Goal: Transaction & Acquisition: Purchase product/service

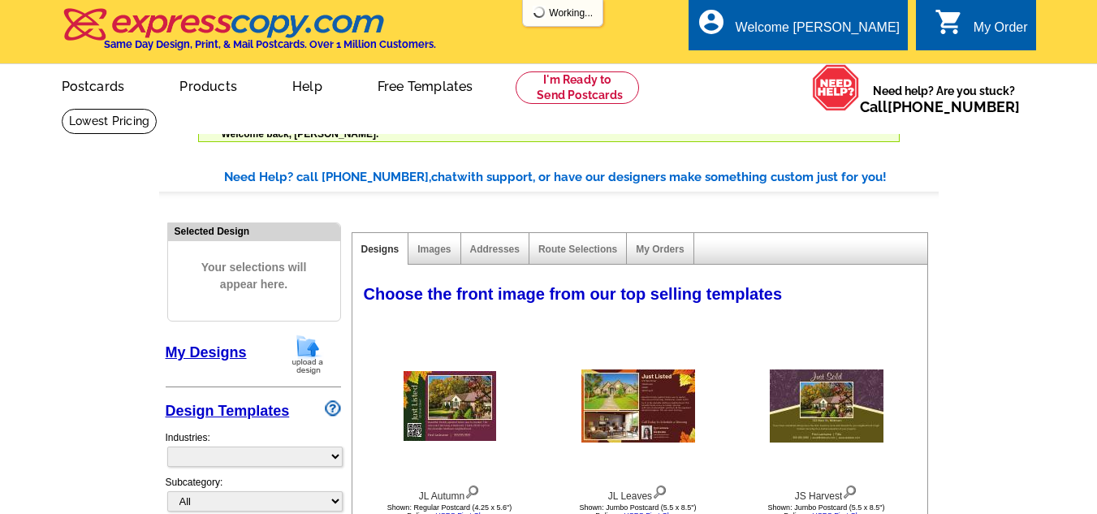
select select "785"
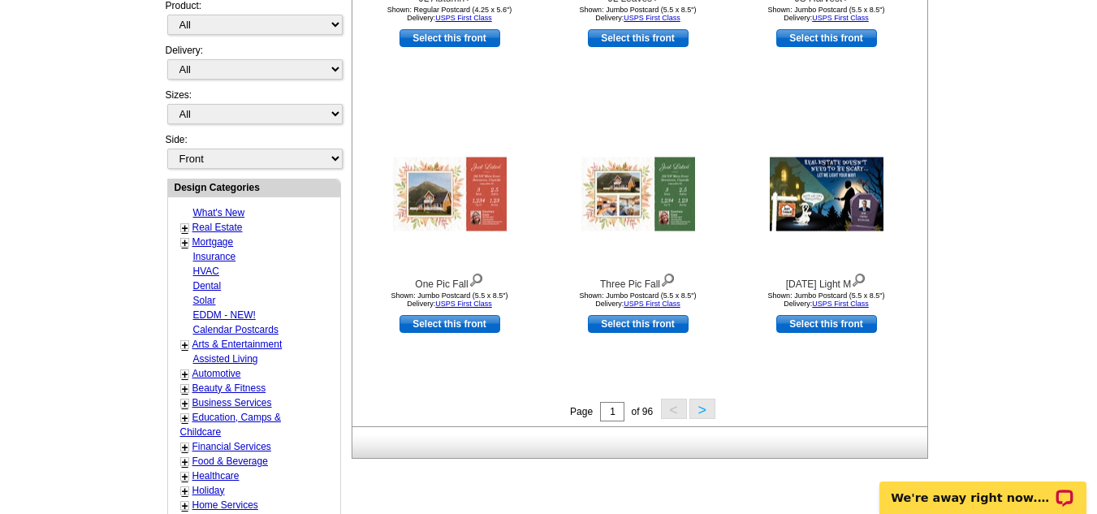
scroll to position [572, 0]
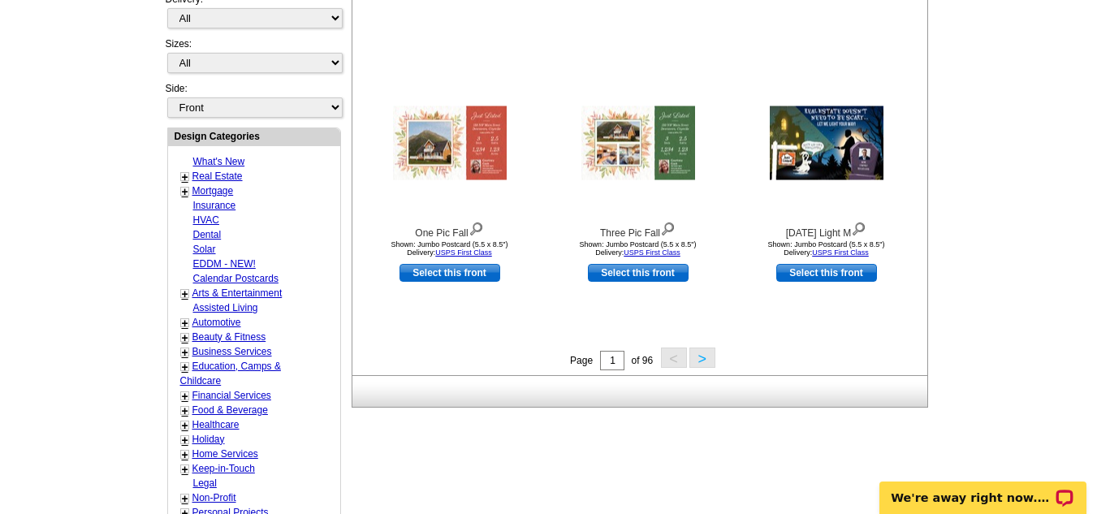
click at [212, 176] on link "Real Estate" at bounding box center [217, 175] width 50 height 11
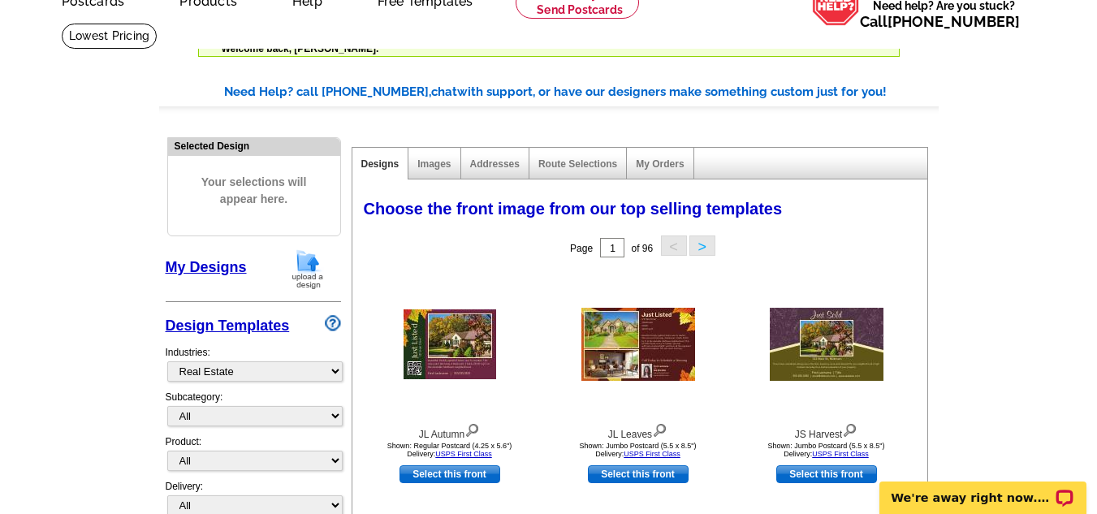
scroll to position [77, 0]
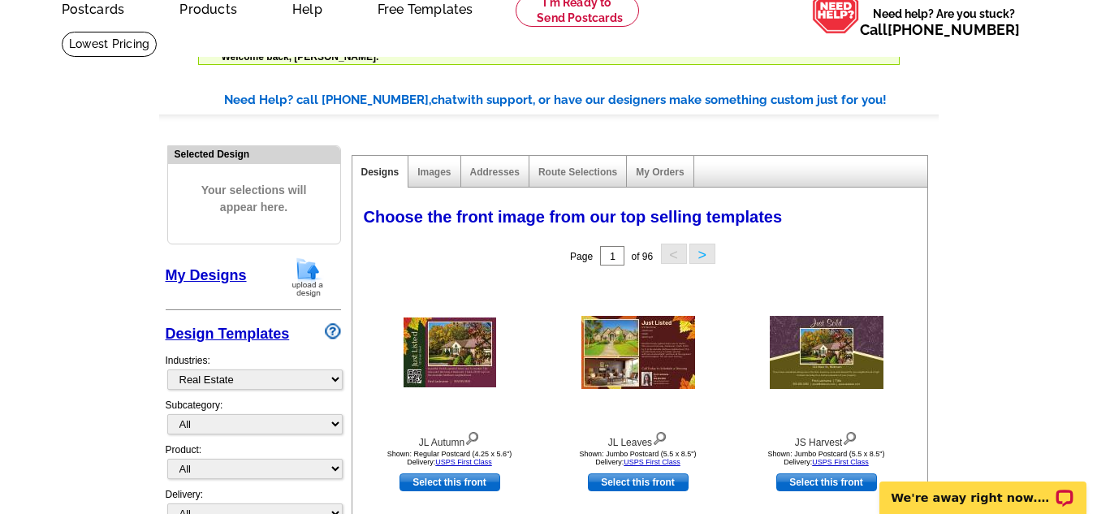
click at [307, 285] on img at bounding box center [308, 277] width 42 height 41
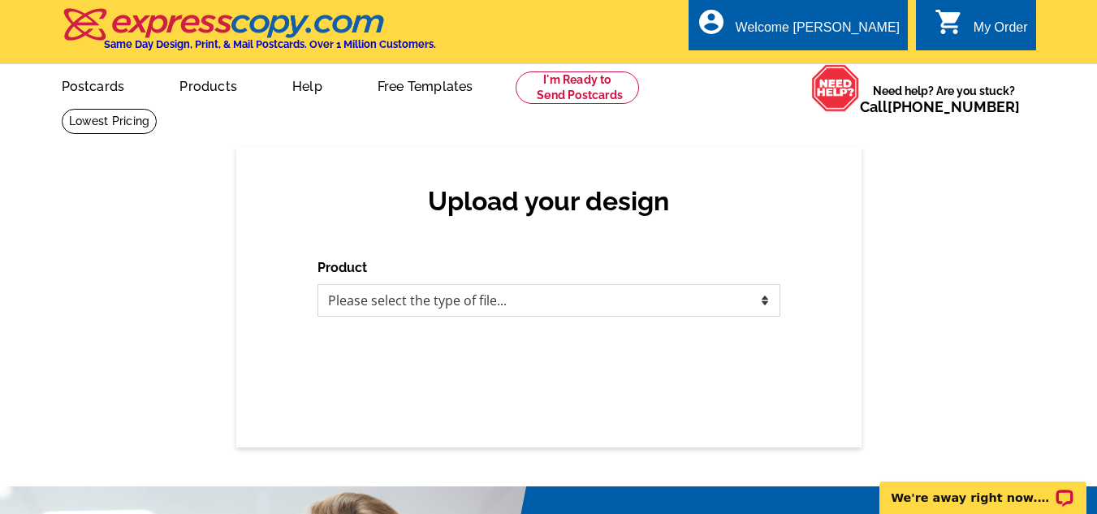
click at [756, 303] on select "Please select the type of file... Postcards Business Cards Letters and flyers G…" at bounding box center [548, 300] width 463 height 32
select select "1"
click at [317, 285] on select "Please select the type of file... Postcards Business Cards Letters and flyers G…" at bounding box center [548, 300] width 463 height 32
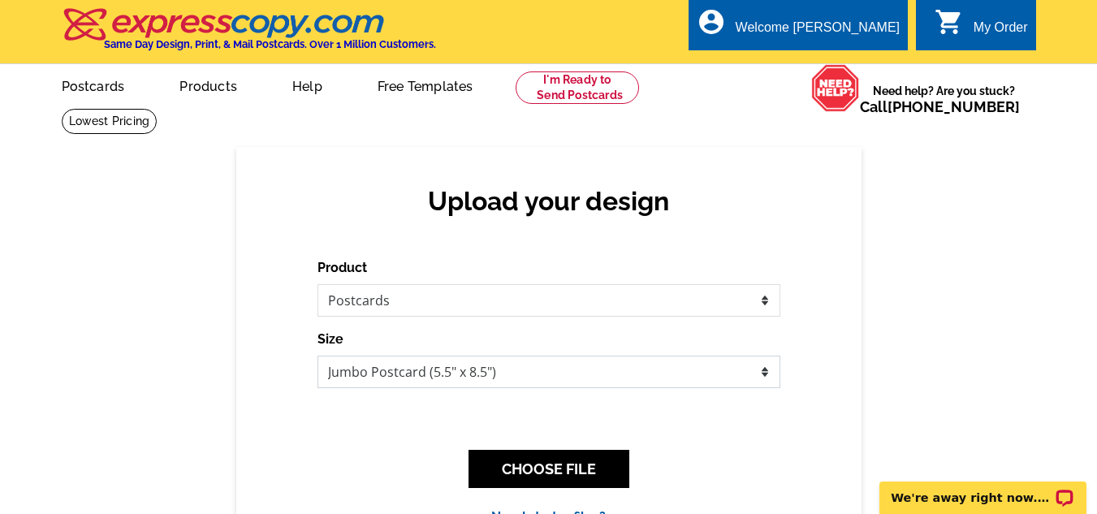
click at [762, 374] on select "Jumbo Postcard (5.5" x 8.5") Regular Postcard (4.25" x 5.6") Panoramic Postcard…" at bounding box center [548, 372] width 463 height 32
click at [764, 378] on select "Jumbo Postcard (5.5" x 8.5") Regular Postcard (4.25" x 5.6") Panoramic Postcard…" at bounding box center [548, 372] width 463 height 32
select select "1"
click at [317, 356] on select "Jumbo Postcard (5.5" x 8.5") Regular Postcard (4.25" x 5.6") Panoramic Postcard…" at bounding box center [548, 372] width 463 height 32
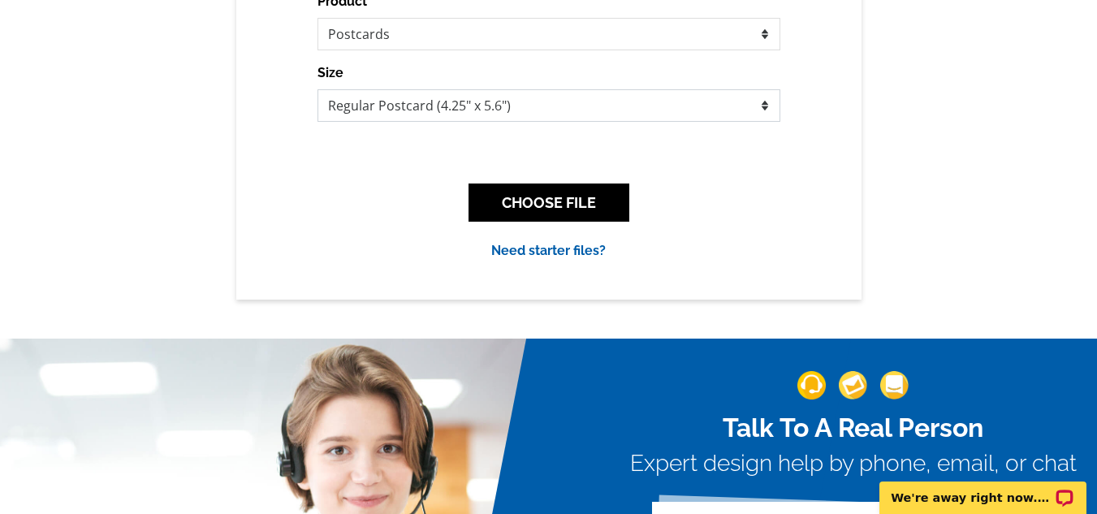
scroll to position [269, 0]
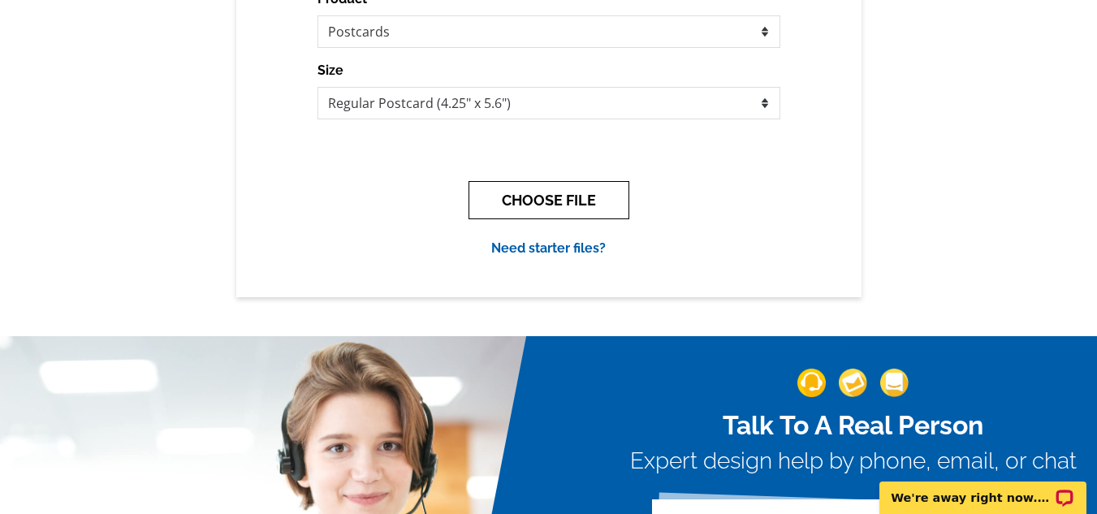
click at [562, 197] on button "CHOOSE FILE" at bounding box center [548, 200] width 161 height 38
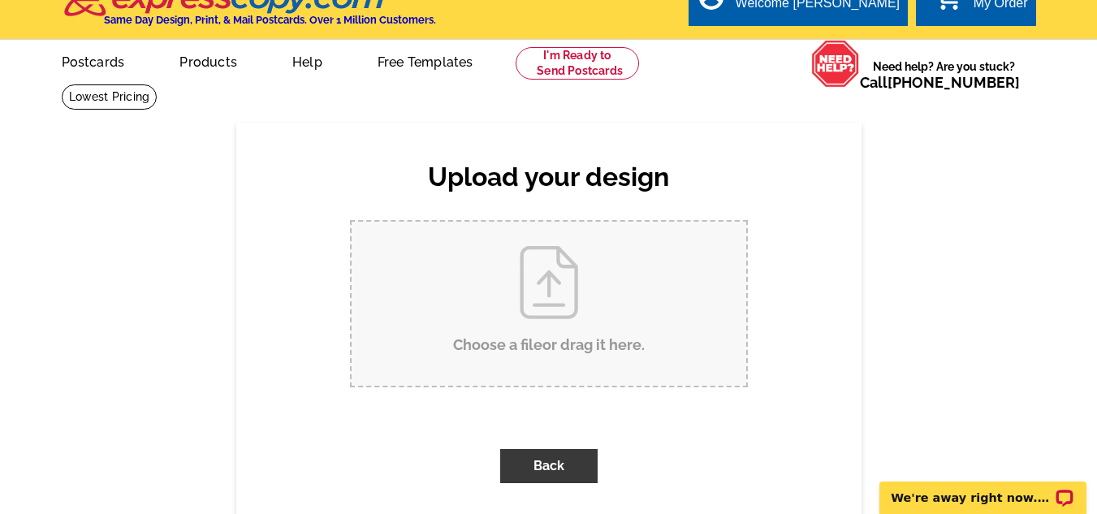
scroll to position [0, 0]
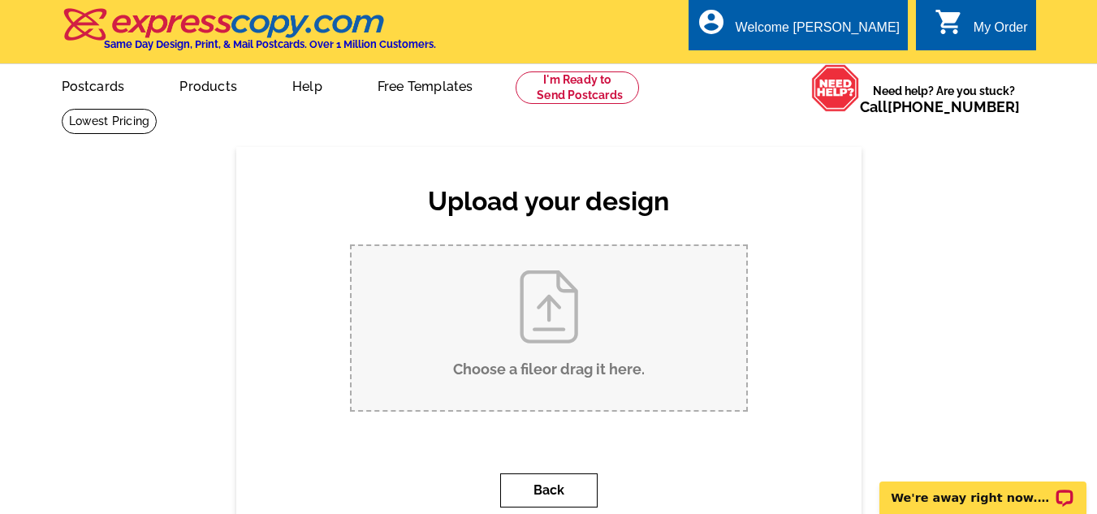
click at [542, 488] on button "Back" at bounding box center [548, 490] width 97 height 34
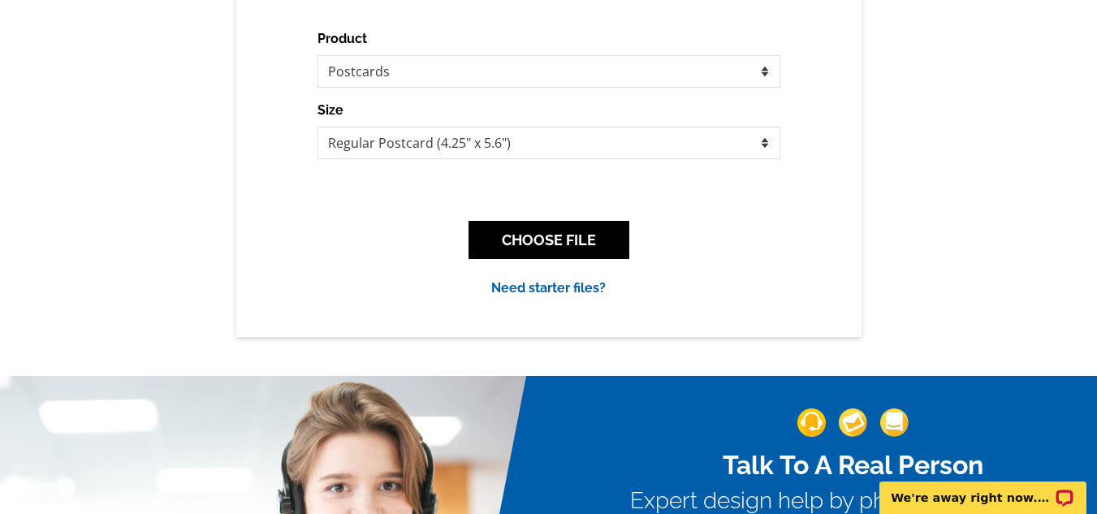
scroll to position [277, 0]
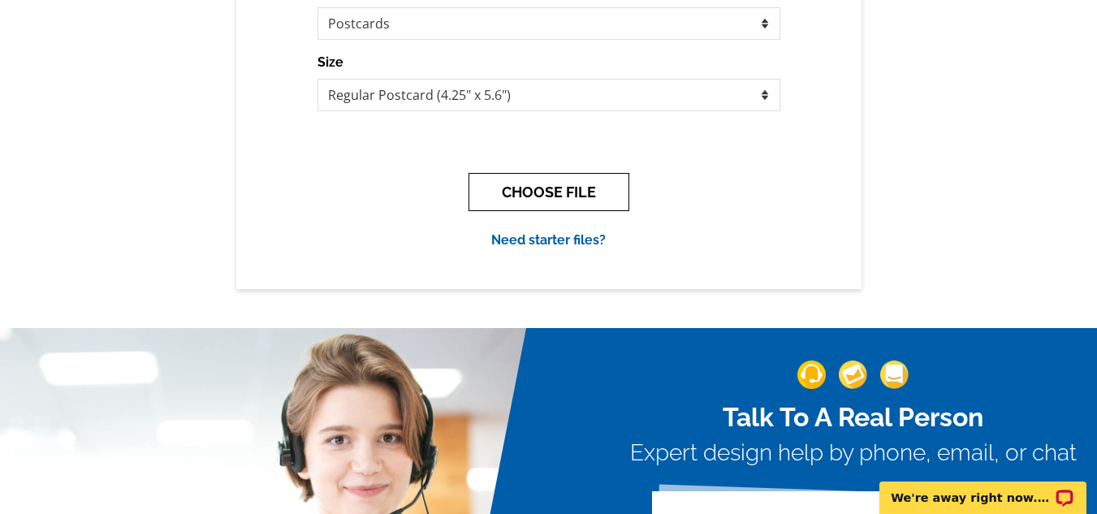
click at [580, 188] on button "CHOOSE FILE" at bounding box center [548, 192] width 161 height 38
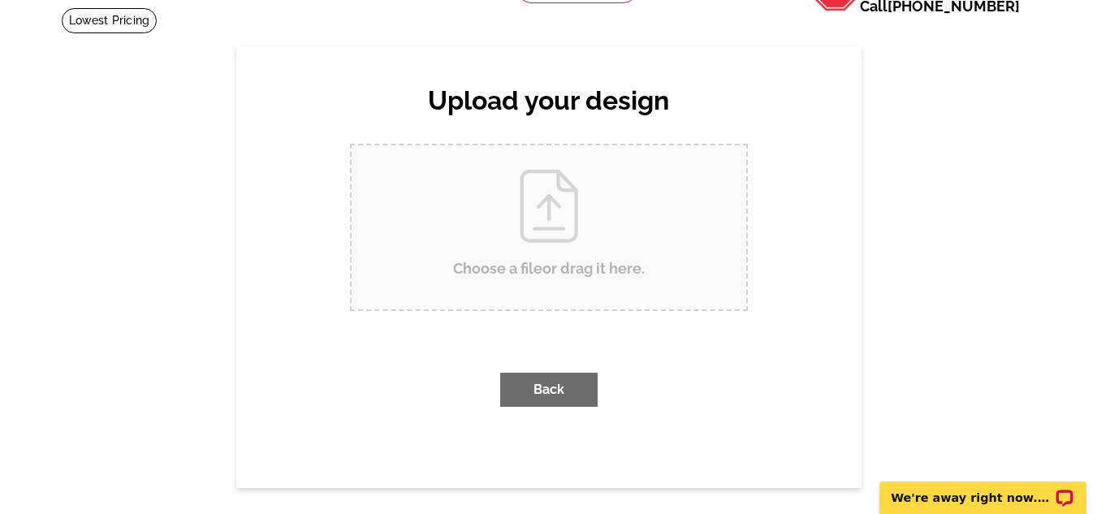
scroll to position [0, 0]
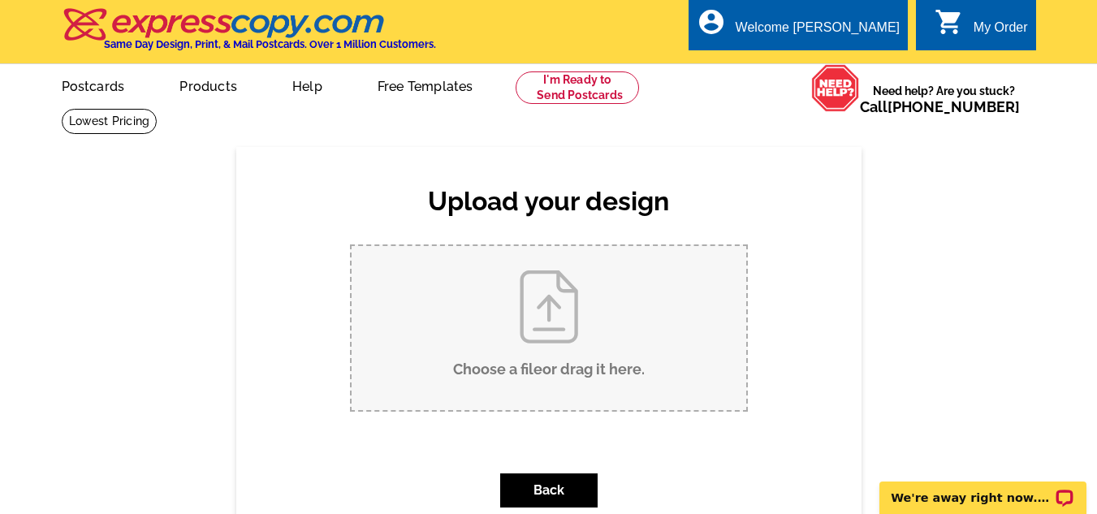
click at [544, 319] on input "Choose a file or drag it here ." at bounding box center [549, 328] width 395 height 164
type input "C:\fakepath\SHOULD YOU CONTINUE TO (2).pdf"
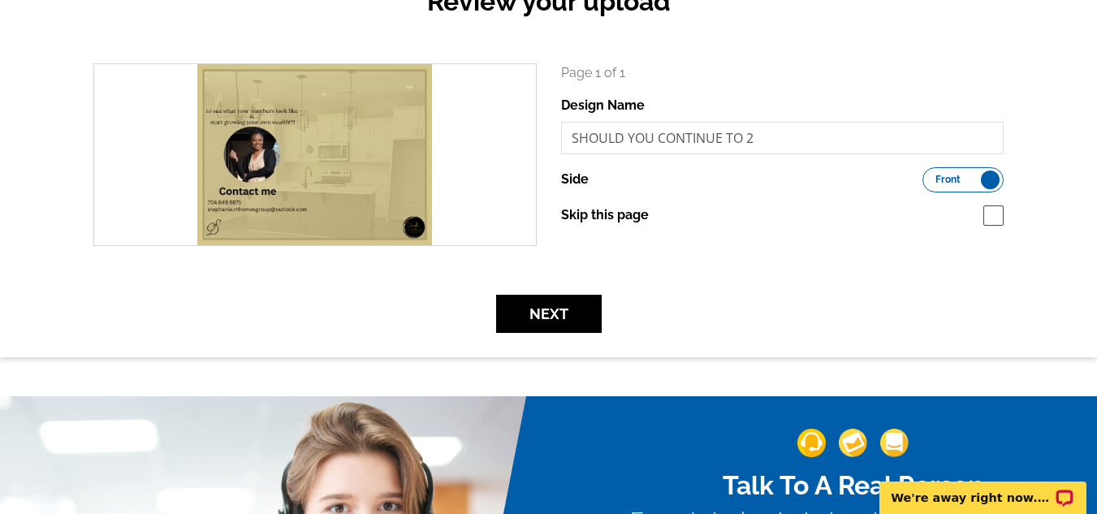
scroll to position [209, 0]
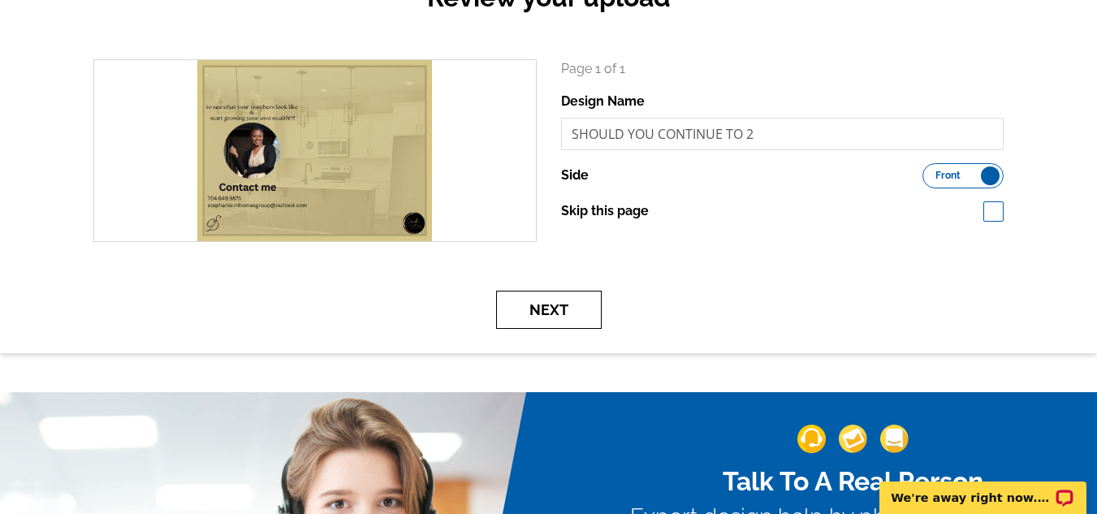
click at [589, 321] on button "Next" at bounding box center [549, 310] width 106 height 38
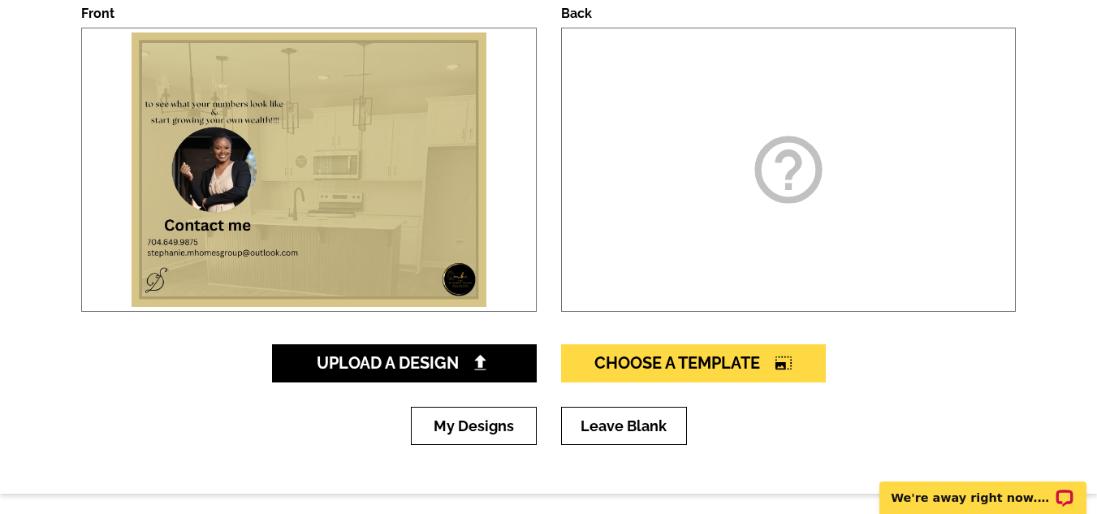
scroll to position [265, 0]
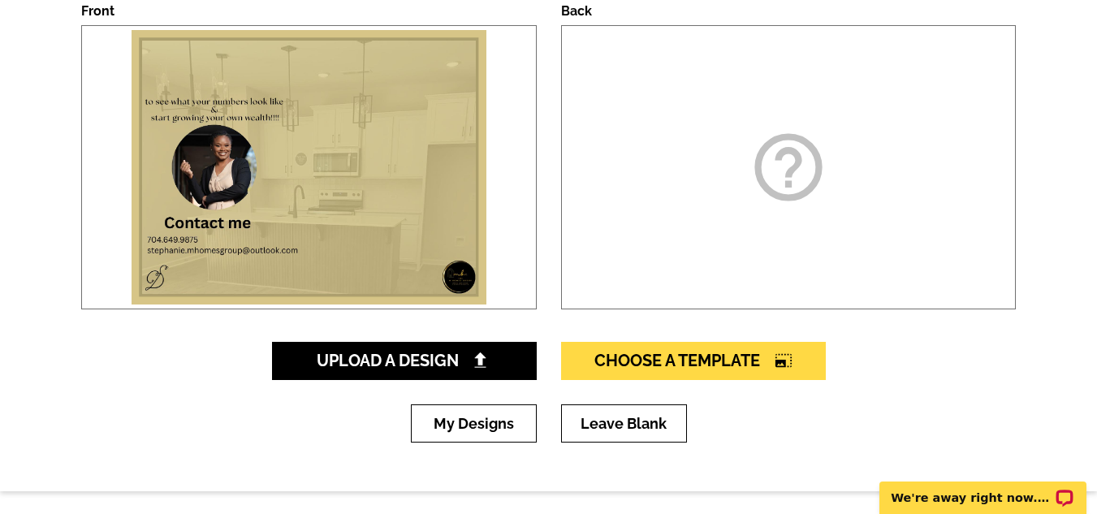
click at [365, 196] on img at bounding box center [308, 167] width 363 height 283
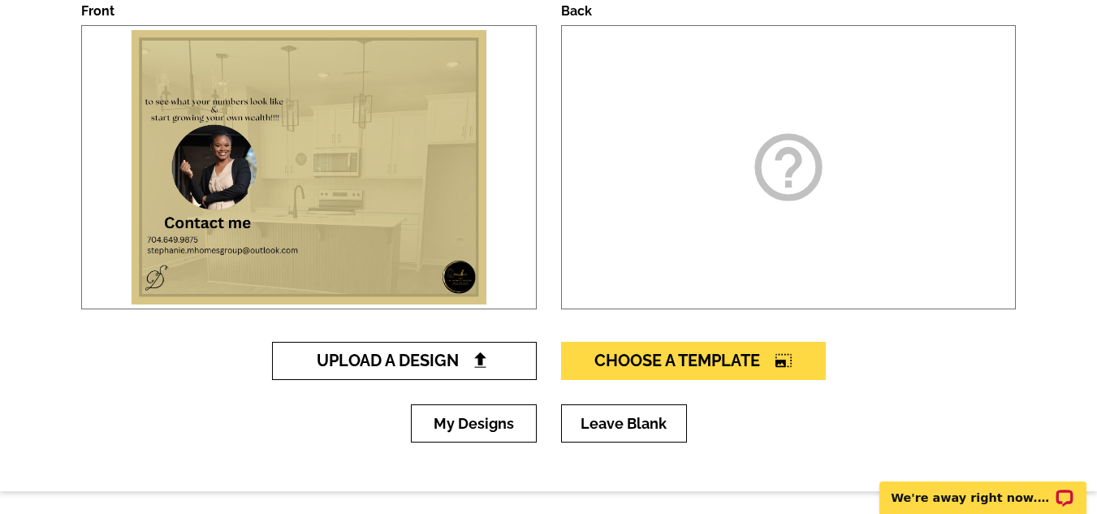
click at [484, 369] on img at bounding box center [480, 360] width 17 height 17
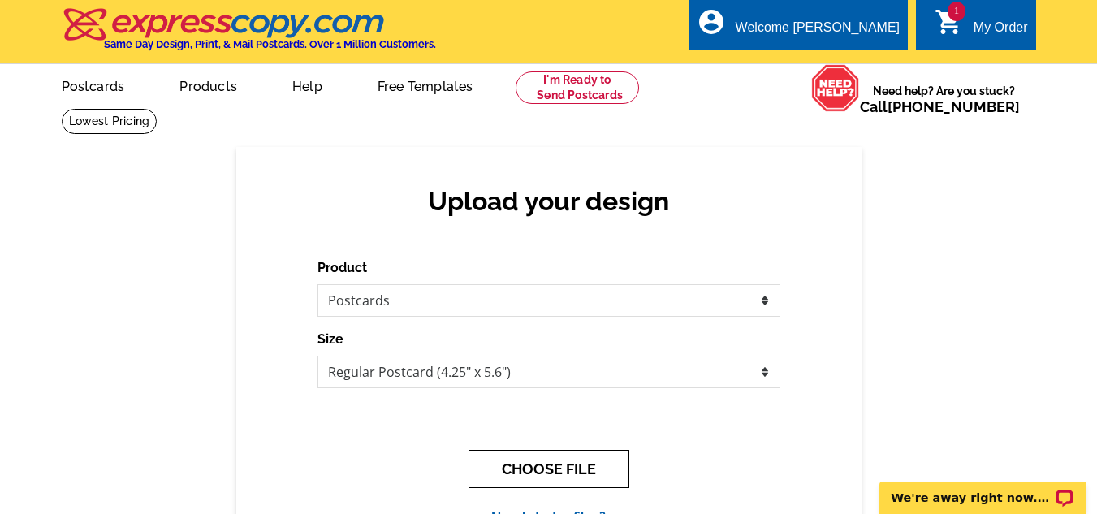
click at [593, 468] on button "CHOOSE FILE" at bounding box center [548, 469] width 161 height 38
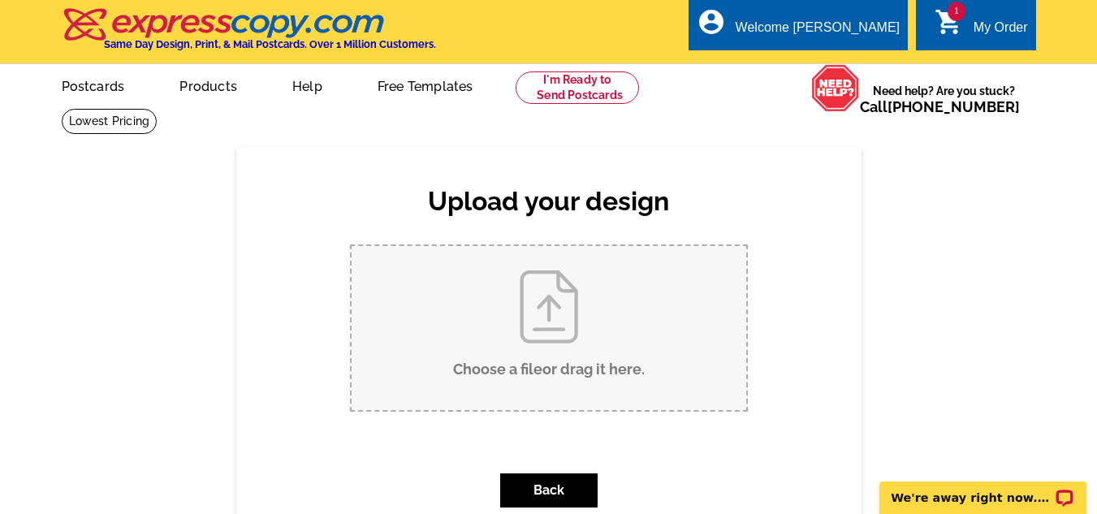
click at [593, 324] on input "Choose a file or drag it here ." at bounding box center [549, 328] width 395 height 164
type input "C:\fakepath\SHOULD YOU CONTINUE TO (1).pdf"
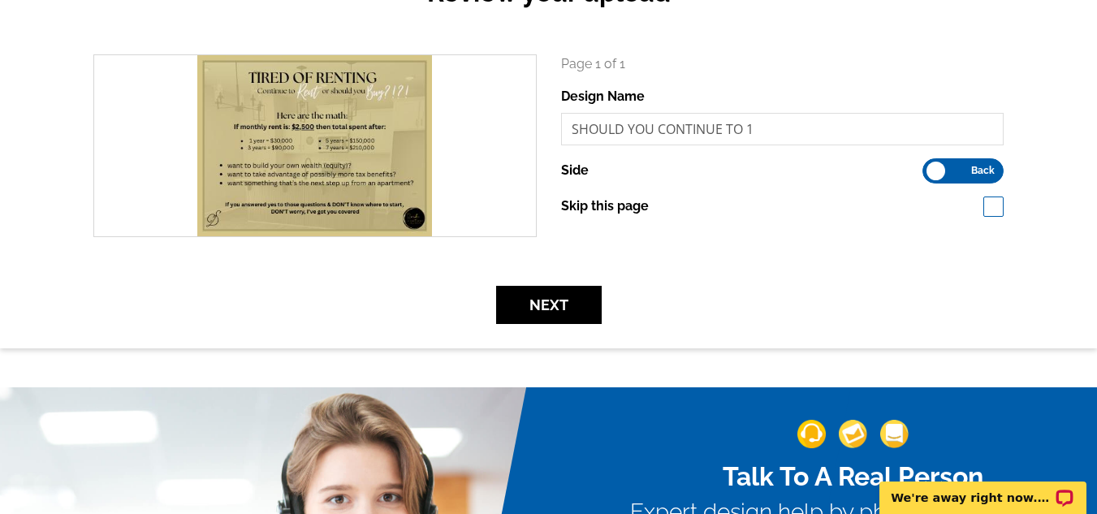
scroll to position [252, 0]
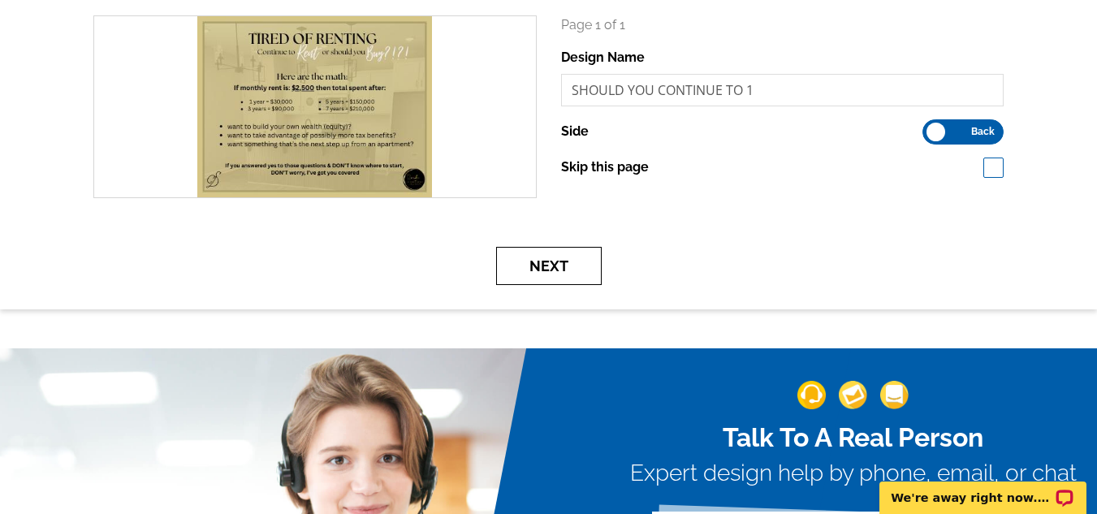
click at [583, 273] on button "Next" at bounding box center [549, 266] width 106 height 38
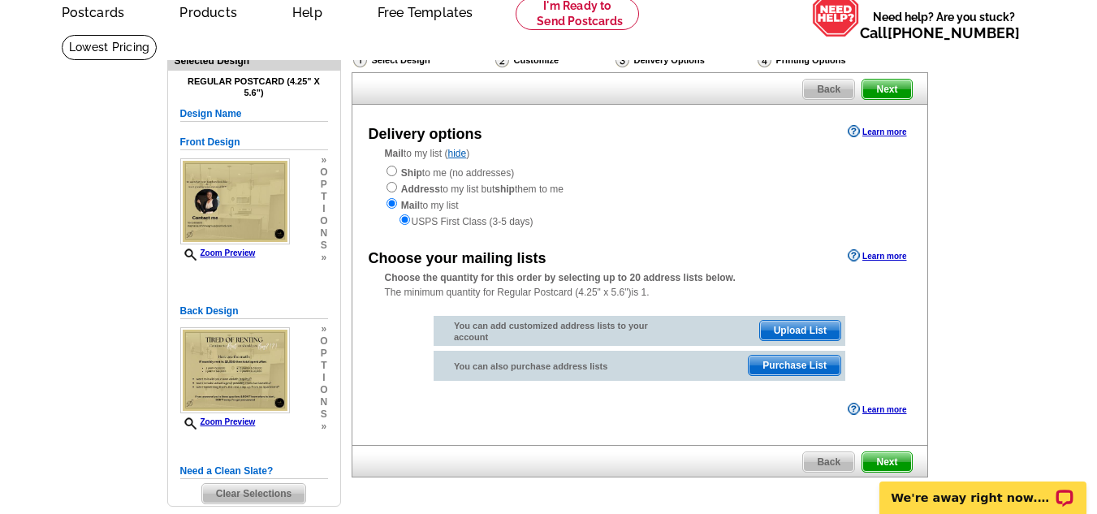
scroll to position [97, 0]
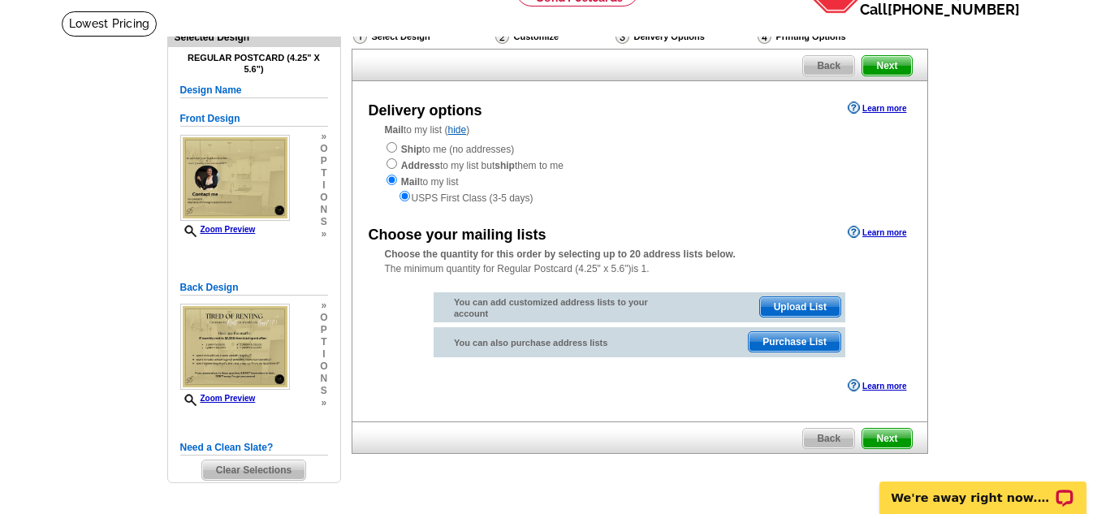
click at [831, 63] on span "Back" at bounding box center [828, 65] width 51 height 19
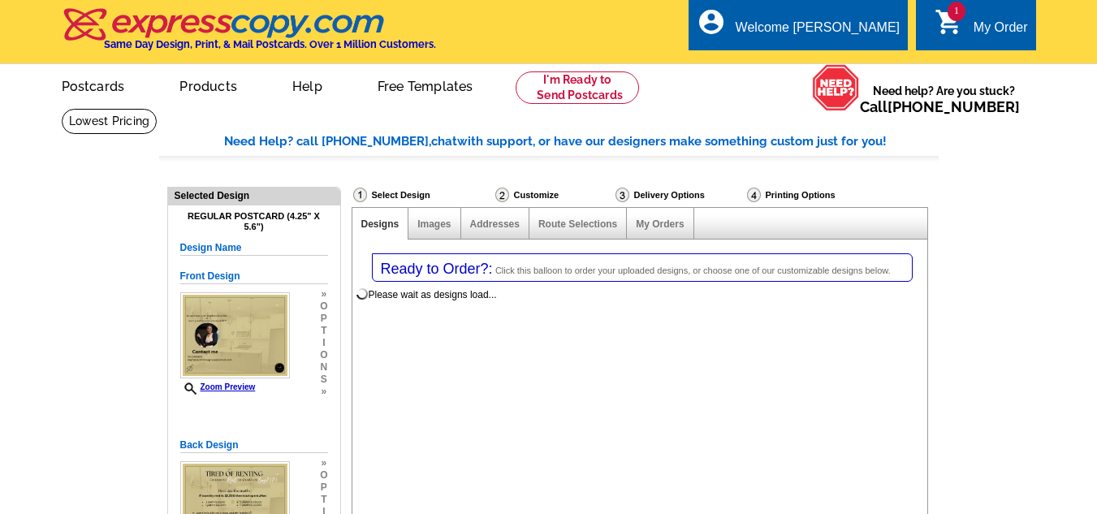
select select "1"
select select "785"
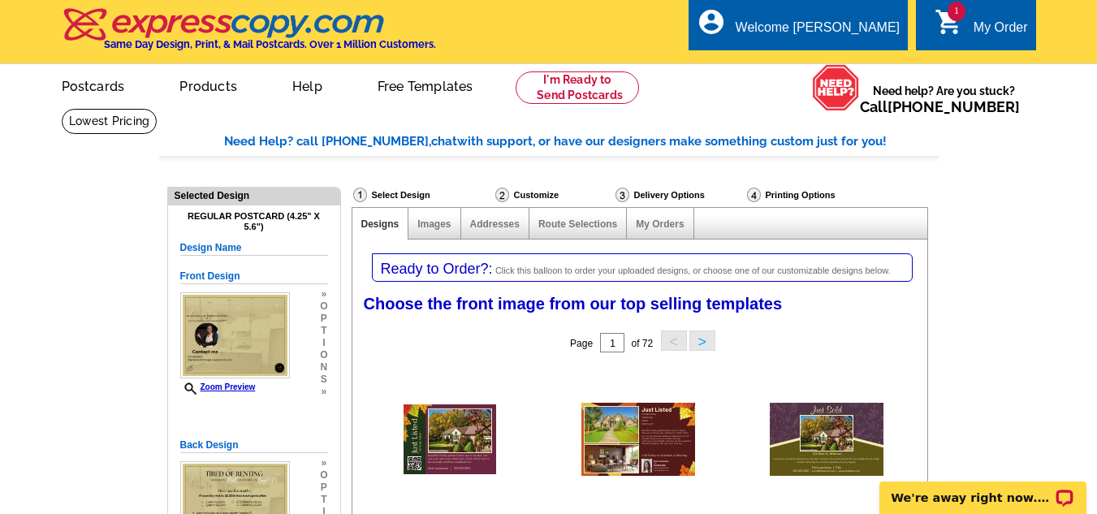
scroll to position [480, 0]
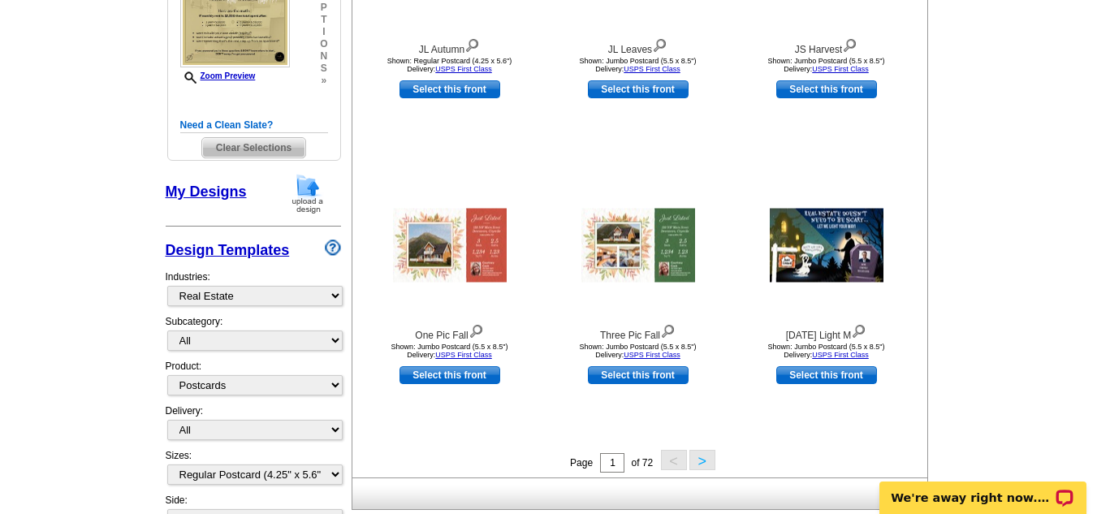
click at [272, 144] on span "Clear Selections" at bounding box center [253, 147] width 103 height 19
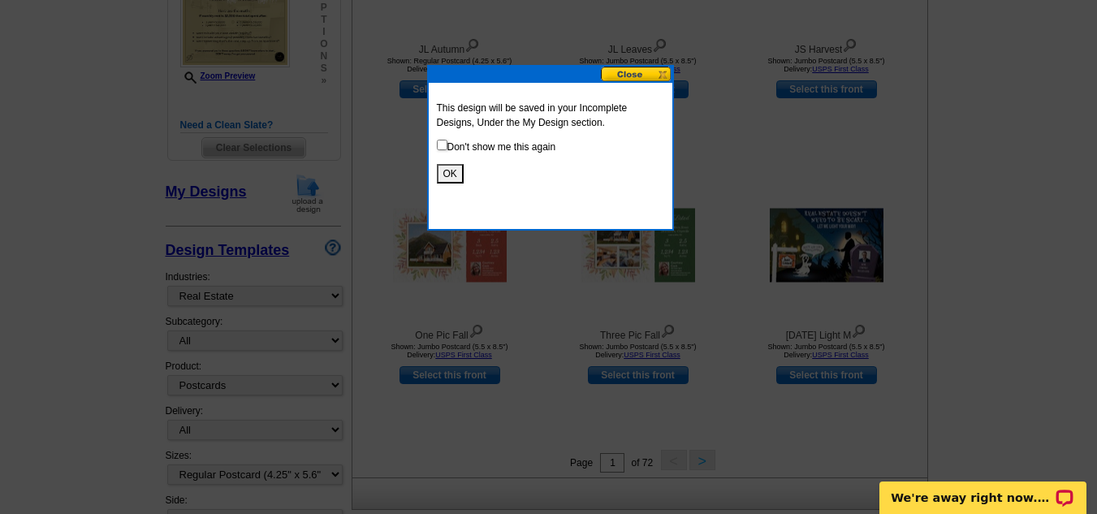
click at [451, 163] on div "This design will be saved in your Incomplete Designs, Under the My Design secti…" at bounding box center [551, 142] width 244 height 119
click at [454, 175] on button "OK" at bounding box center [450, 173] width 27 height 19
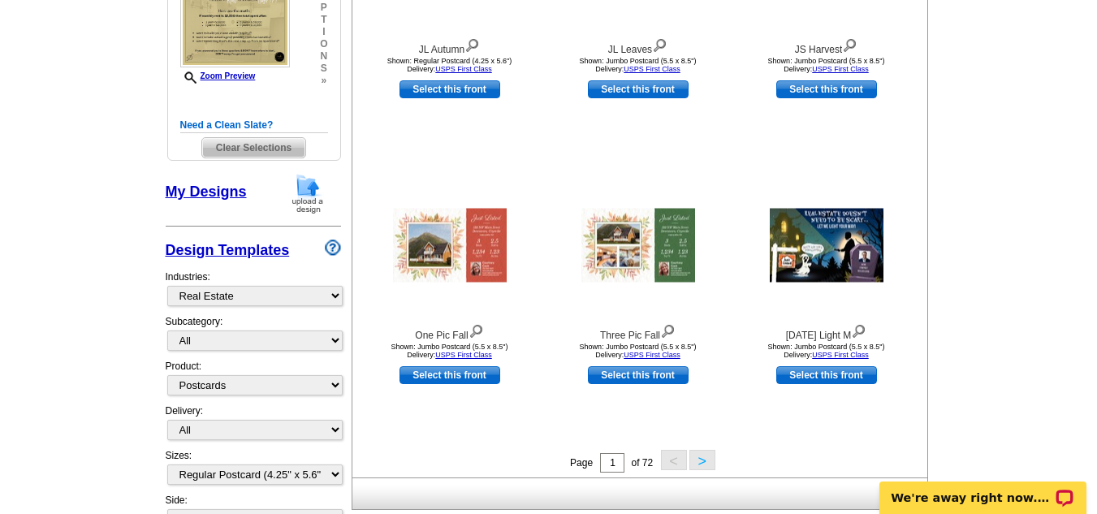
click at [264, 153] on span "Clear Selections" at bounding box center [253, 147] width 103 height 19
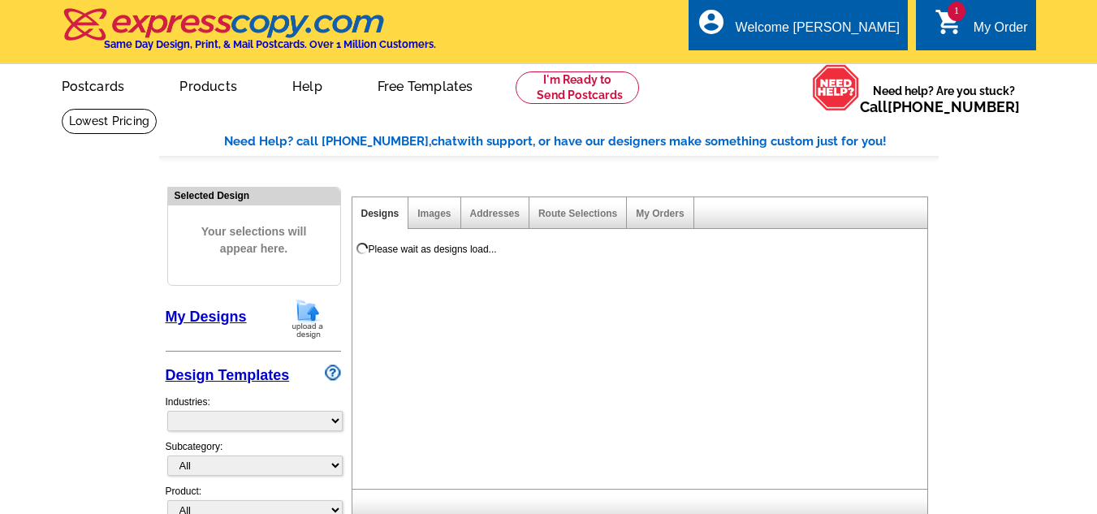
select select "785"
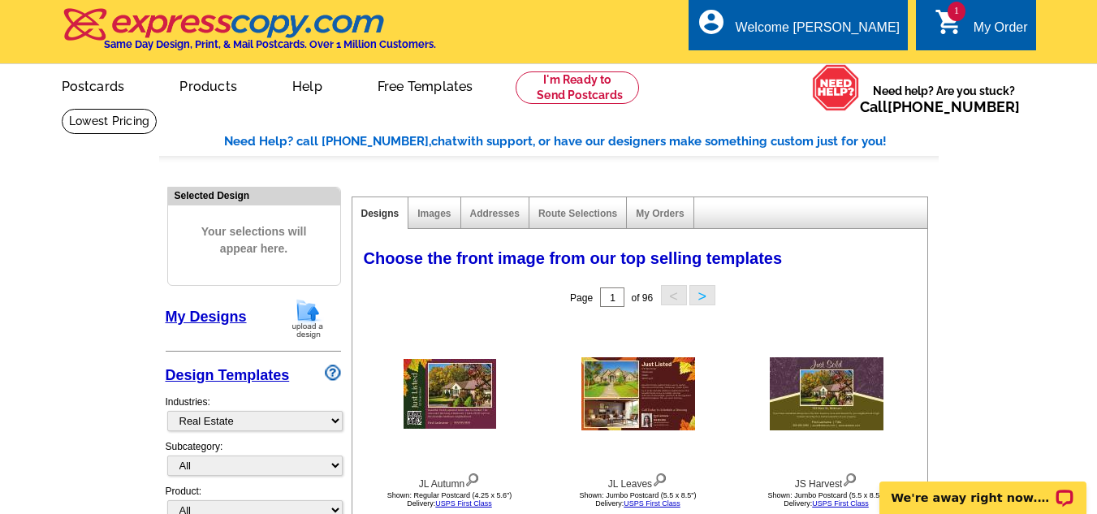
click at [307, 326] on img at bounding box center [308, 318] width 42 height 41
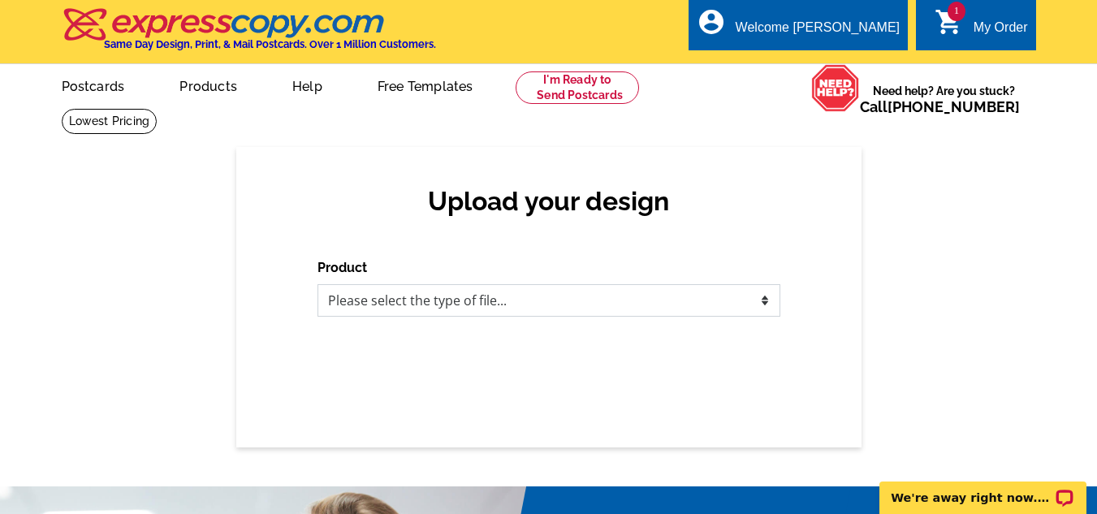
click at [768, 301] on select "Please select the type of file... Postcards Business Cards Letters and flyers G…" at bounding box center [548, 300] width 463 height 32
select select "1"
click at [317, 285] on select "Please select the type of file... Postcards Business Cards Letters and flyers G…" at bounding box center [548, 300] width 463 height 32
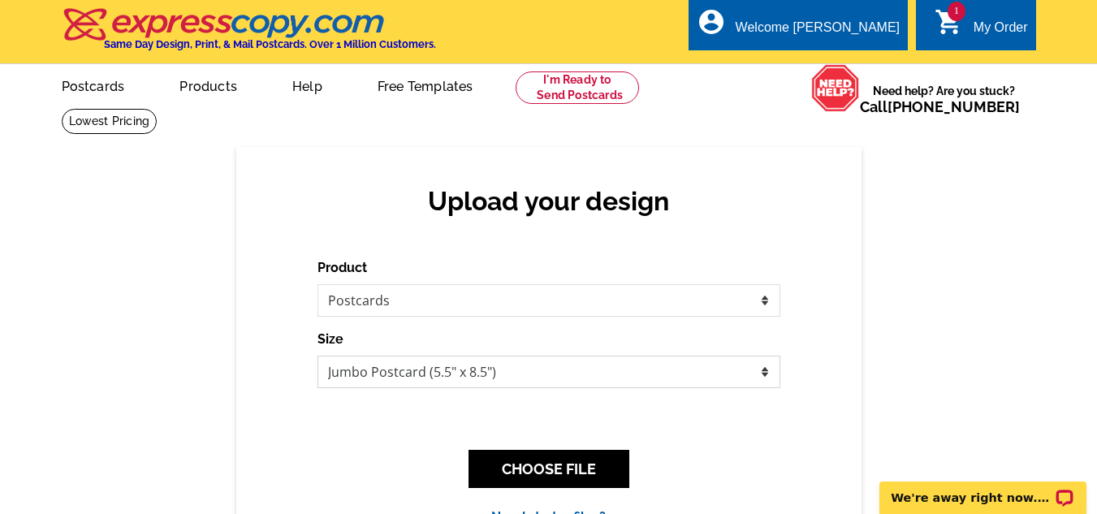
click at [759, 373] on select "Jumbo Postcard (5.5" x 8.5") Regular Postcard (4.25" x 5.6") Panoramic Postcard…" at bounding box center [548, 372] width 463 height 32
select select "1"
click at [317, 356] on select "Jumbo Postcard (5.5" x 8.5") Regular Postcard (4.25" x 5.6") Panoramic Postcard…" at bounding box center [548, 372] width 463 height 32
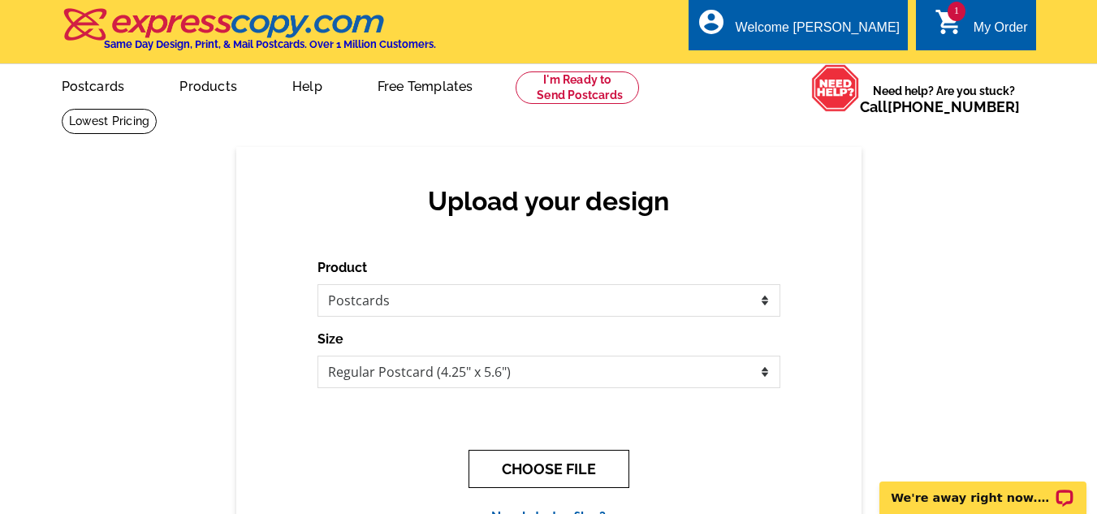
click at [567, 467] on button "CHOOSE FILE" at bounding box center [548, 469] width 161 height 38
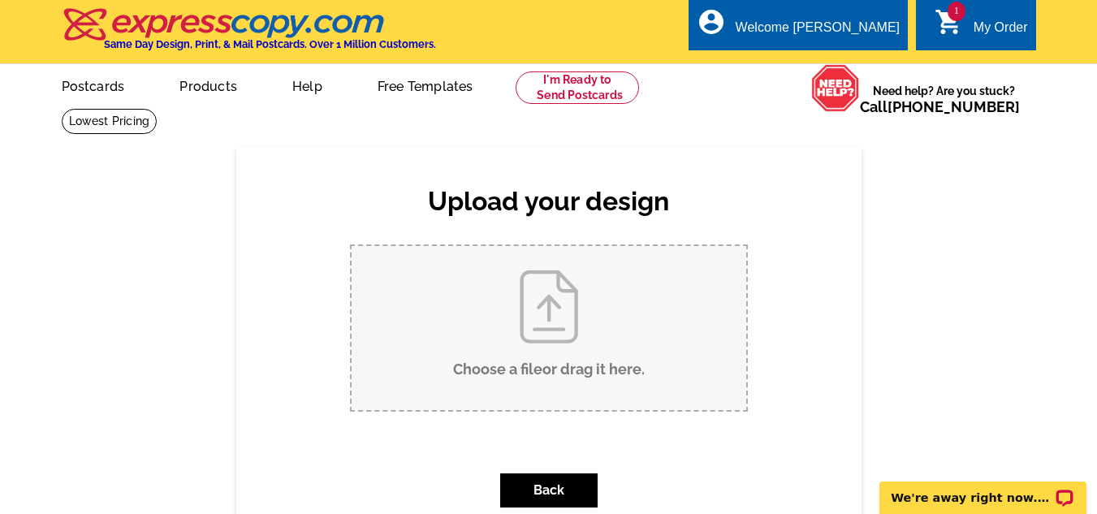
click at [558, 324] on input "Choose a file or drag it here ." at bounding box center [549, 328] width 395 height 164
type input "C:\fakepath\SHOULD YOU CONTINUE TO (1).pdf"
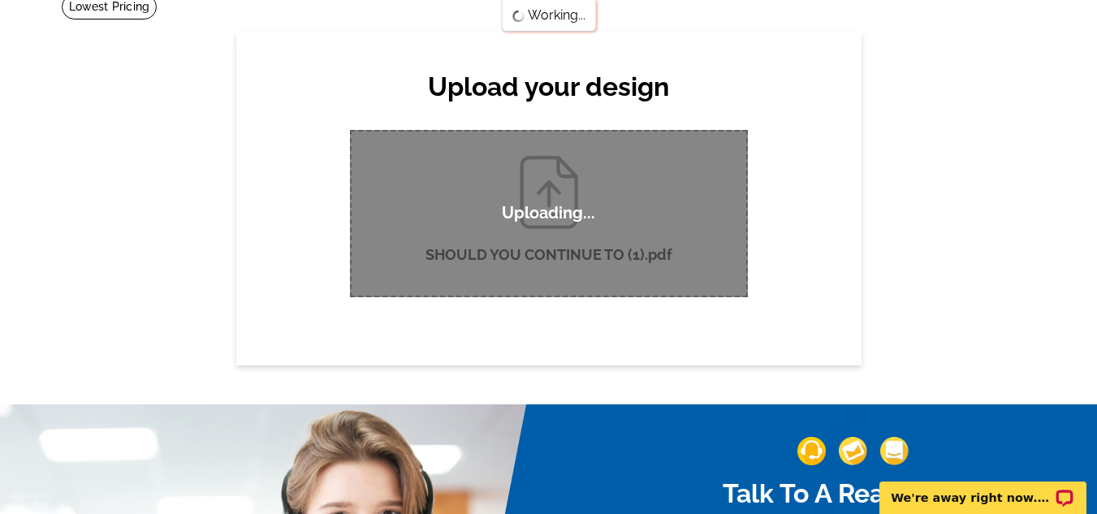
scroll to position [116, 0]
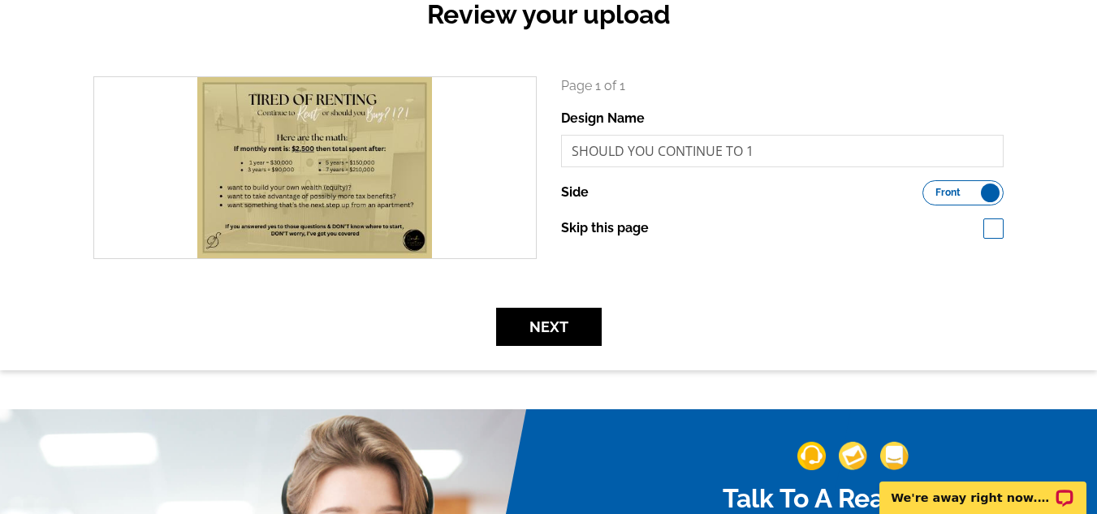
scroll to position [198, 0]
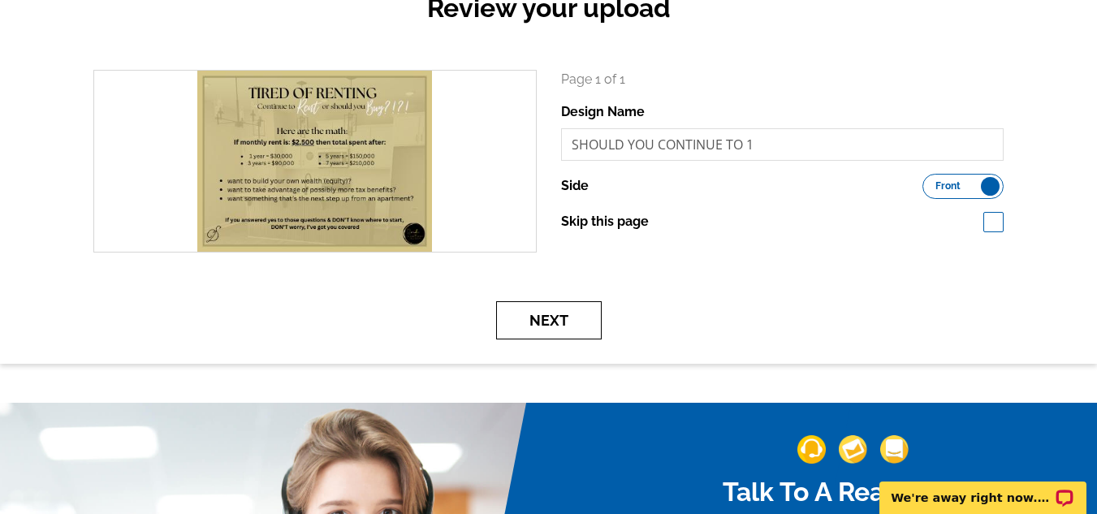
click at [584, 330] on button "Next" at bounding box center [549, 320] width 106 height 38
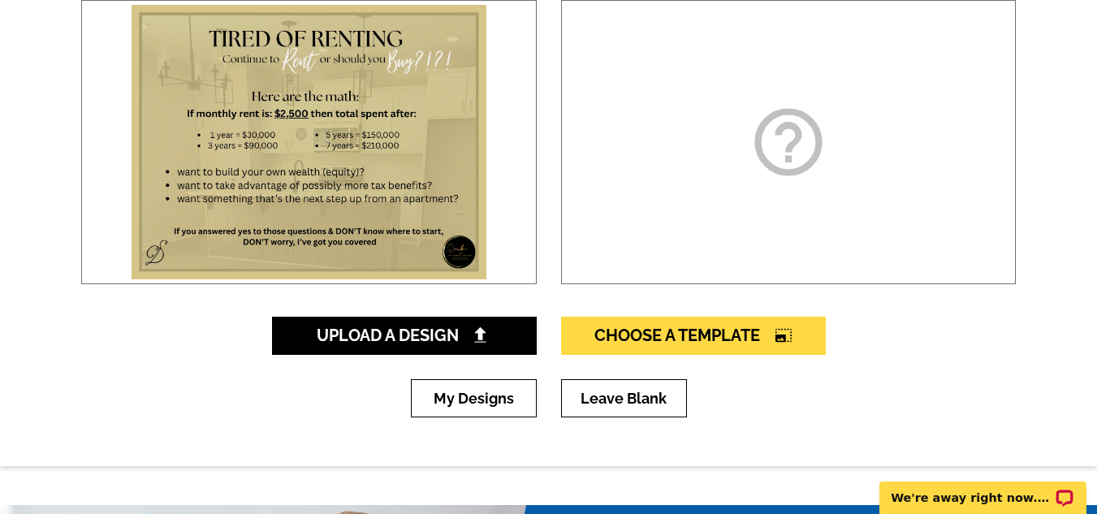
scroll to position [292, 0]
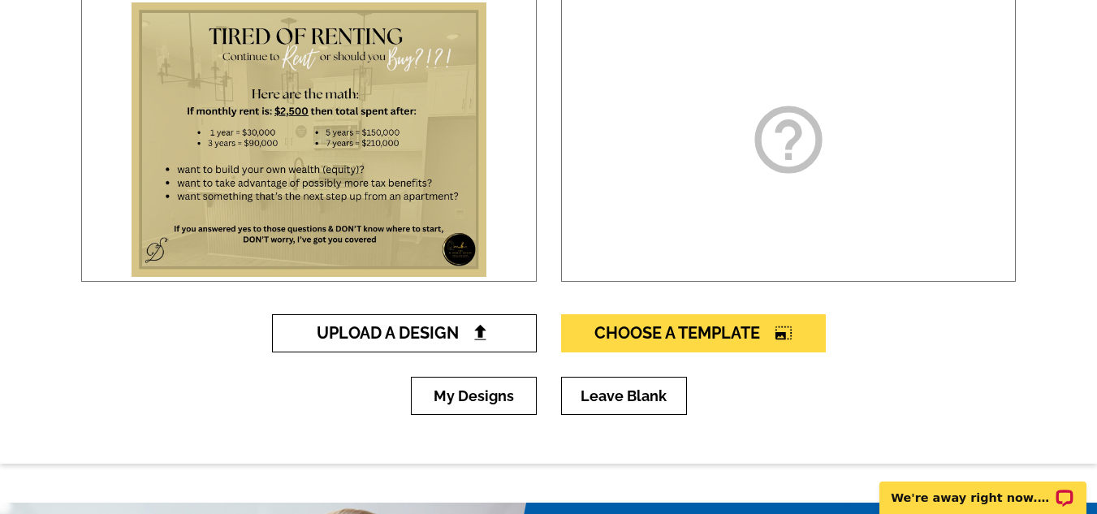
click at [473, 330] on img at bounding box center [480, 332] width 17 height 17
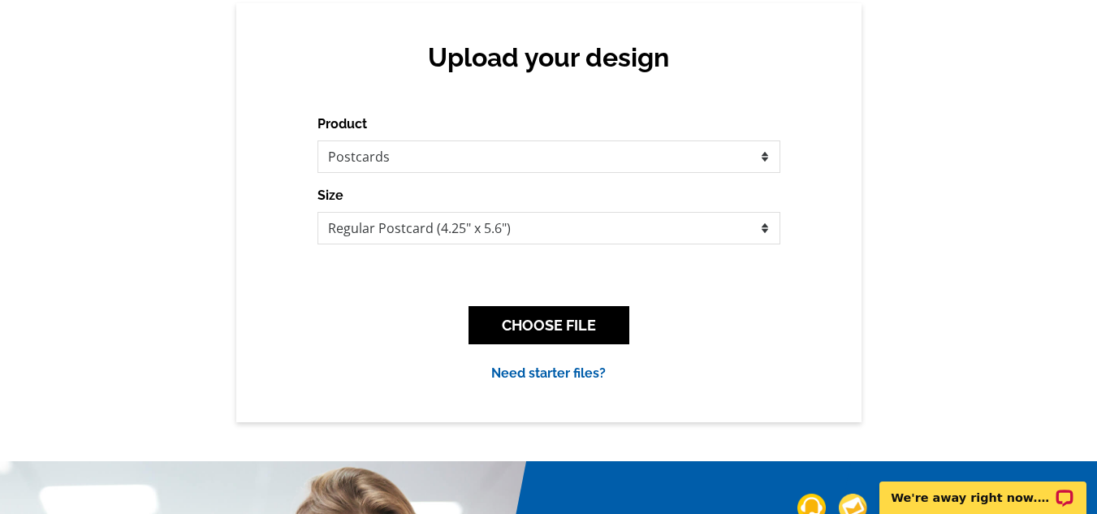
scroll to position [74, 0]
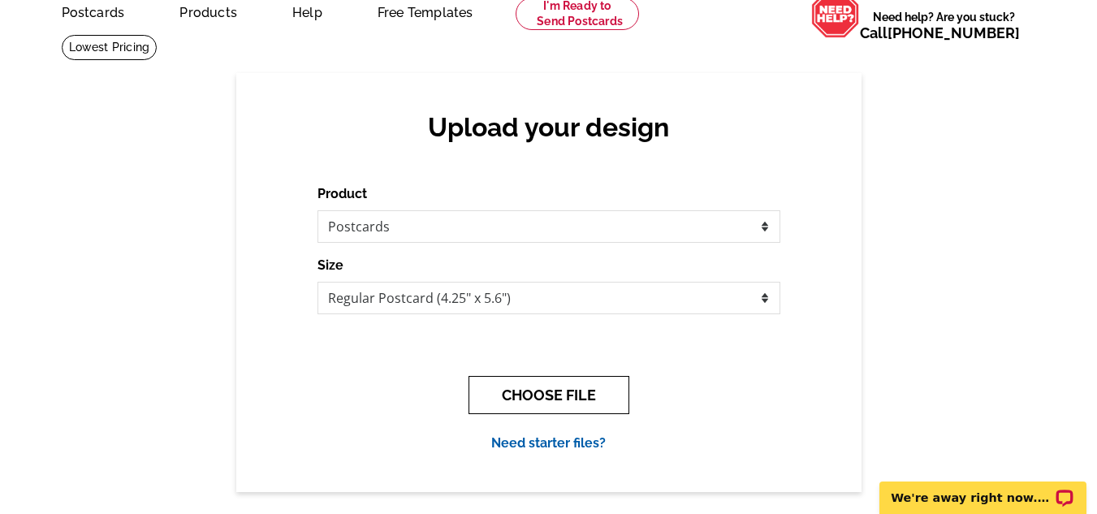
click at [551, 397] on button "CHOOSE FILE" at bounding box center [548, 395] width 161 height 38
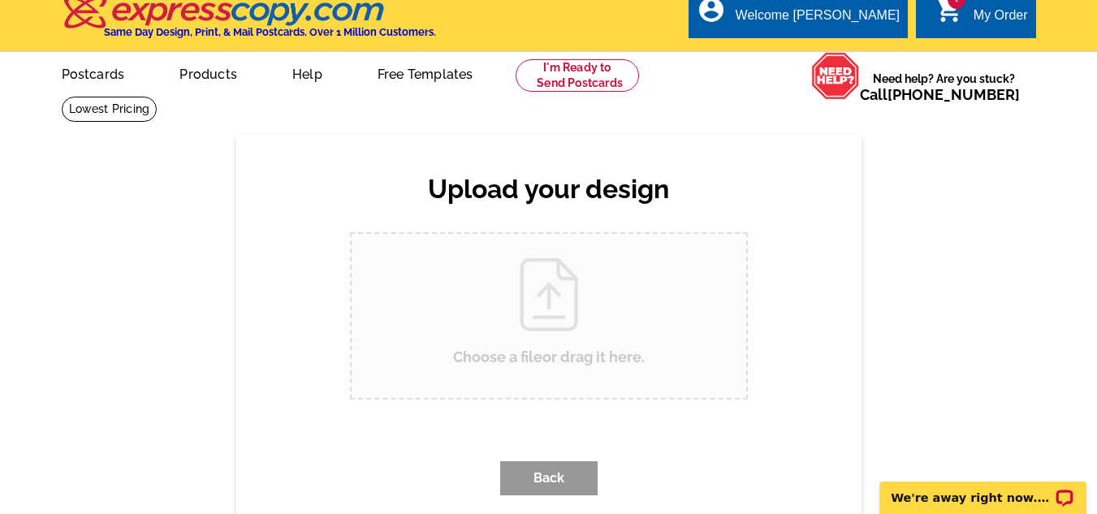
scroll to position [0, 0]
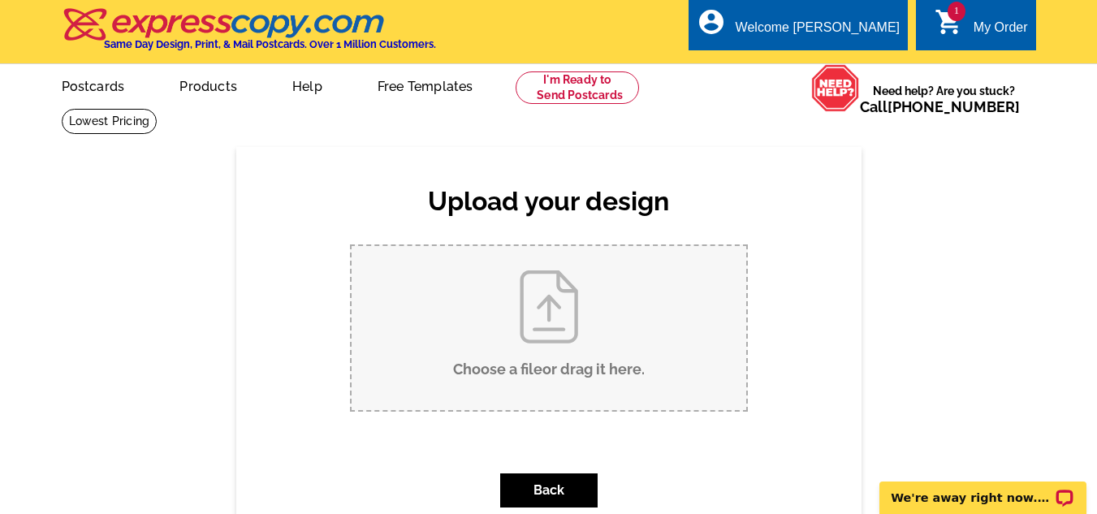
click at [561, 344] on input "Choose a file or drag it here ." at bounding box center [549, 328] width 395 height 164
type input "C:\fakepath\SHOULD YOU CONTINUE TO (2).pdf"
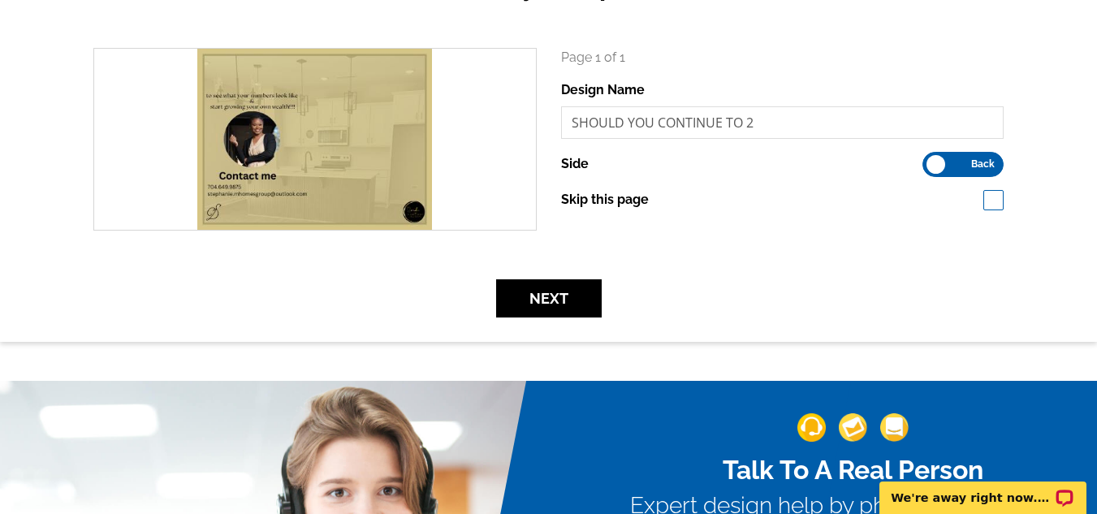
scroll to position [17, 0]
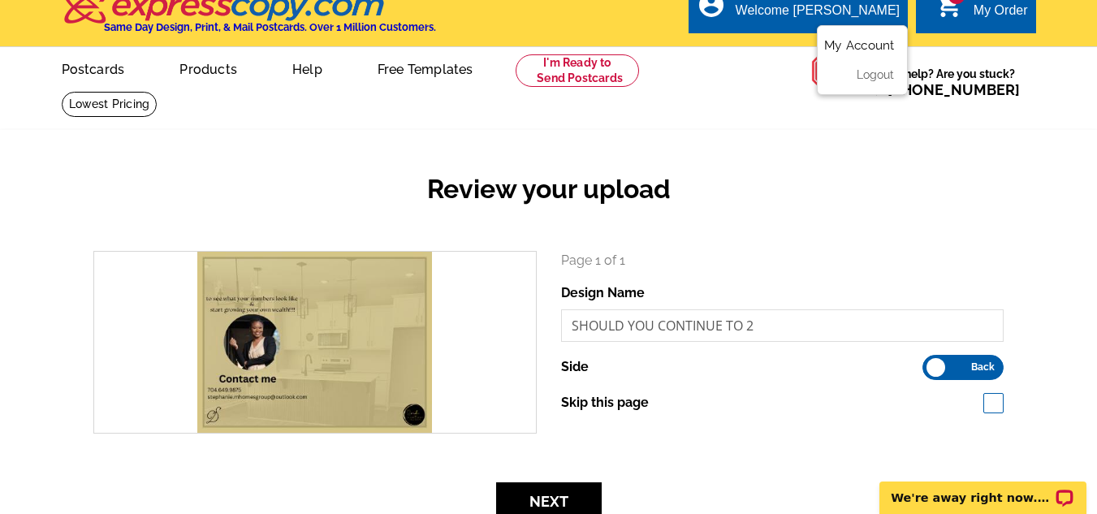
click at [849, 45] on link "My Account" at bounding box center [859, 45] width 70 height 15
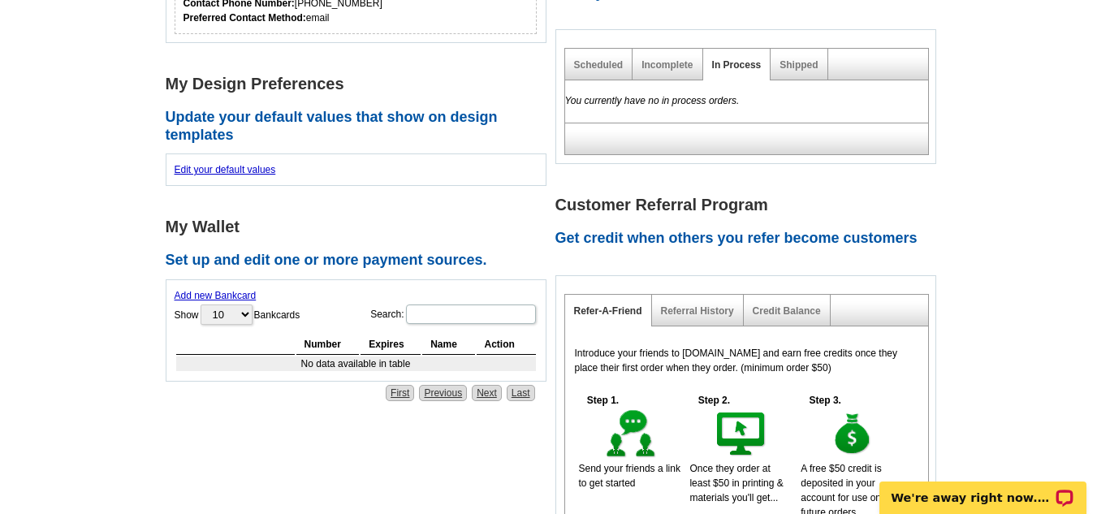
scroll to position [475, 0]
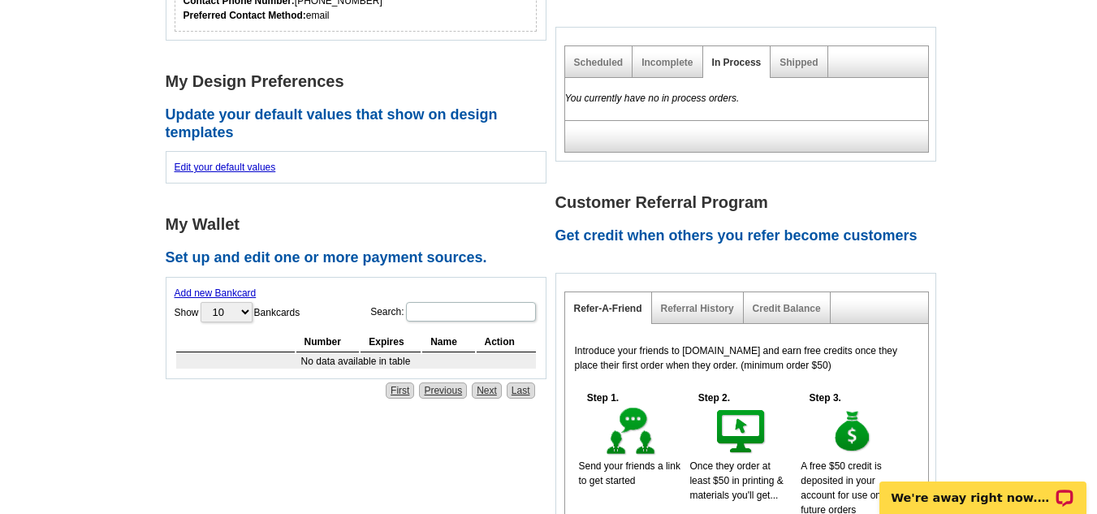
drag, startPoint x: 1080, startPoint y: 287, endPoint x: 1073, endPoint y: 349, distance: 62.0
click at [1073, 349] on main "**********" at bounding box center [548, 147] width 1097 height 1029
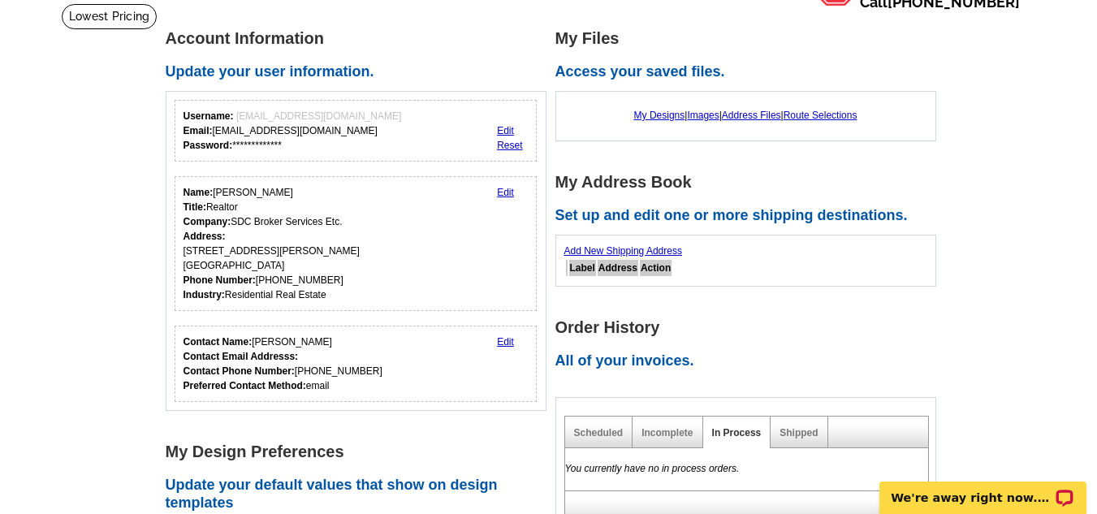
scroll to position [0, 0]
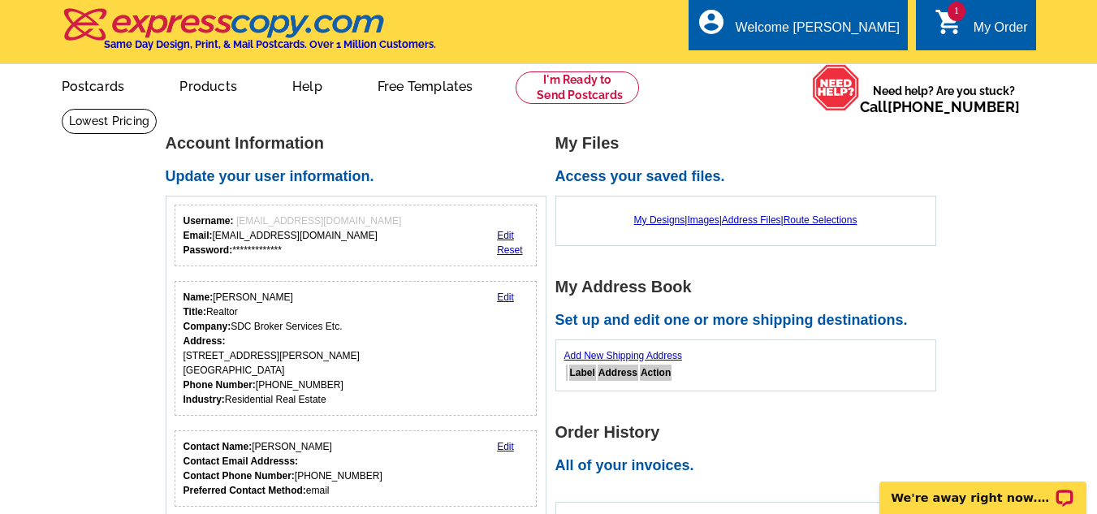
click at [945, 18] on icon "shopping_cart" at bounding box center [948, 21] width 29 height 29
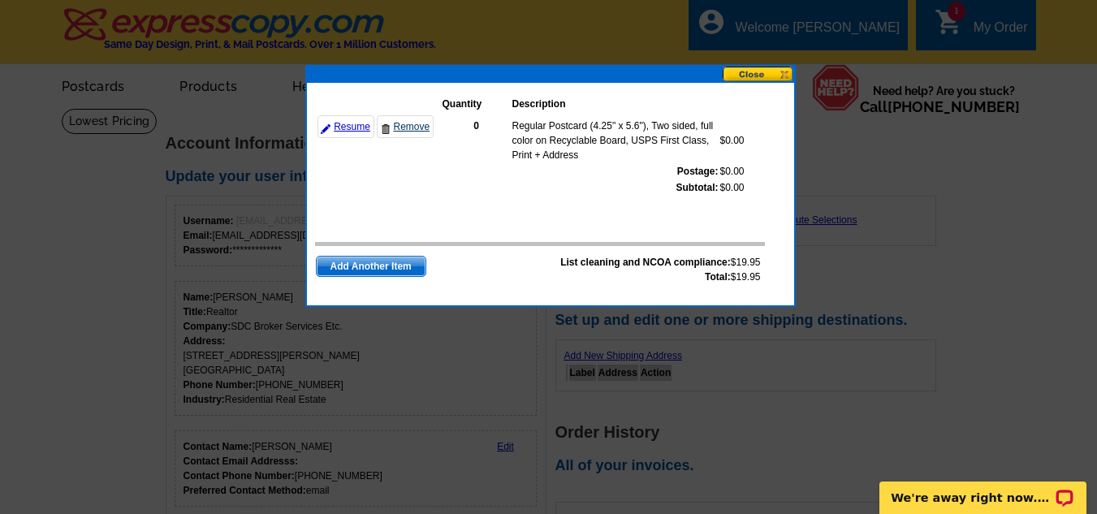
click at [411, 125] on link "Remove" at bounding box center [405, 126] width 57 height 23
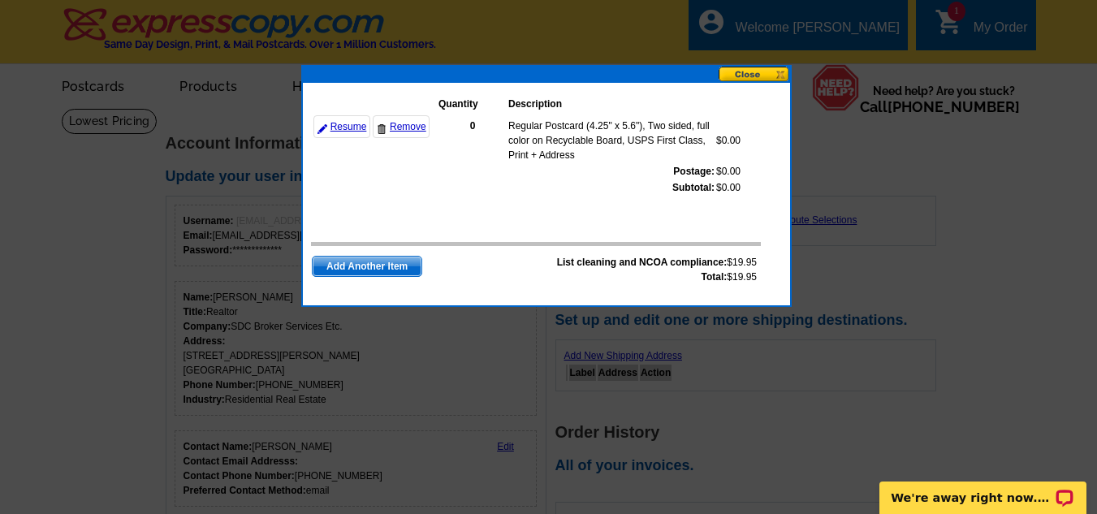
drag, startPoint x: 620, startPoint y: 81, endPoint x: 596, endPoint y: 107, distance: 35.6
click at [596, 83] on div at bounding box center [546, 75] width 487 height 16
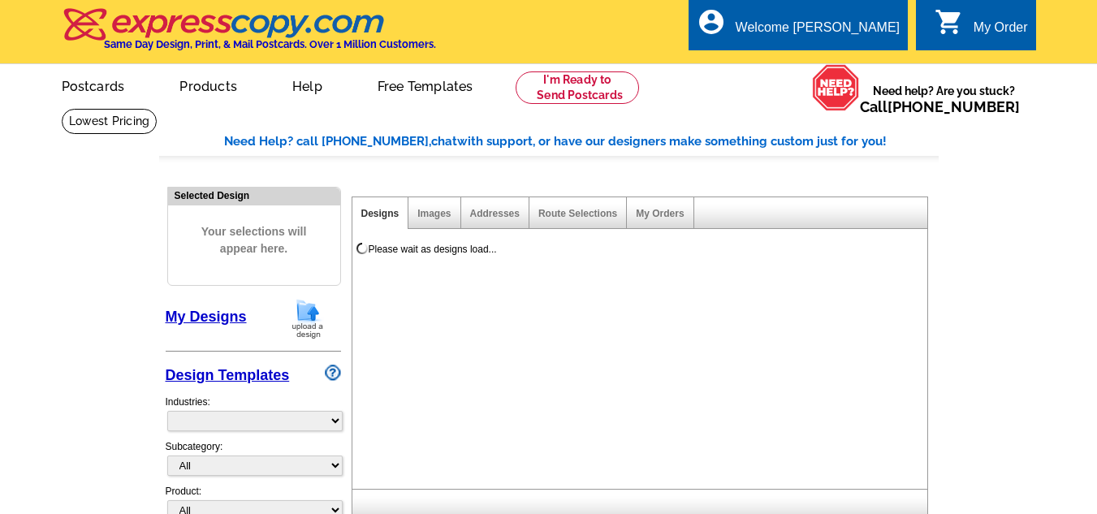
select select "785"
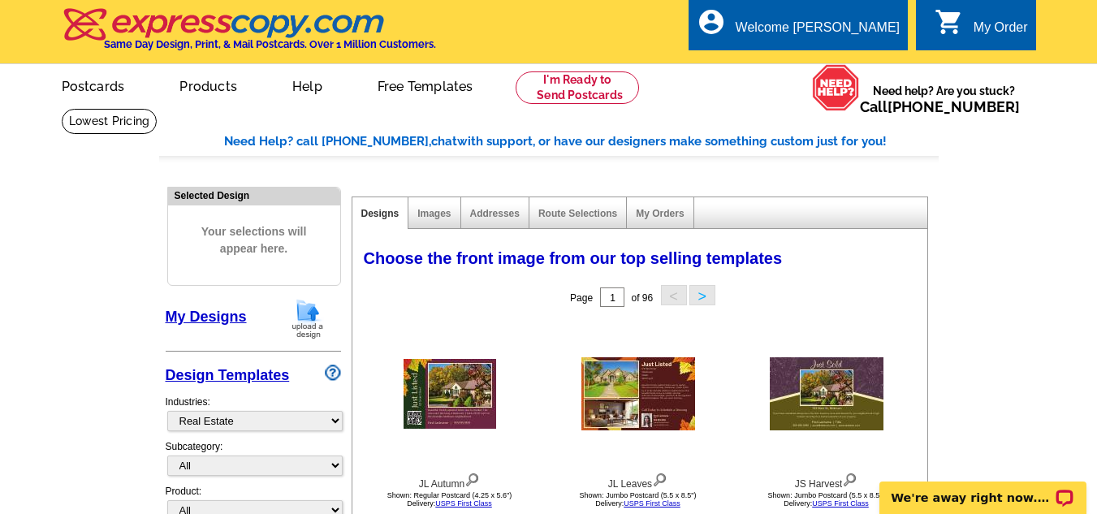
click at [310, 327] on img at bounding box center [308, 318] width 42 height 41
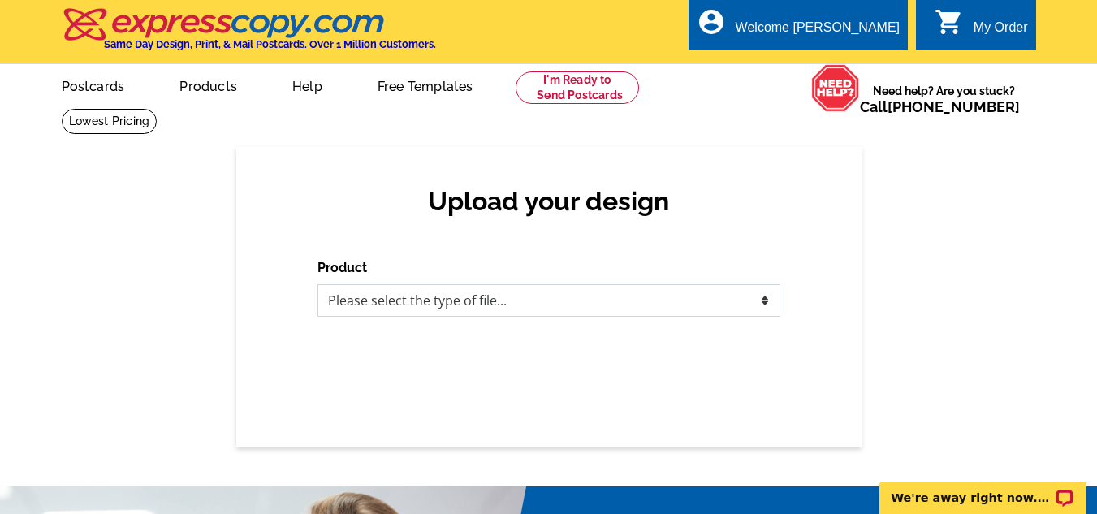
click at [765, 301] on select "Please select the type of file... Postcards Business Cards Letters and flyers G…" at bounding box center [548, 300] width 463 height 32
select select "1"
click at [317, 285] on select "Please select the type of file... Postcards Business Cards Letters and flyers G…" at bounding box center [548, 300] width 463 height 32
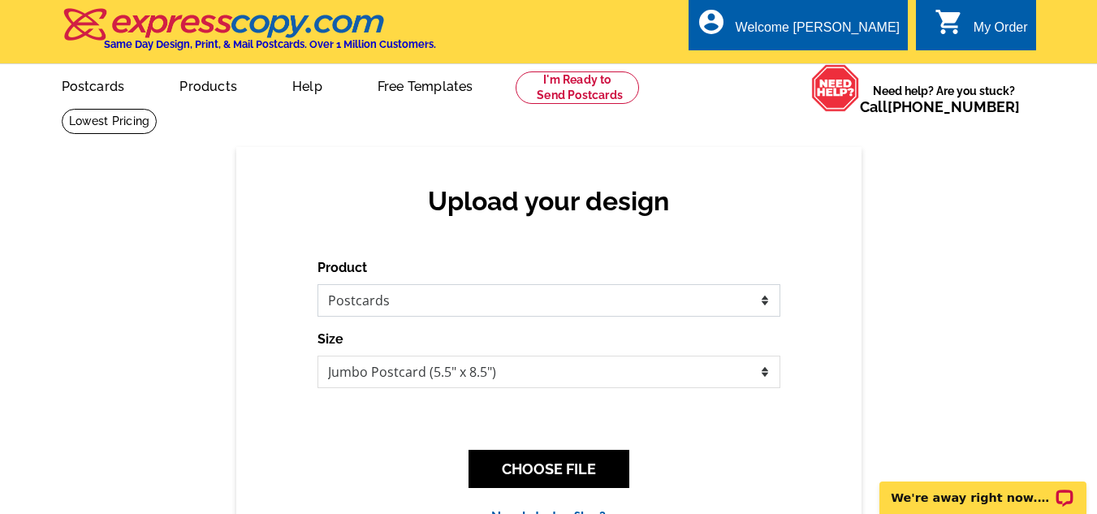
drag, startPoint x: 765, startPoint y: 307, endPoint x: 768, endPoint y: 318, distance: 11.8
click at [768, 318] on form "Product Please select the type of file... Postcards Business Cards Letters and …" at bounding box center [548, 323] width 463 height 130
click at [317, 285] on select "Please select the type of file... Postcards Business Cards Letters and flyers G…" at bounding box center [548, 300] width 463 height 32
click at [576, 468] on button "CHOOSE FILE" at bounding box center [548, 469] width 161 height 38
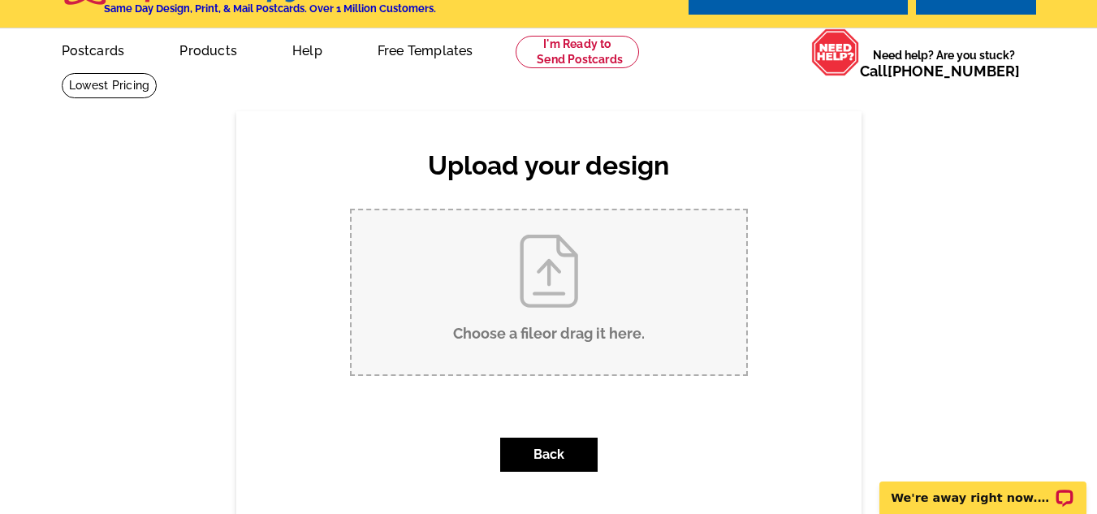
scroll to position [31, 0]
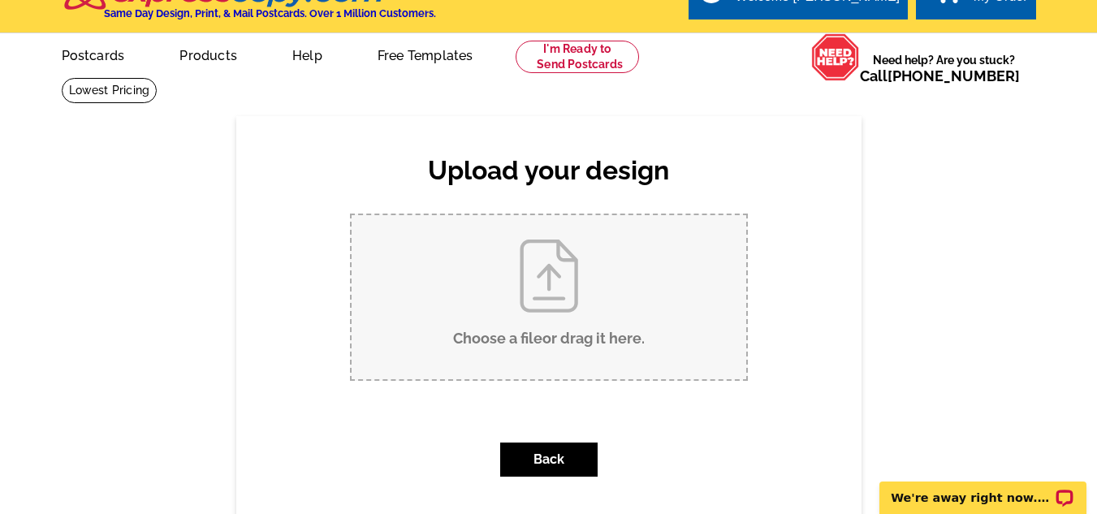
click at [542, 275] on input "Choose a file or drag it here ." at bounding box center [549, 297] width 395 height 164
type input "C:\fakepath\SHOULD YOU CONTINUE TO (1).pdf"
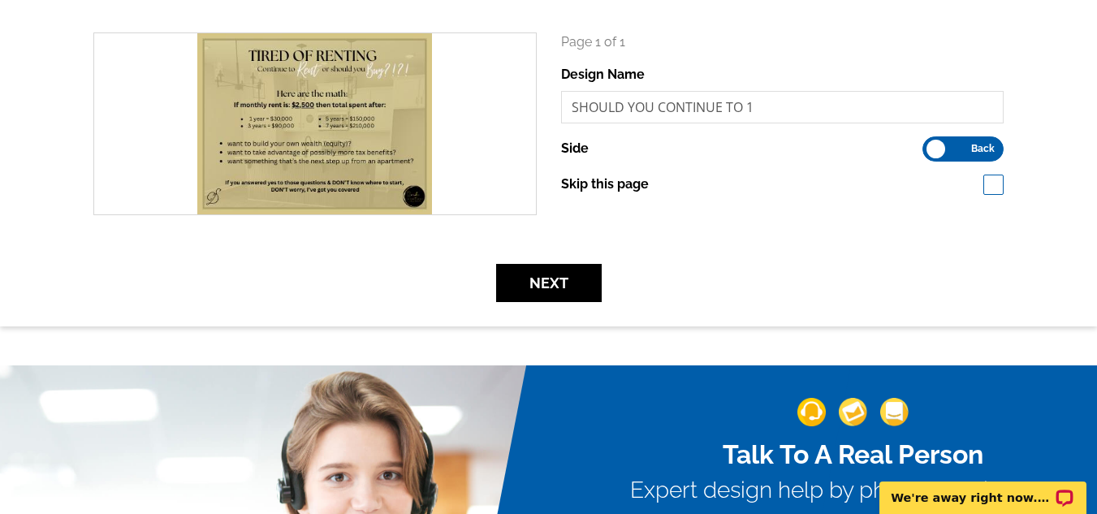
scroll to position [242, 0]
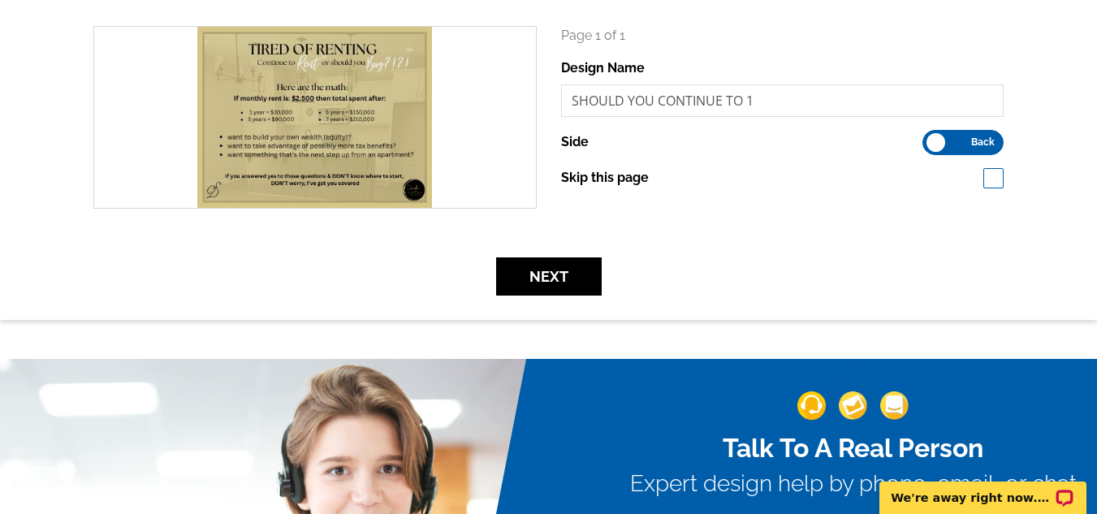
click at [976, 140] on span "Back" at bounding box center [983, 142] width 24 height 8
click at [930, 138] on input "Front Back" at bounding box center [930, 138] width 0 height 0
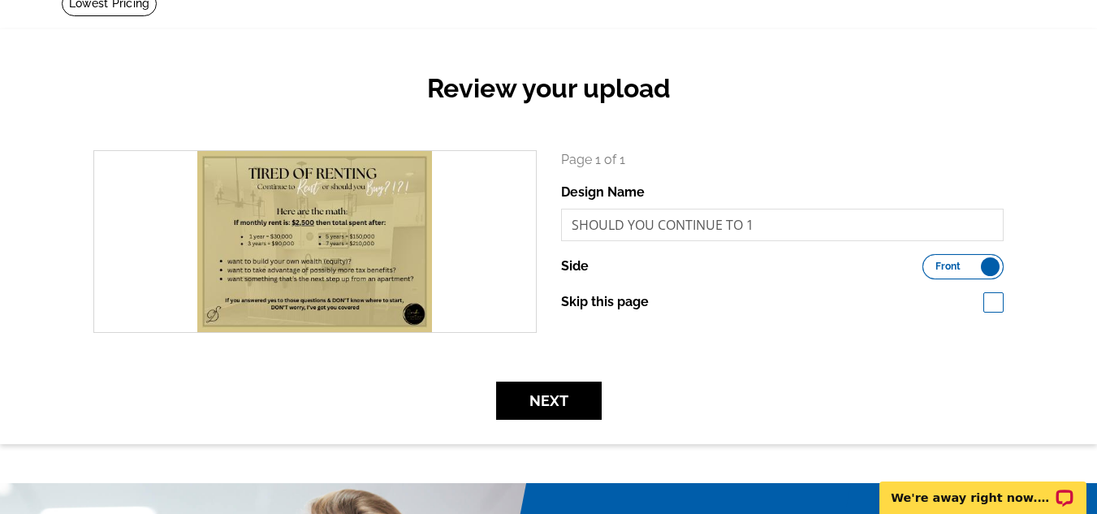
scroll to position [98, 0]
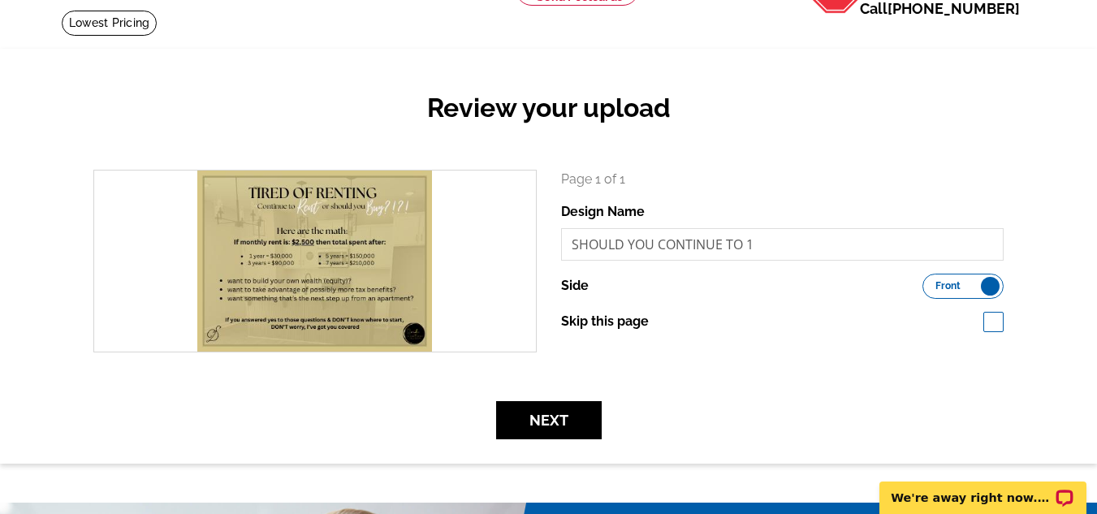
click at [986, 289] on label "Front Back" at bounding box center [962, 286] width 81 height 25
click at [930, 282] on input "Front Back" at bounding box center [930, 282] width 0 height 0
click at [986, 289] on span "Back" at bounding box center [983, 286] width 24 height 8
click at [930, 282] on input "Front Back" at bounding box center [930, 282] width 0 height 0
click at [576, 414] on button "Next" at bounding box center [549, 420] width 106 height 38
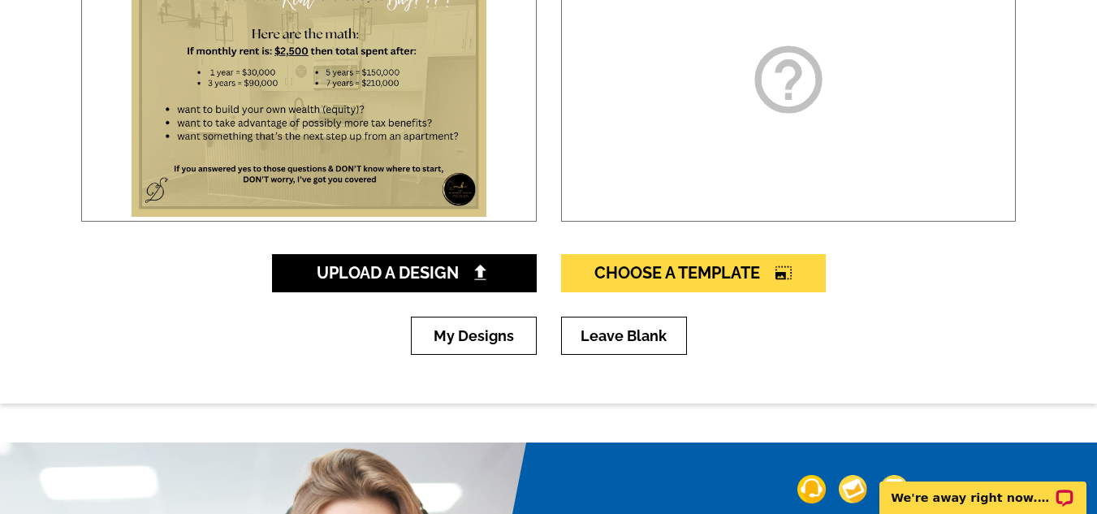
scroll to position [345, 0]
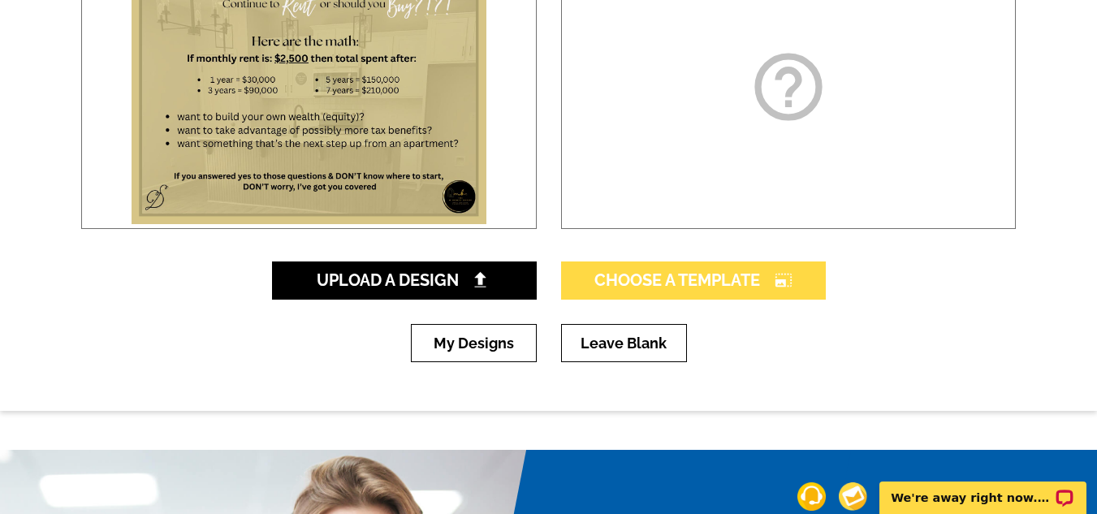
click at [706, 279] on span "Choose A Template photo_size_select_large" at bounding box center [693, 279] width 198 height 19
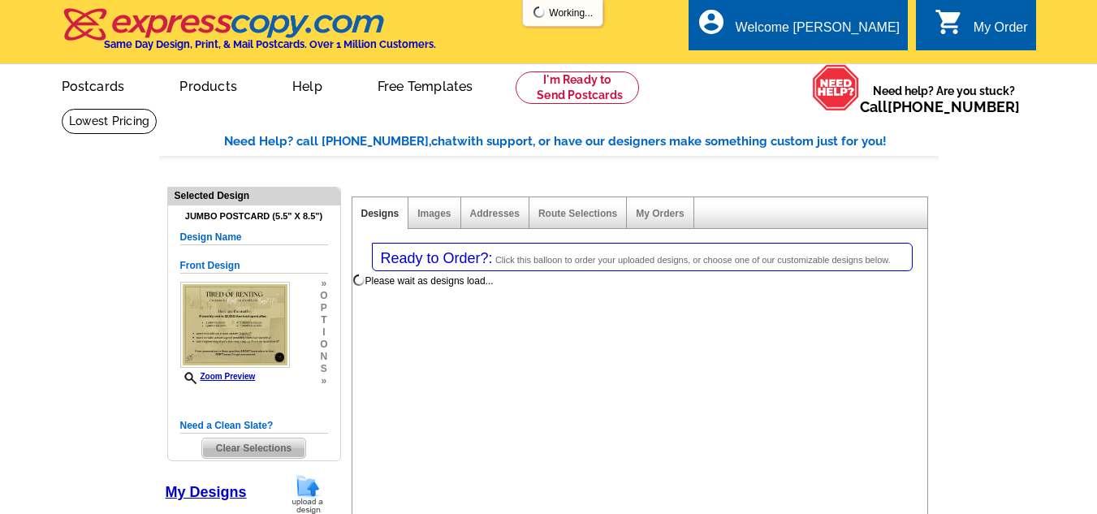
select select "1"
select select "2"
select select "back"
select select "785"
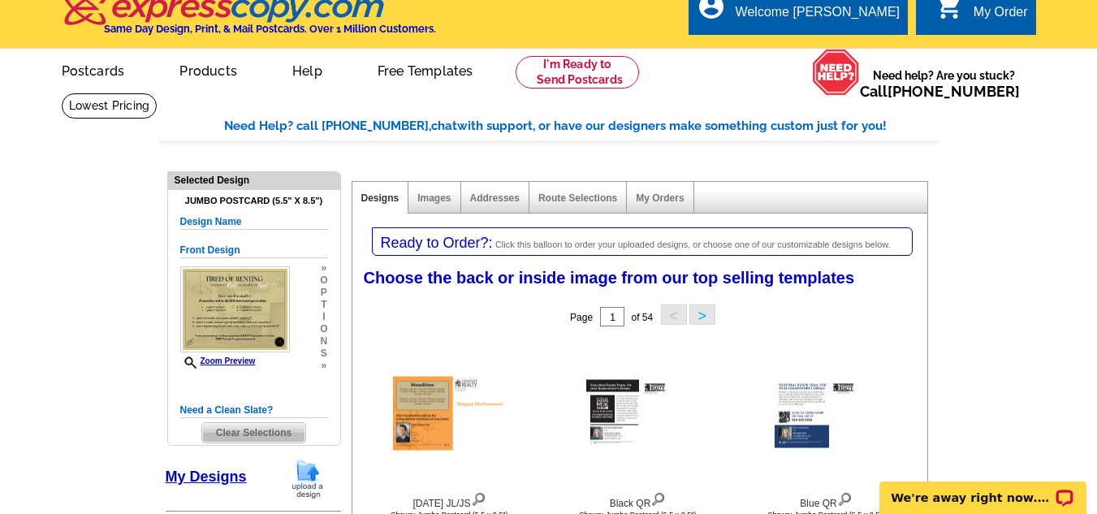
scroll to position [9, 0]
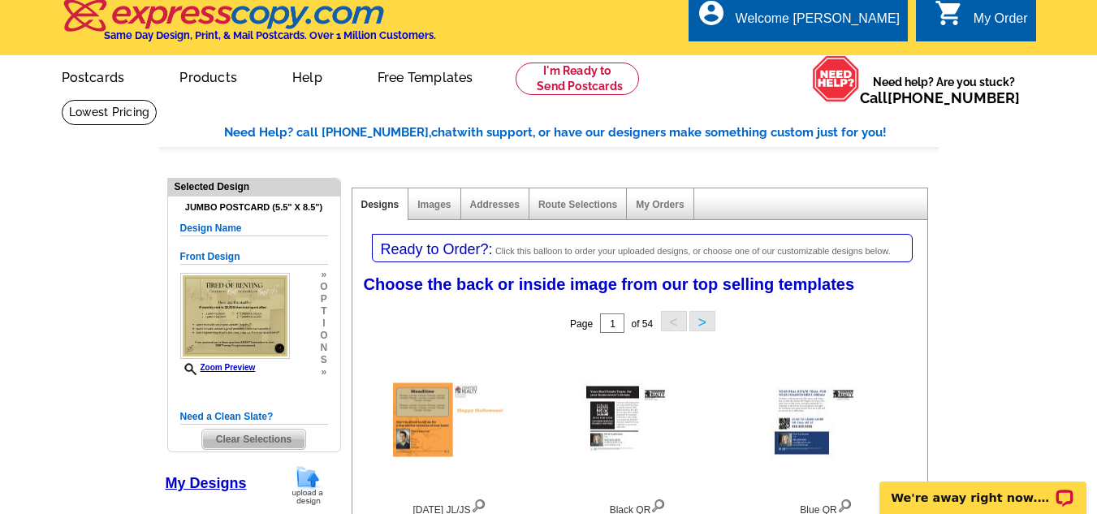
drag, startPoint x: 1102, startPoint y: 75, endPoint x: 1090, endPoint y: 77, distance: 12.4
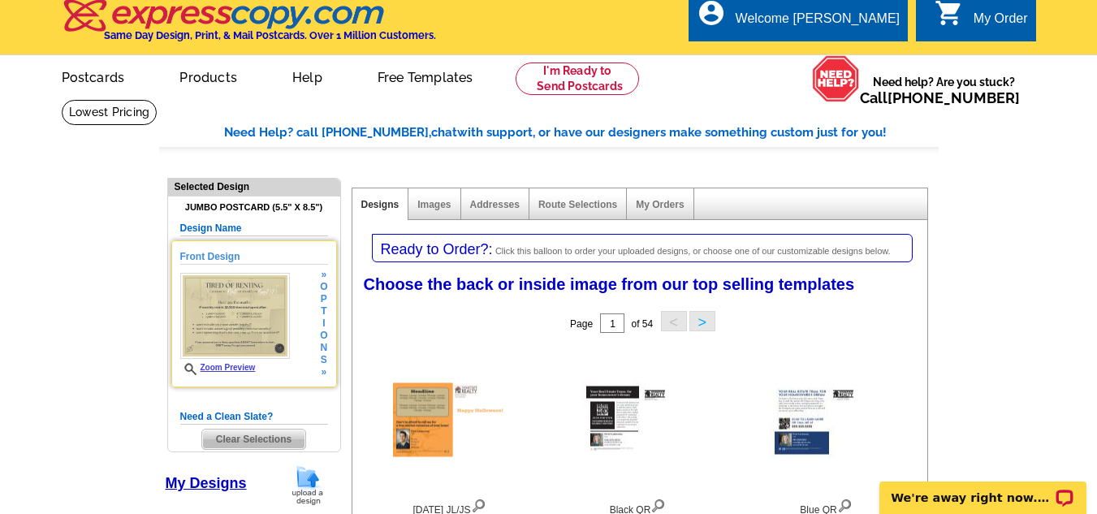
click at [241, 257] on h5 "Front Design" at bounding box center [254, 256] width 148 height 15
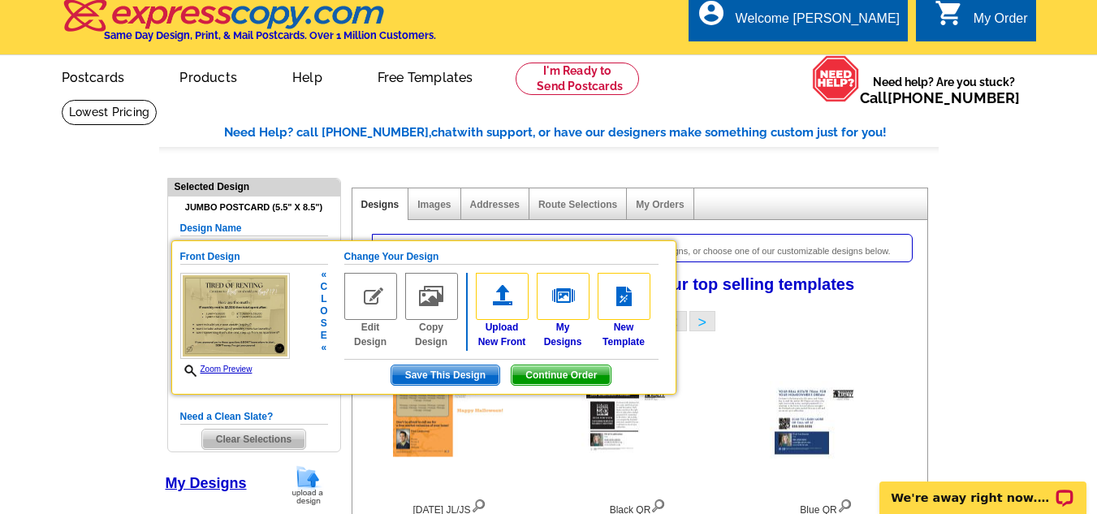
click at [364, 303] on img at bounding box center [370, 296] width 53 height 47
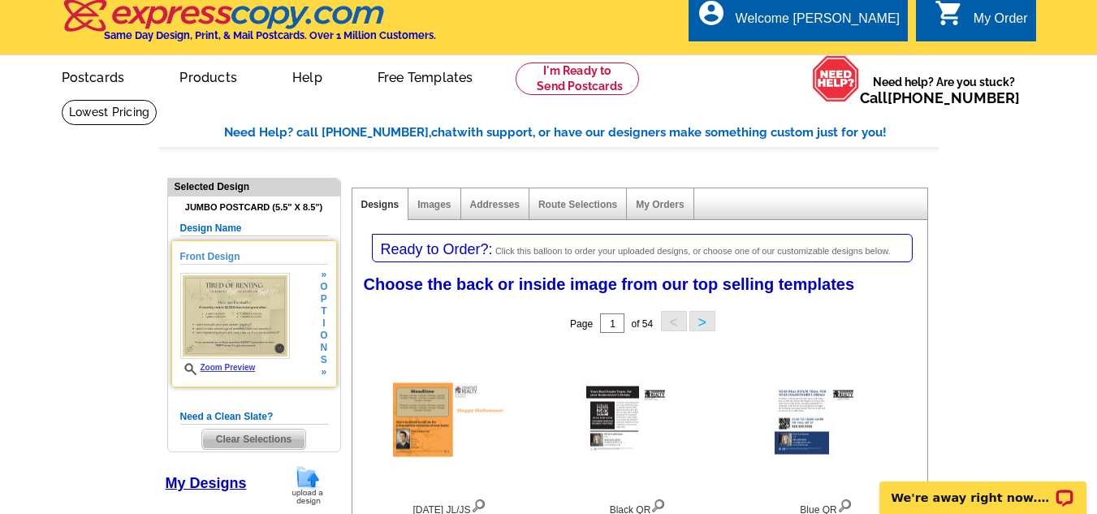
click at [263, 322] on img at bounding box center [235, 316] width 110 height 86
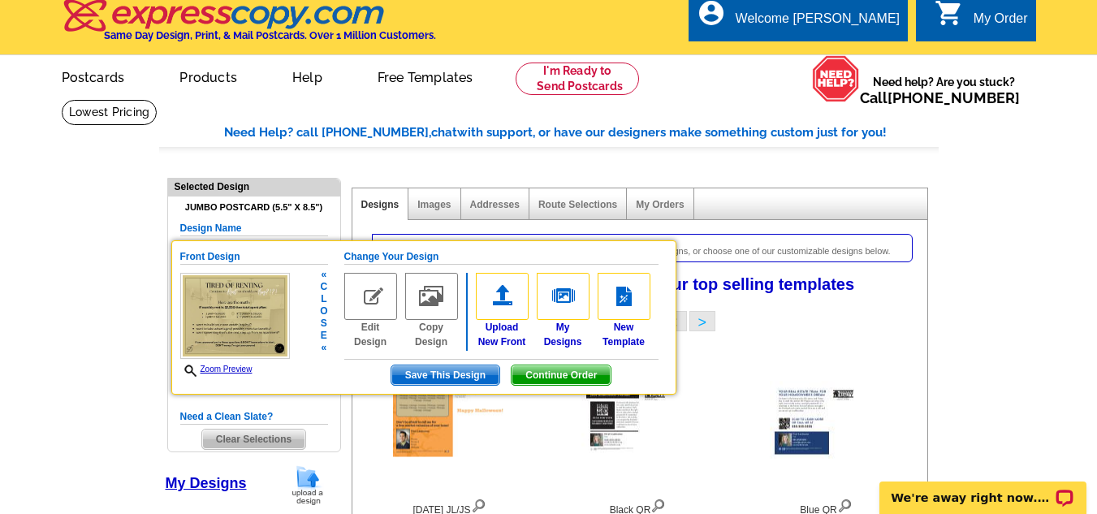
click at [374, 335] on link "Edit Design" at bounding box center [370, 311] width 53 height 76
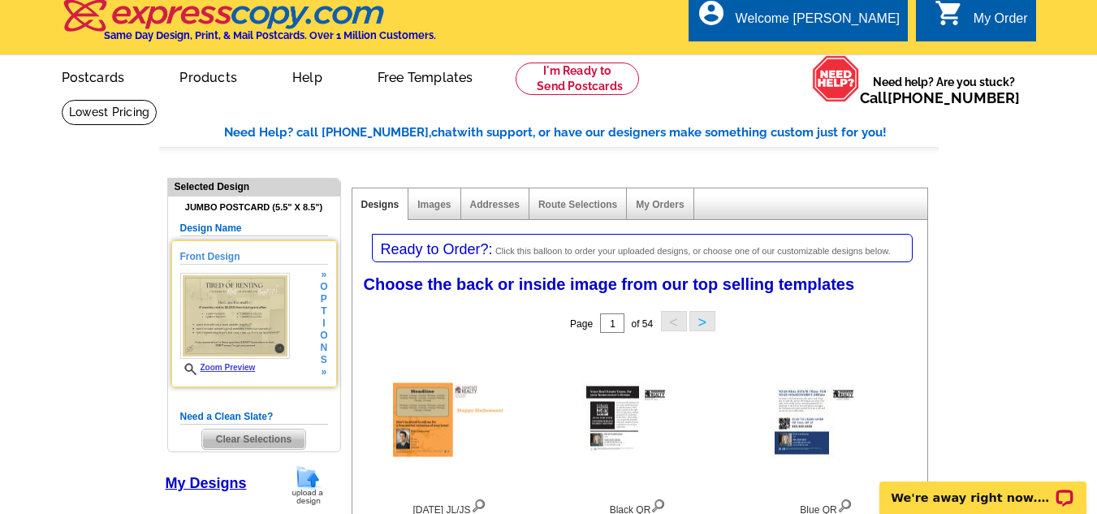
click at [232, 310] on img at bounding box center [235, 316] width 110 height 86
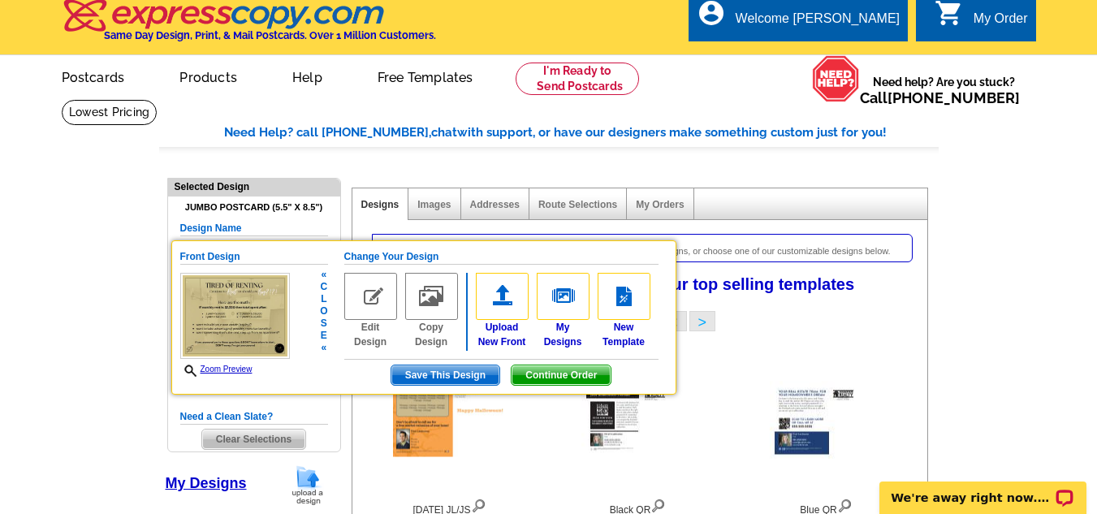
click at [376, 336] on link "Edit Design" at bounding box center [370, 311] width 53 height 76
click at [376, 336] on div "Page 1 of 54 < >" at bounding box center [643, 323] width 575 height 32
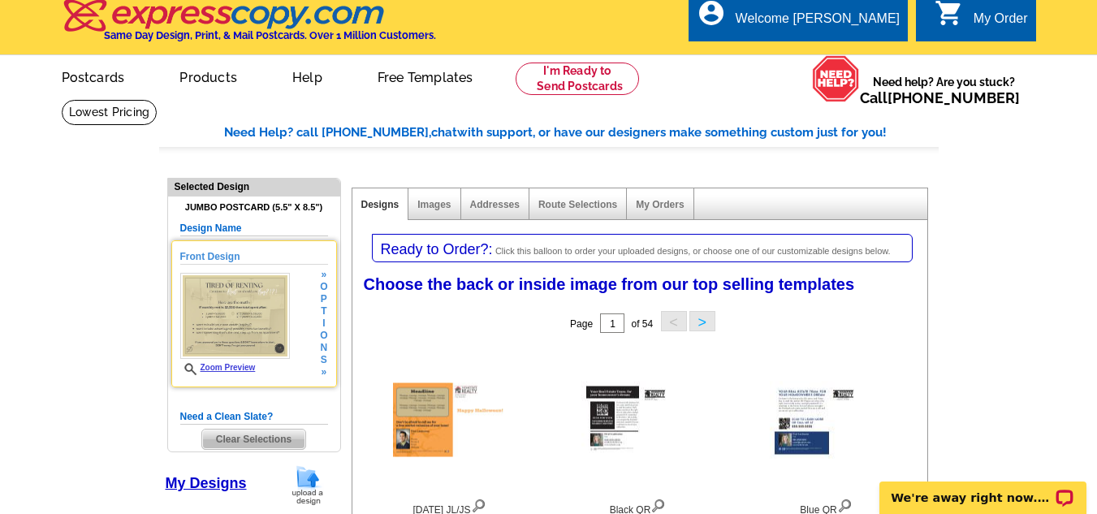
click at [255, 270] on div "Front Design Zoom Preview » o p t i o n s »" at bounding box center [254, 313] width 148 height 129
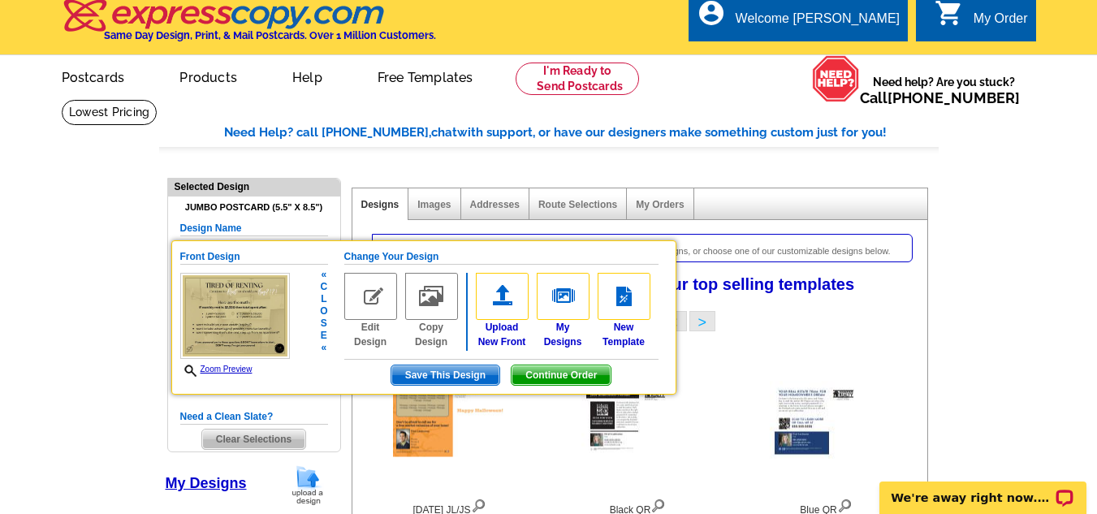
click at [382, 317] on img at bounding box center [370, 296] width 53 height 47
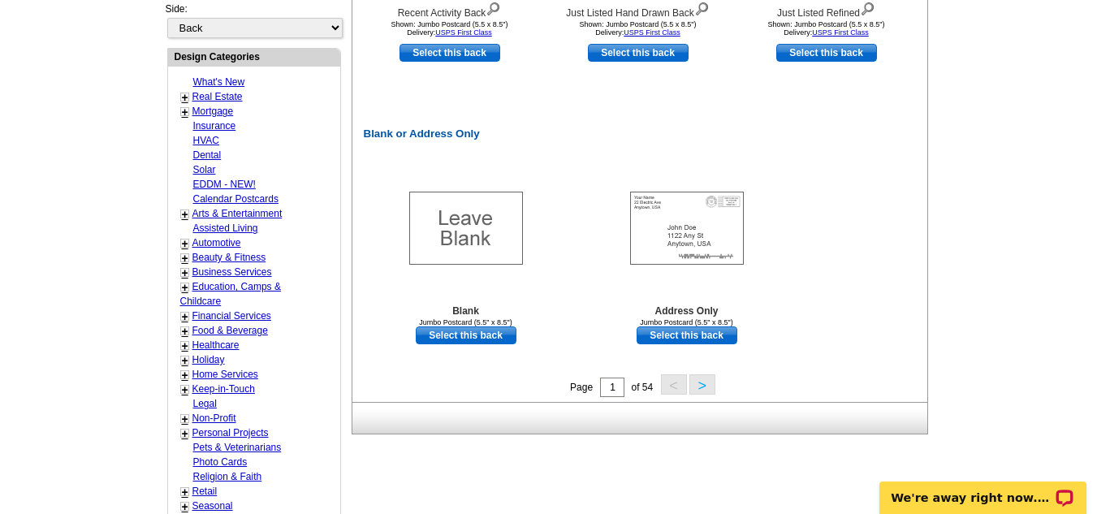
scroll to position [0, 0]
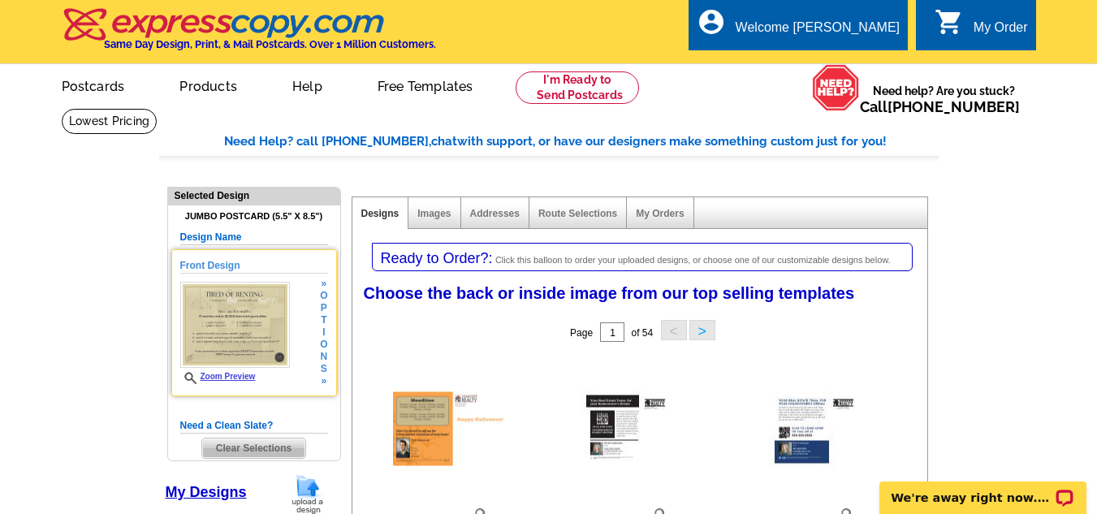
click at [228, 348] on img at bounding box center [235, 325] width 110 height 86
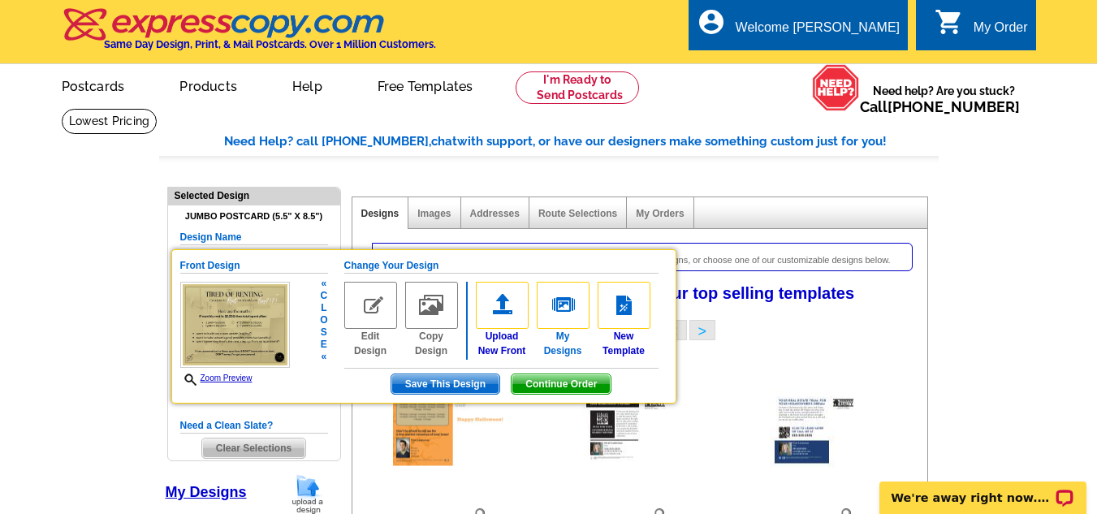
click at [565, 348] on link "My Designs" at bounding box center [563, 320] width 53 height 76
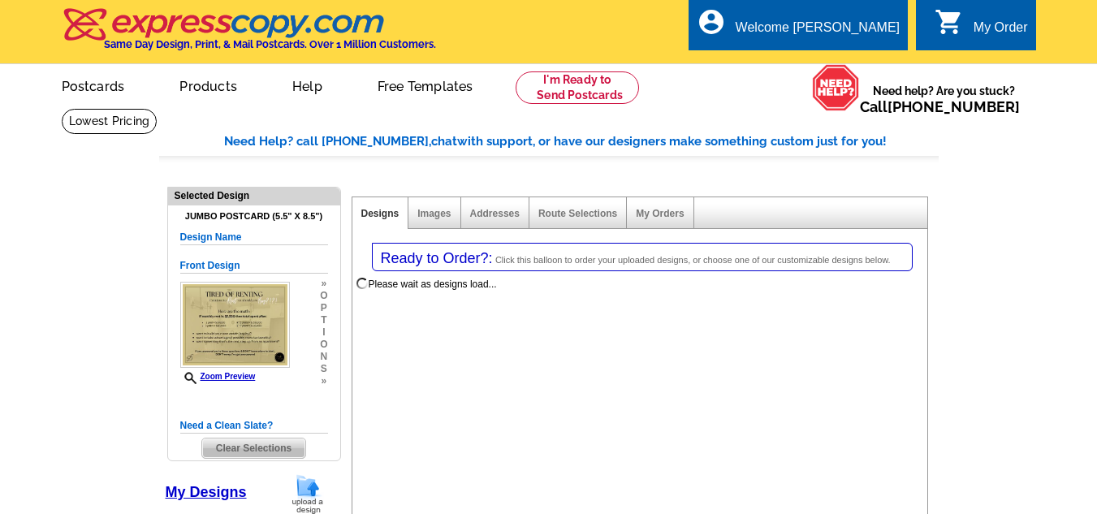
select select "1"
select select "2"
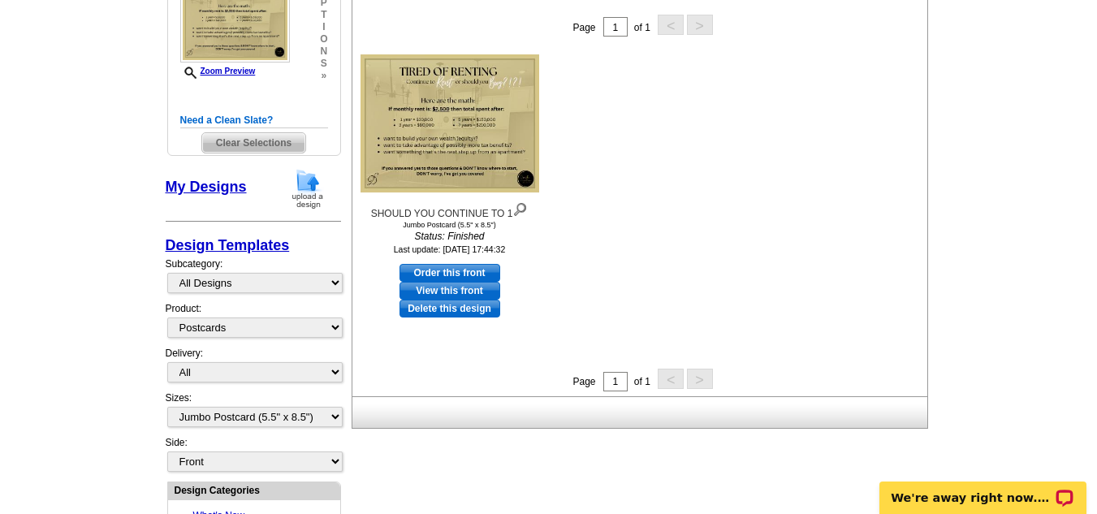
scroll to position [341, 0]
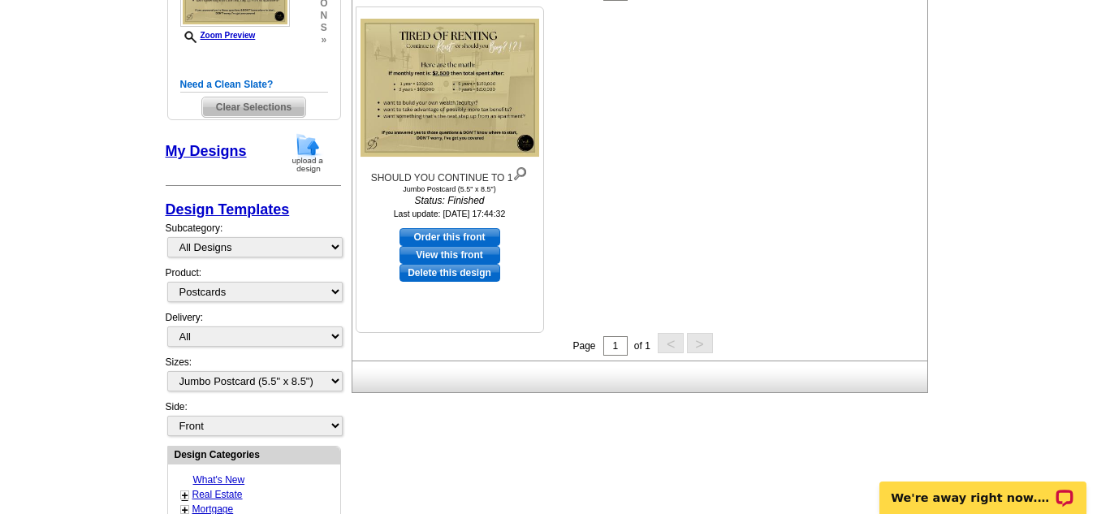
click at [480, 84] on img at bounding box center [449, 88] width 179 height 138
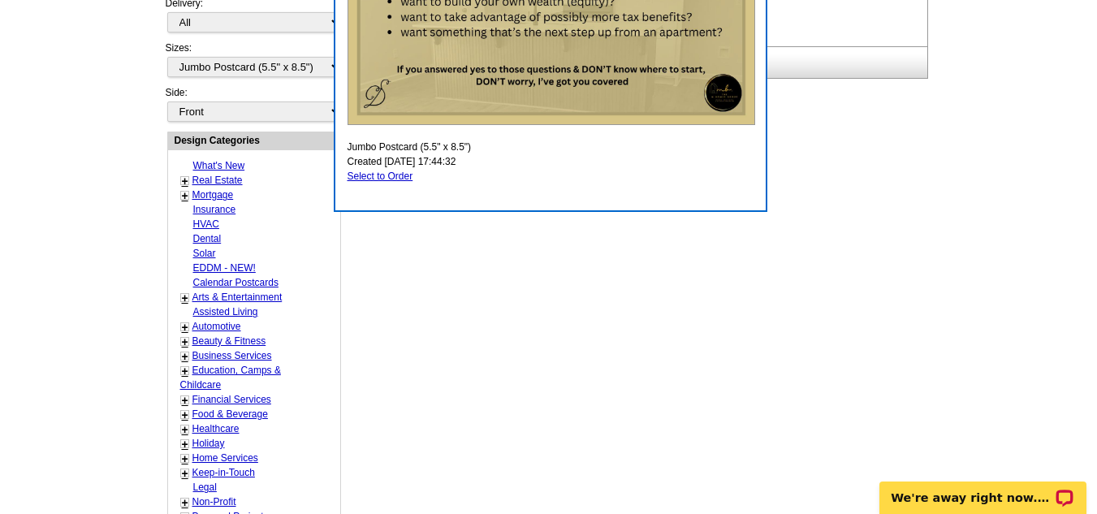
scroll to position [33, 0]
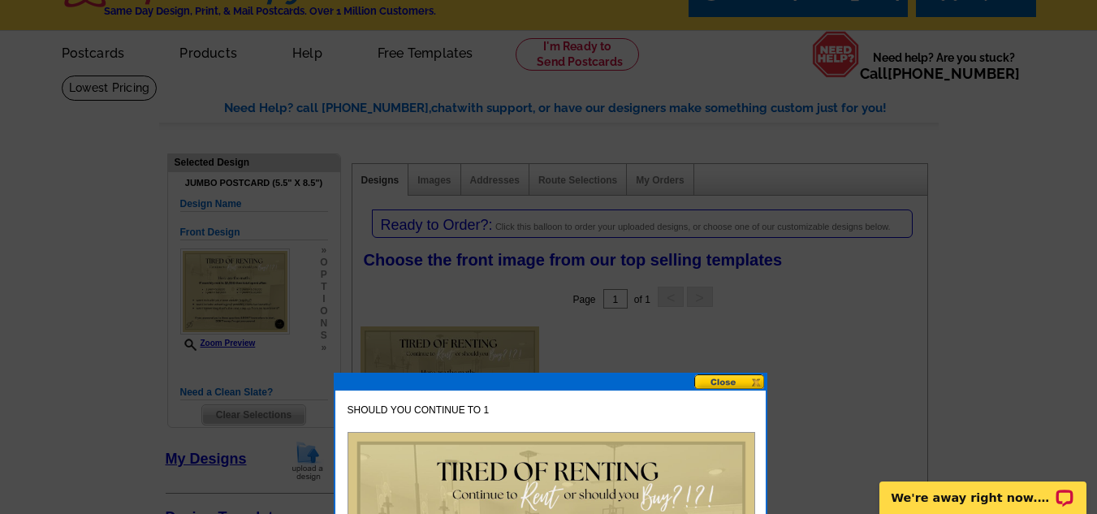
click at [745, 381] on button at bounding box center [729, 381] width 71 height 15
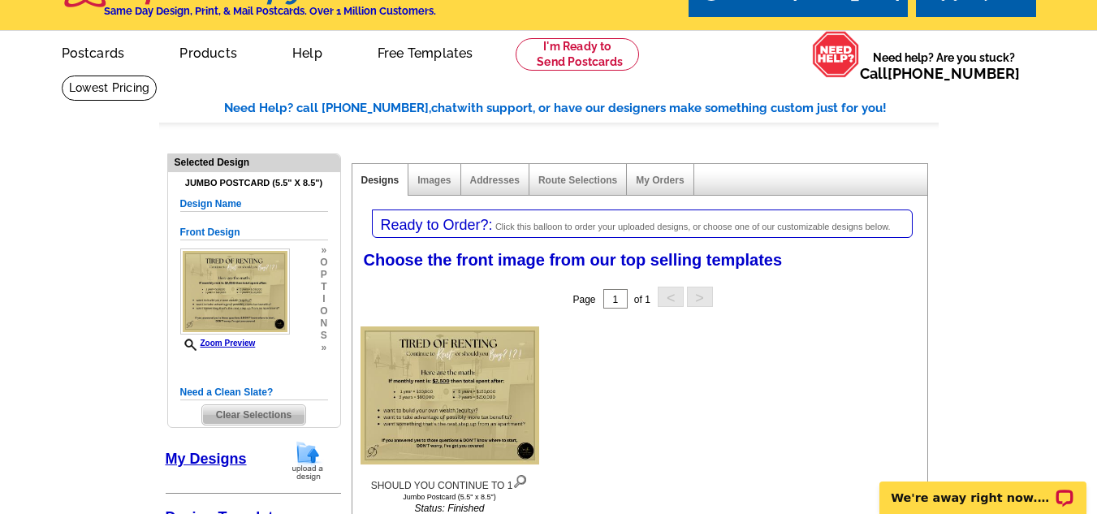
click at [235, 459] on link "My Designs" at bounding box center [206, 459] width 81 height 16
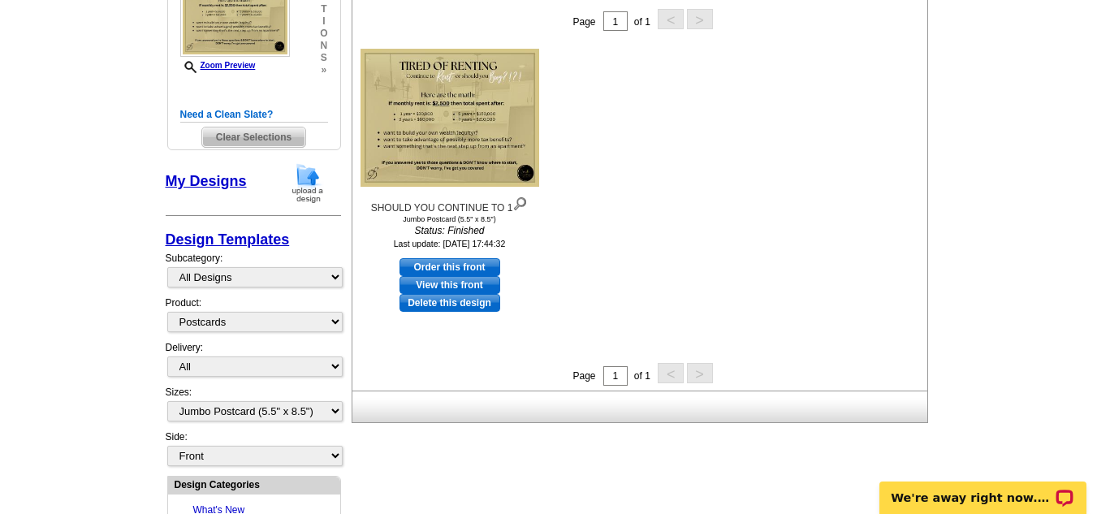
scroll to position [317, 0]
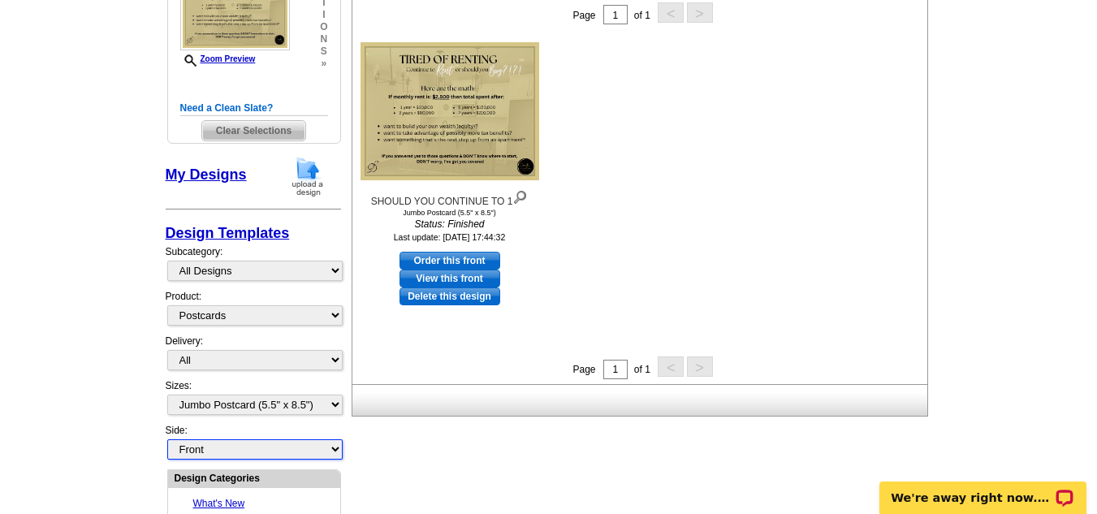
click at [332, 451] on select "Front Back" at bounding box center [254, 449] width 175 height 20
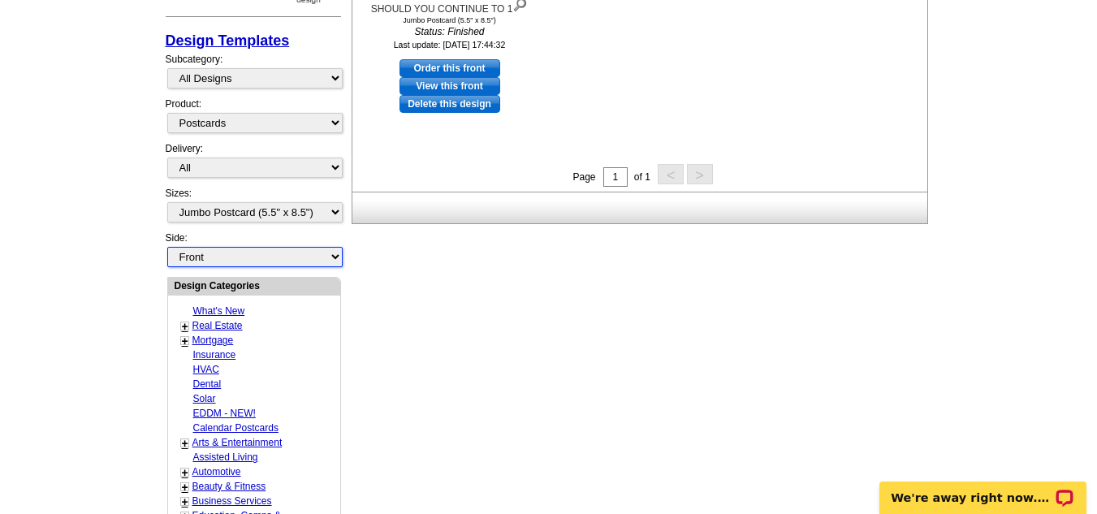
scroll to position [512, 0]
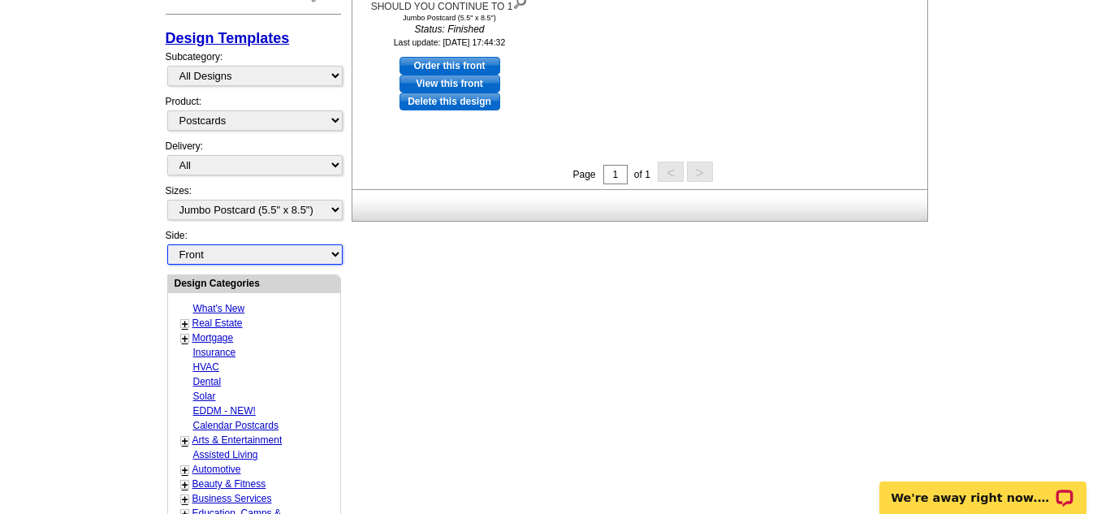
click at [332, 252] on select "Front Back" at bounding box center [254, 254] width 175 height 20
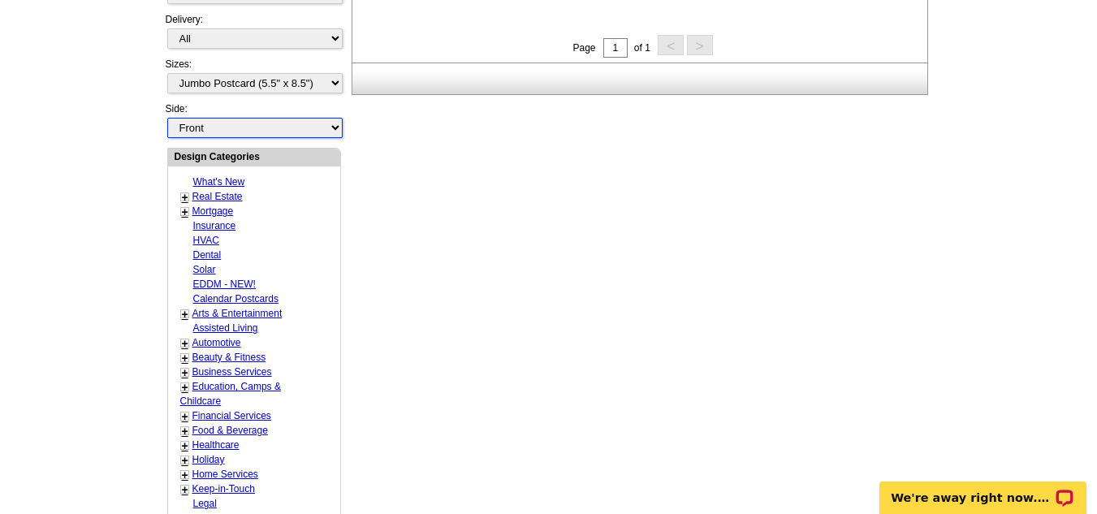
scroll to position [561, 0]
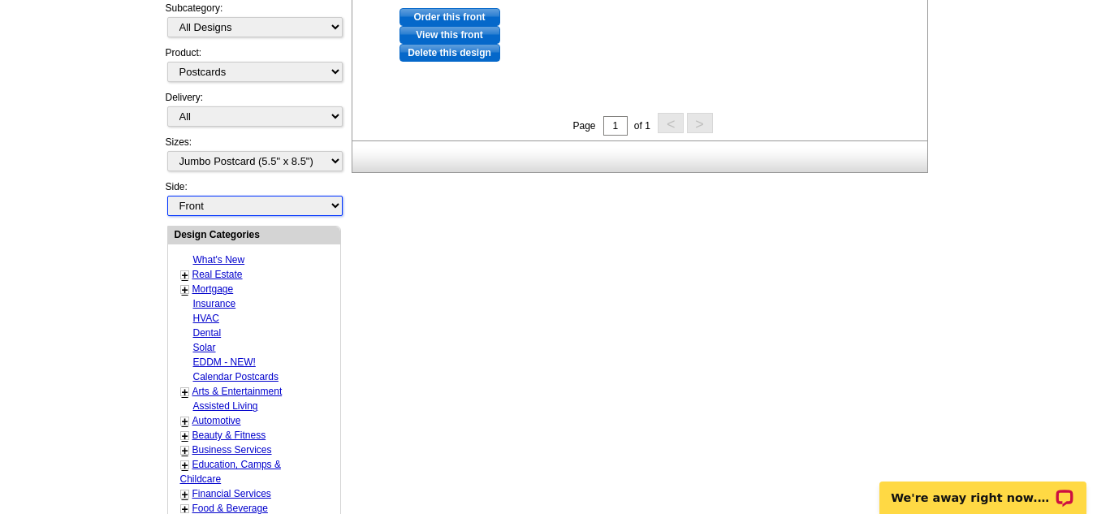
click at [248, 211] on select "Front Back" at bounding box center [254, 206] width 175 height 20
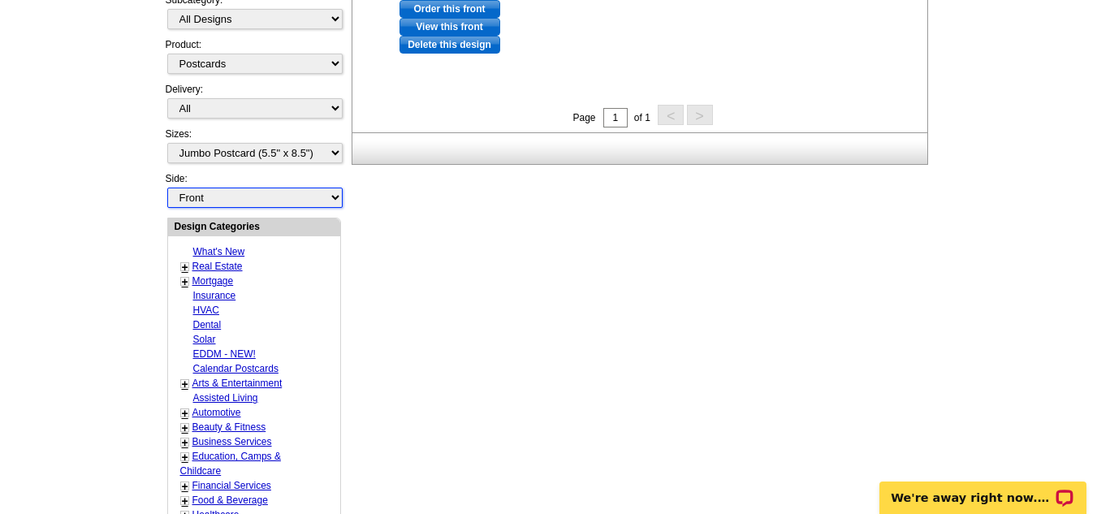
scroll to position [579, 0]
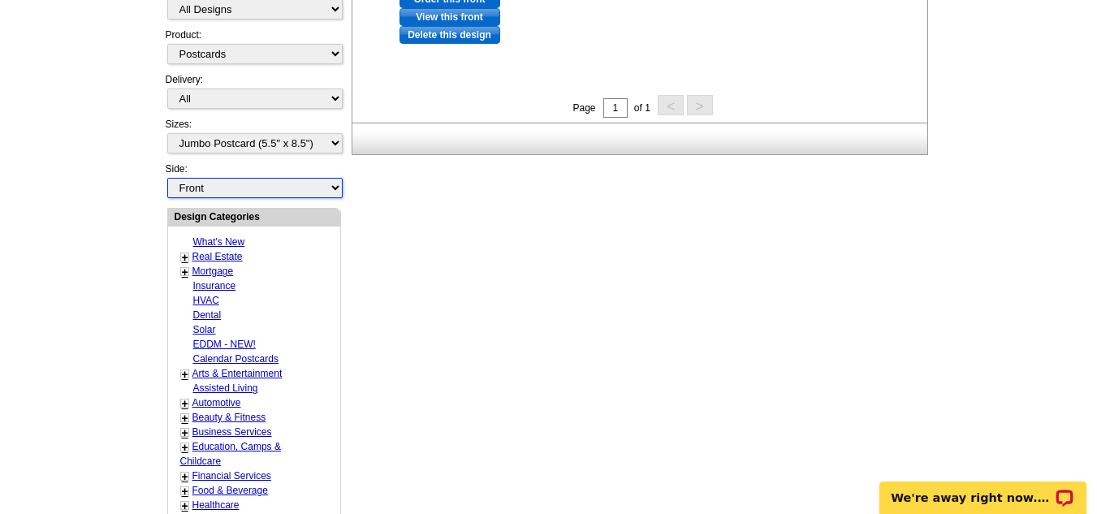
click at [271, 186] on select "Front Back" at bounding box center [254, 188] width 175 height 20
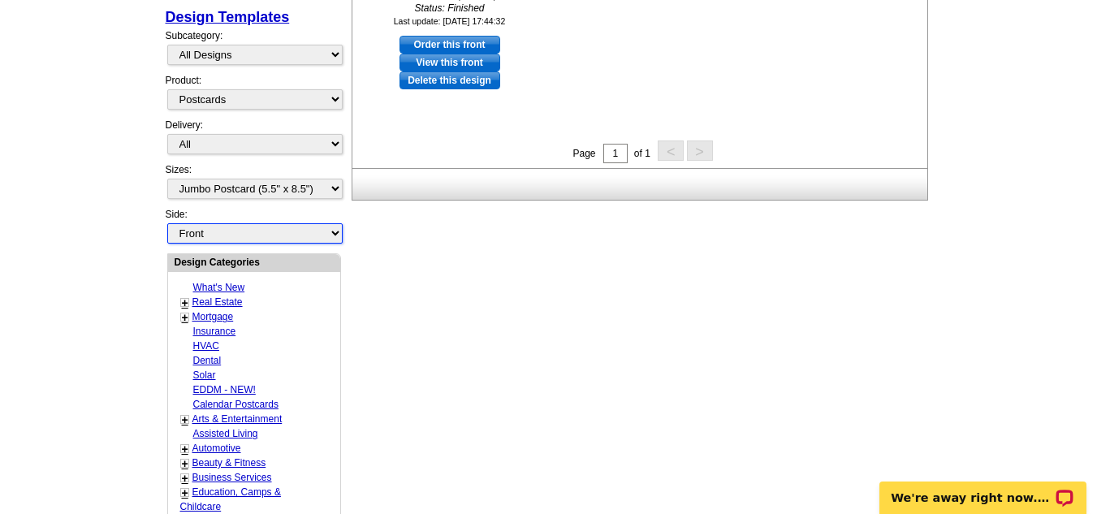
scroll to position [563, 0]
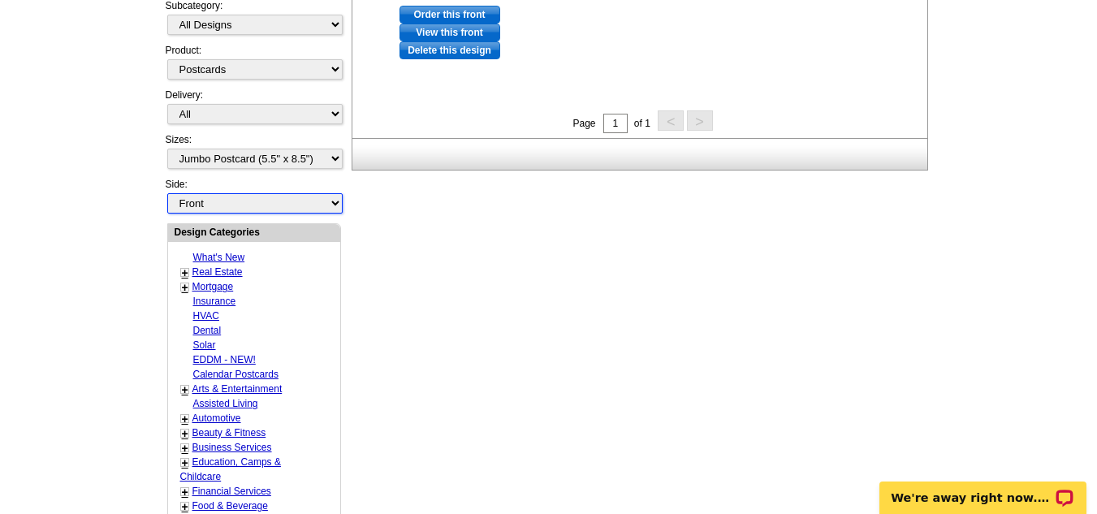
click at [331, 209] on select "Front Back" at bounding box center [254, 203] width 175 height 20
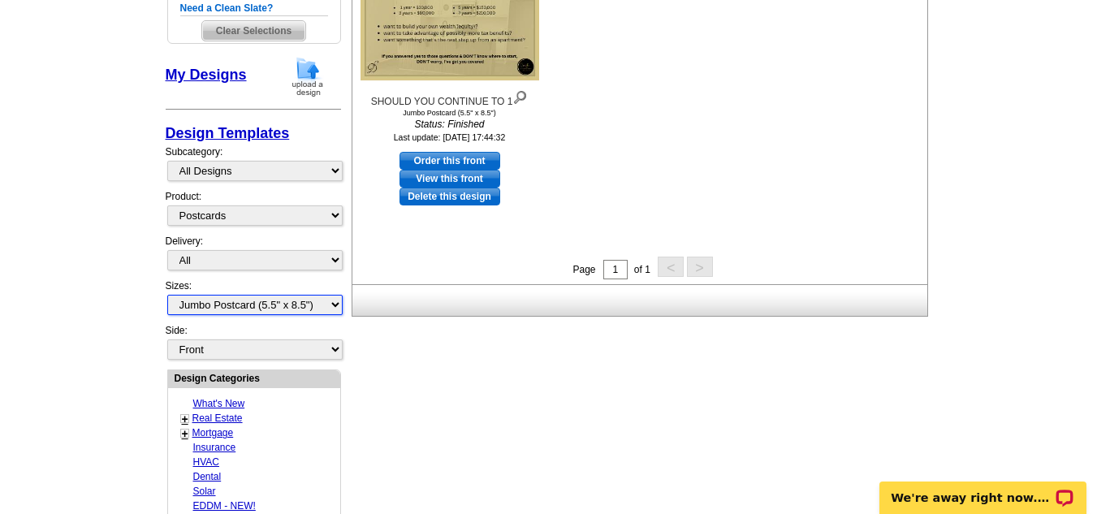
click at [211, 249] on div "Design Templates Industries: What's New Real Estate Mortgage Insurance HVAC Den…" at bounding box center [253, 218] width 175 height 209
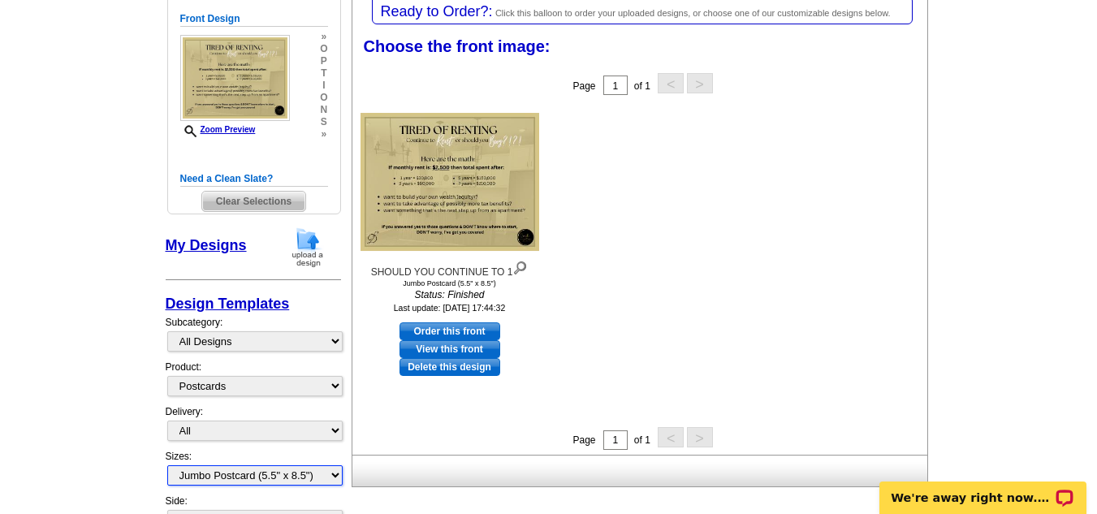
scroll to position [240, 0]
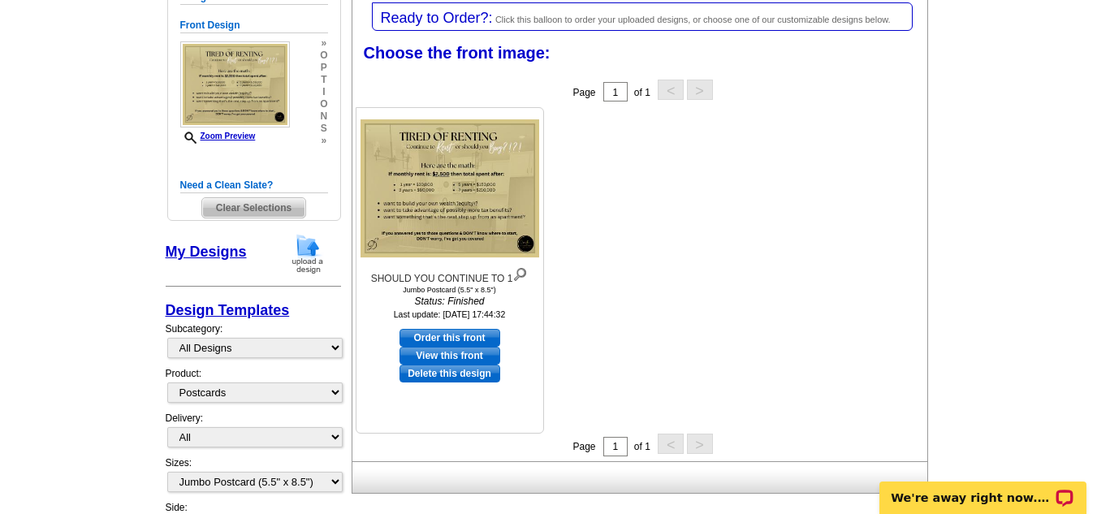
click at [429, 192] on img at bounding box center [449, 188] width 179 height 138
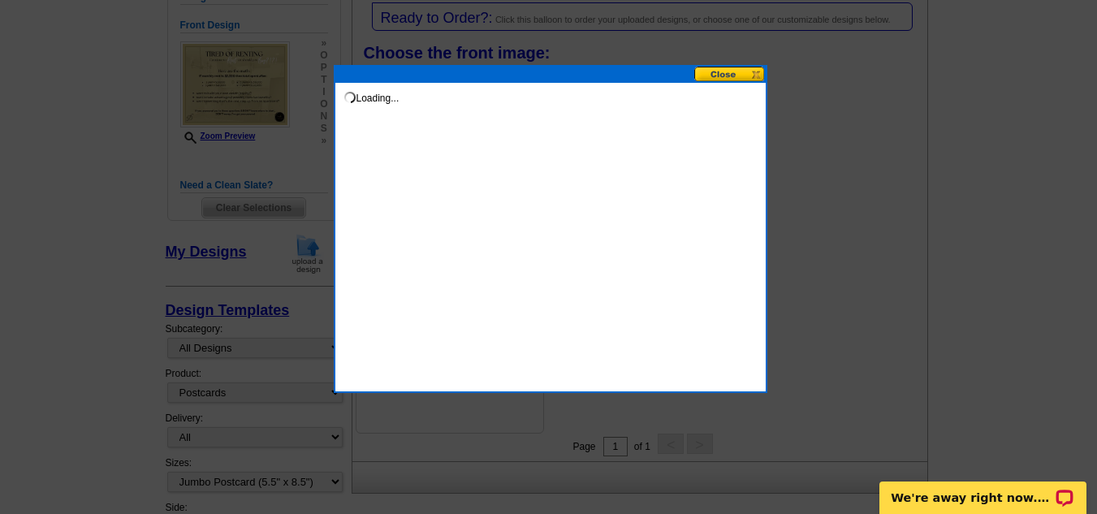
click at [429, 192] on div "Loading..." at bounding box center [551, 229] width 434 height 328
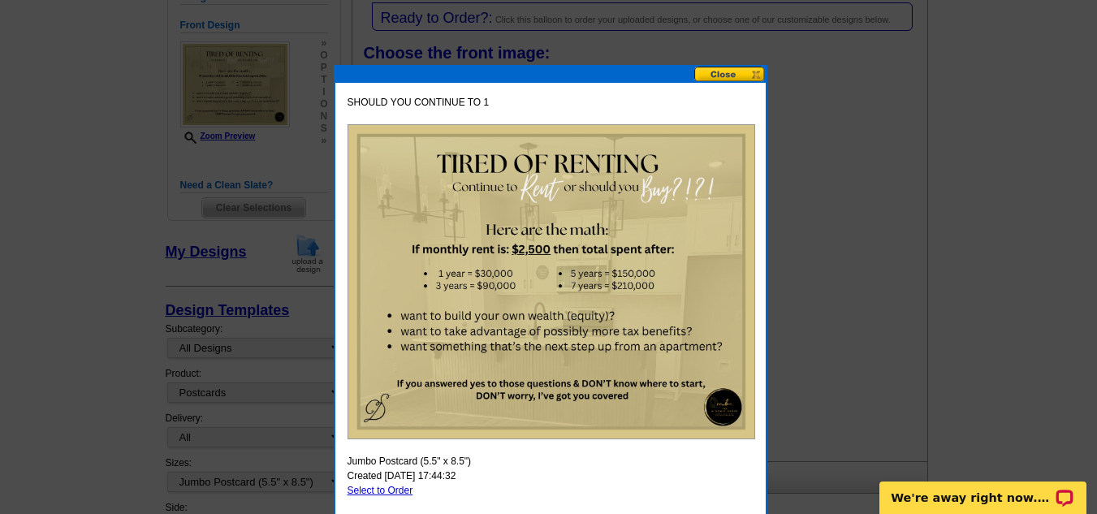
click at [750, 80] on button at bounding box center [729, 74] width 71 height 15
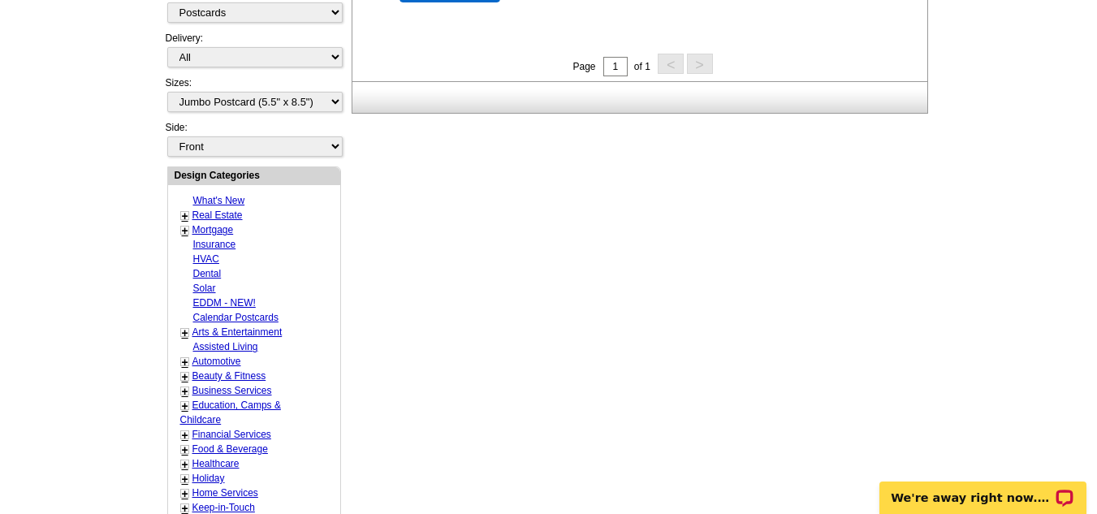
scroll to position [668, 0]
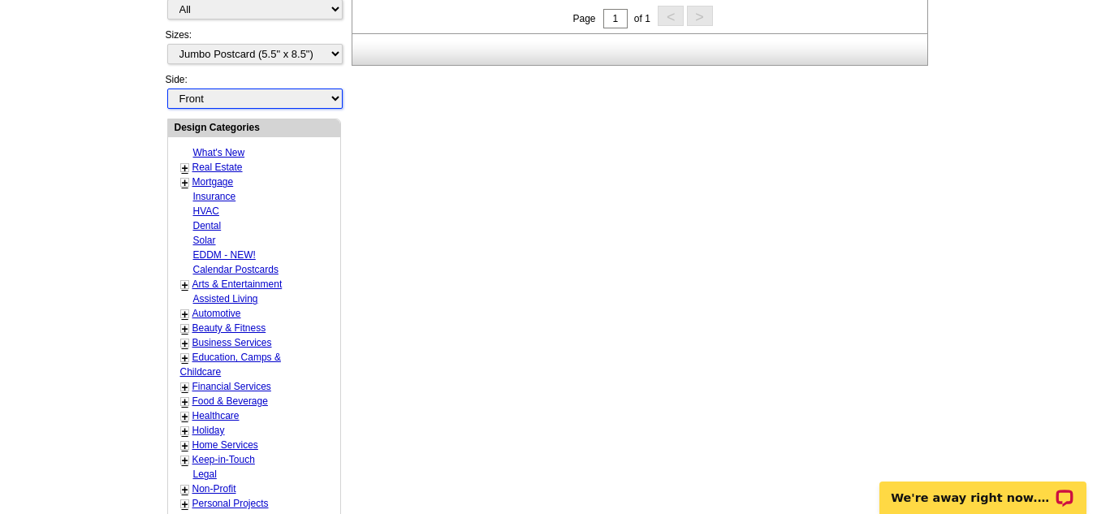
click at [331, 106] on select "Front Back" at bounding box center [254, 98] width 175 height 20
select select "front"
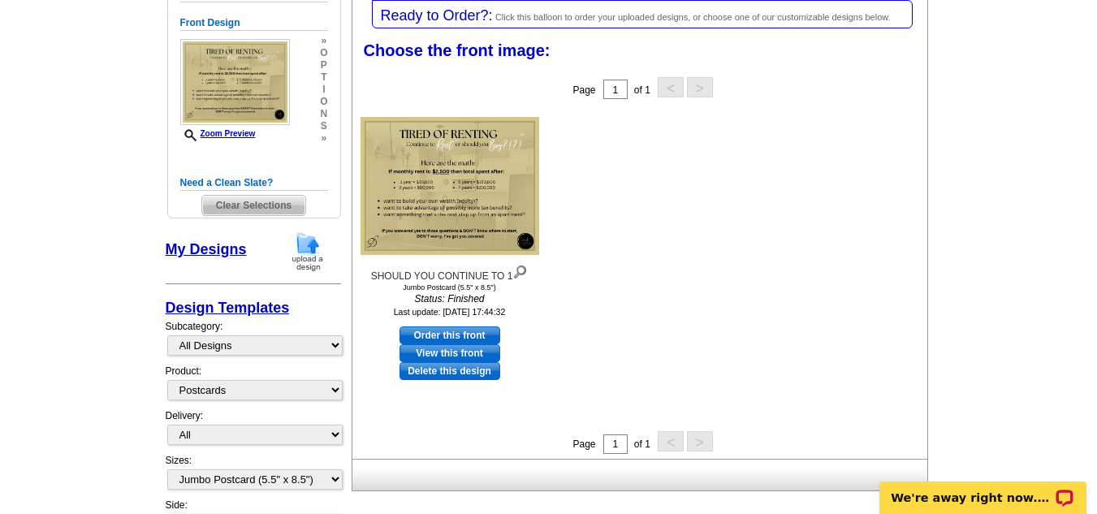
scroll to position [240, 0]
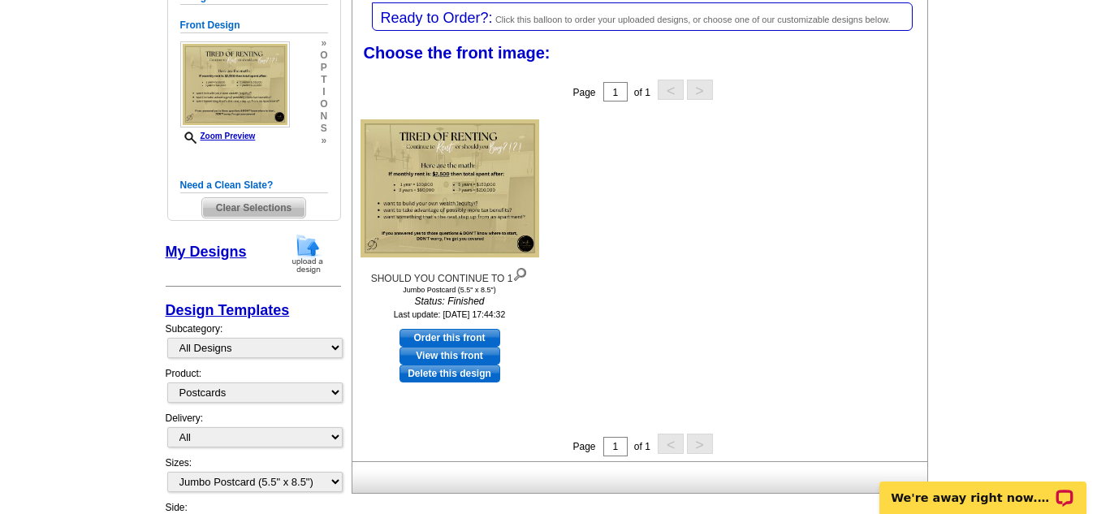
click at [234, 209] on span "Clear Selections" at bounding box center [253, 207] width 103 height 19
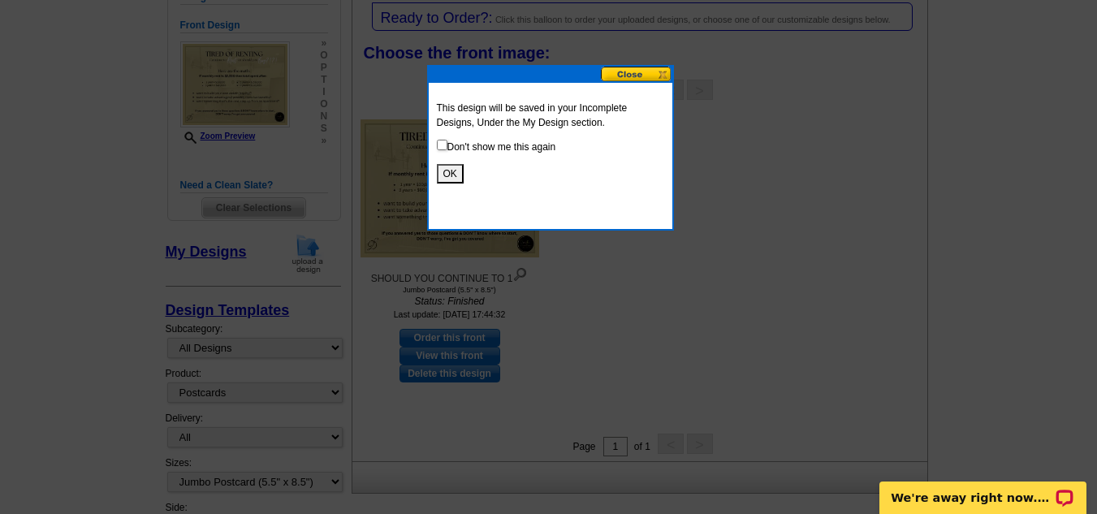
click at [451, 166] on button "OK" at bounding box center [450, 173] width 27 height 19
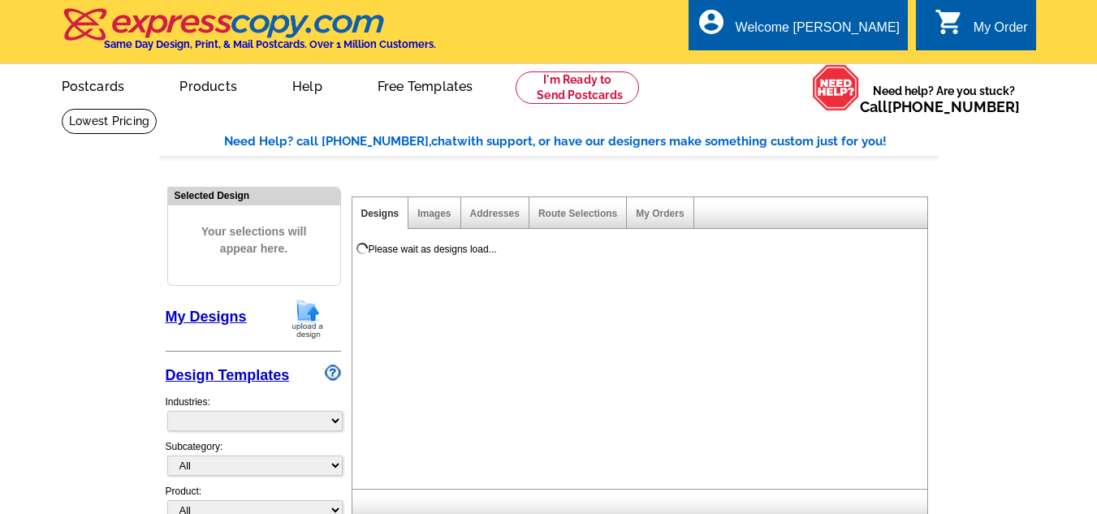
select select "785"
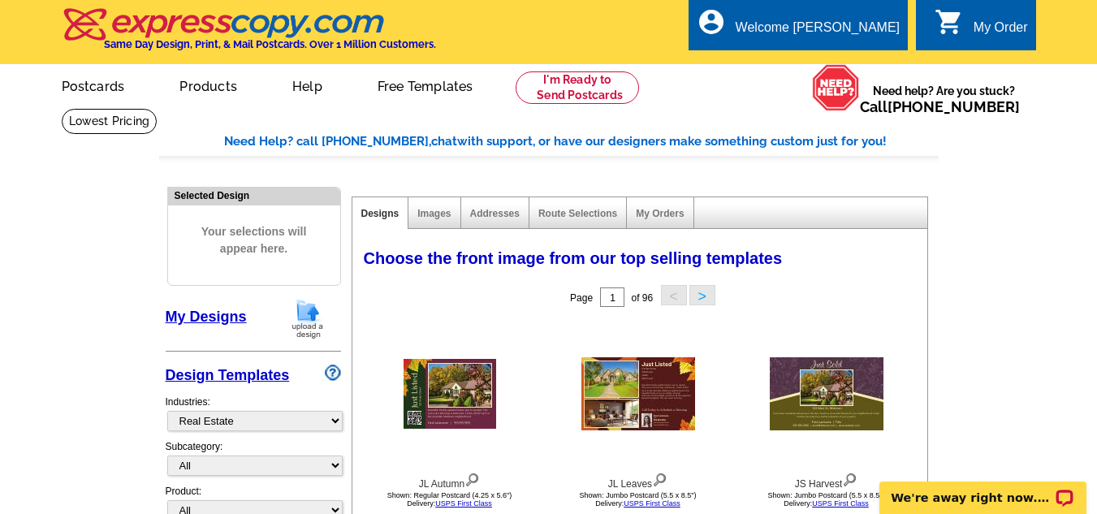
click at [309, 311] on img at bounding box center [308, 318] width 42 height 41
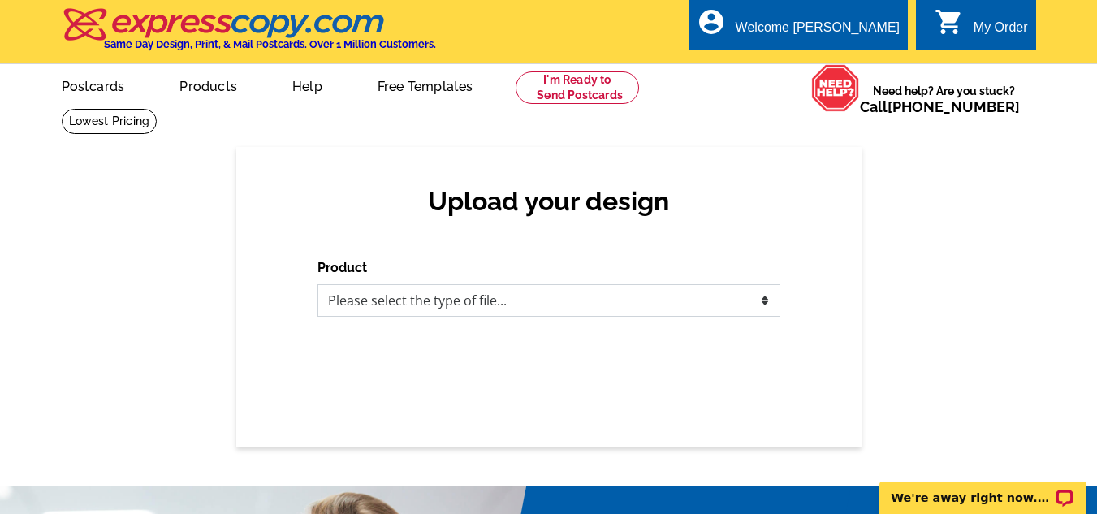
click at [762, 303] on select "Please select the type of file... Postcards Business Cards Letters and flyers G…" at bounding box center [548, 300] width 463 height 32
select select "1"
click at [317, 285] on select "Please select the type of file... Postcards Business Cards Letters and flyers G…" at bounding box center [548, 300] width 463 height 32
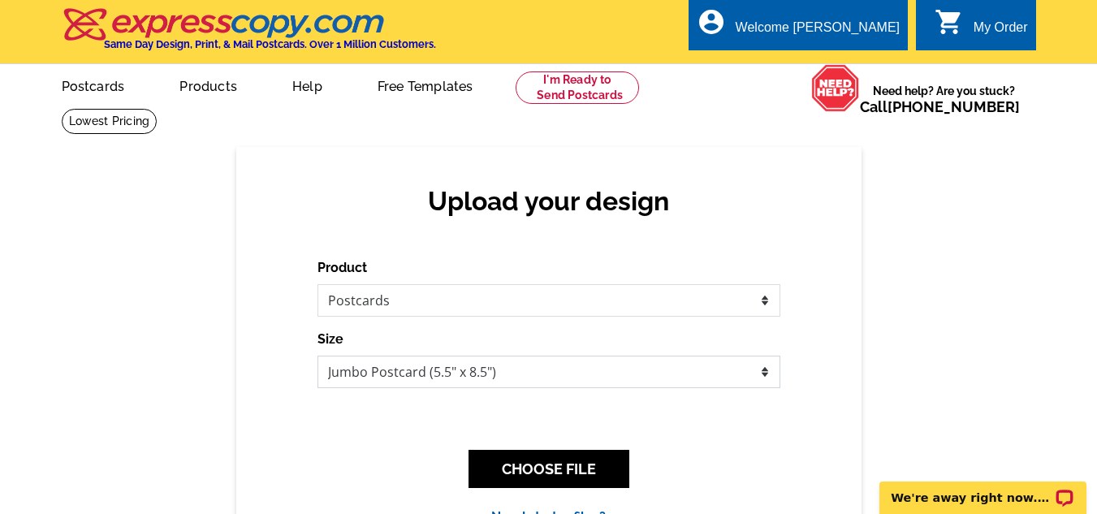
click at [762, 373] on select "Jumbo Postcard (5.5" x 8.5") Regular Postcard (4.25" x 5.6") Panoramic Postcard…" at bounding box center [548, 372] width 463 height 32
select select "1"
click at [317, 356] on select "Jumbo Postcard (5.5" x 8.5") Regular Postcard (4.25" x 5.6") Panoramic Postcard…" at bounding box center [548, 372] width 463 height 32
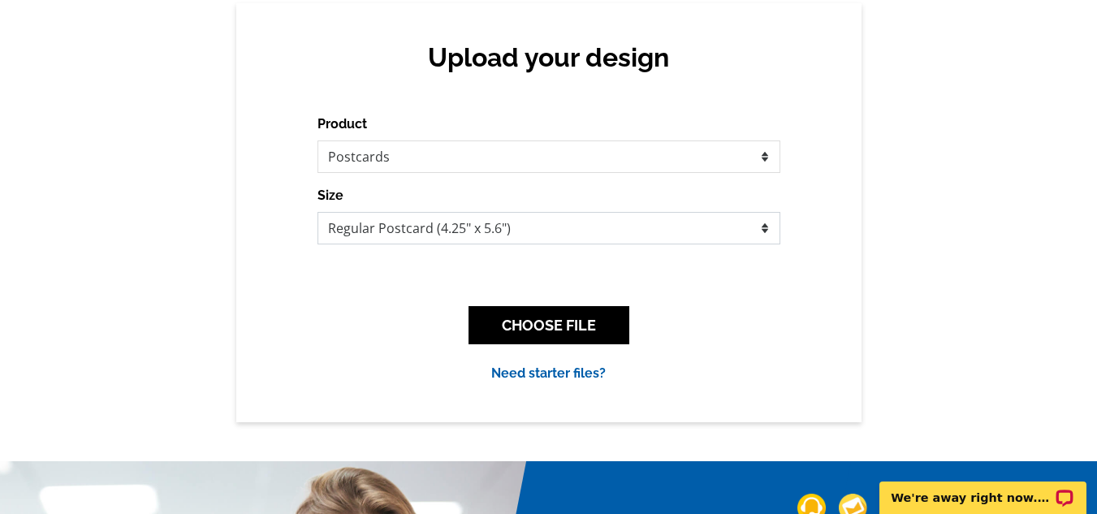
scroll to position [183, 0]
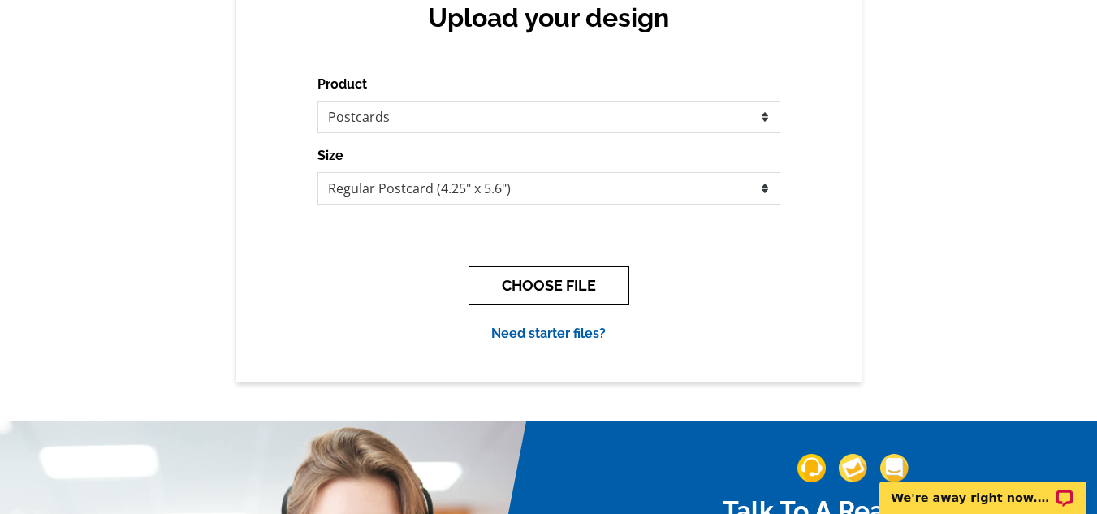
click at [583, 276] on button "CHOOSE FILE" at bounding box center [548, 285] width 161 height 38
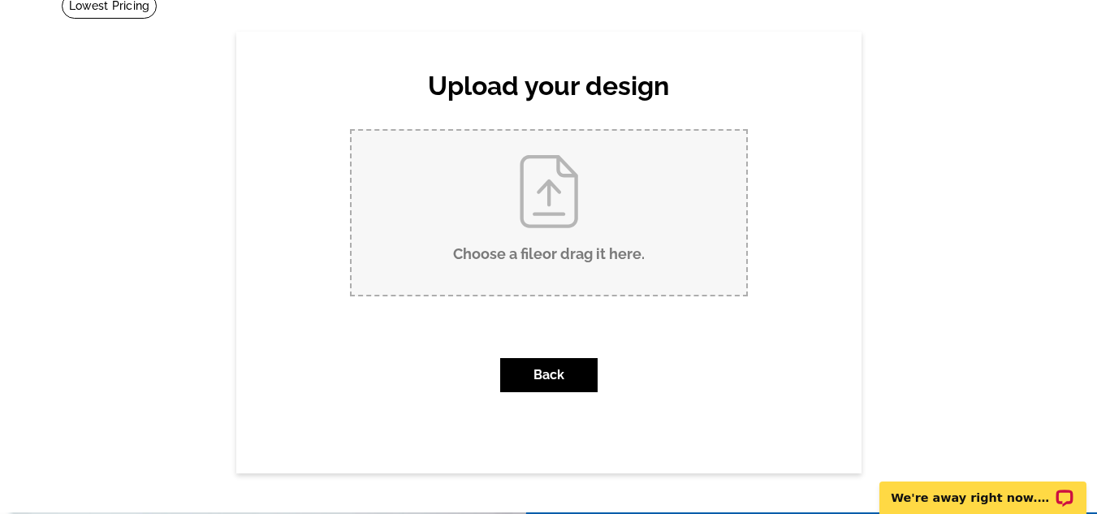
scroll to position [171, 0]
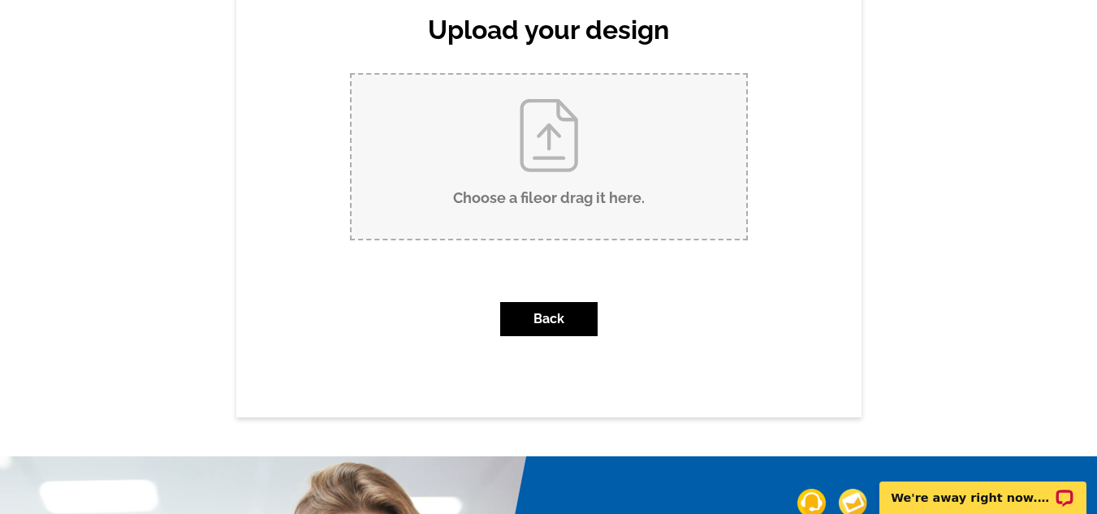
click at [542, 178] on input "Choose a file or drag it here ." at bounding box center [549, 157] width 395 height 164
type input "C:\fakepath\SHOULD YOU CONTINUE TO (1).pdf"
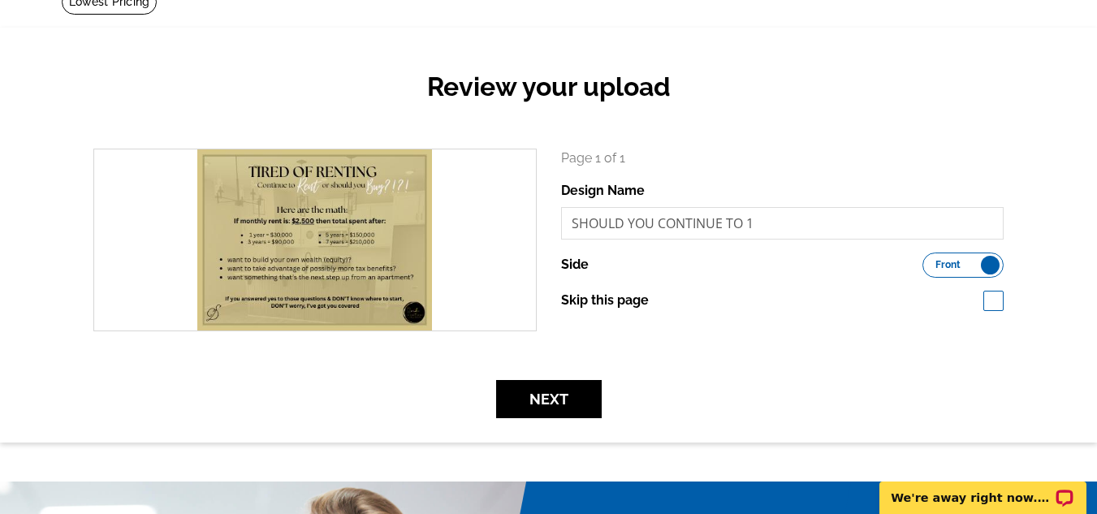
scroll to position [146, 0]
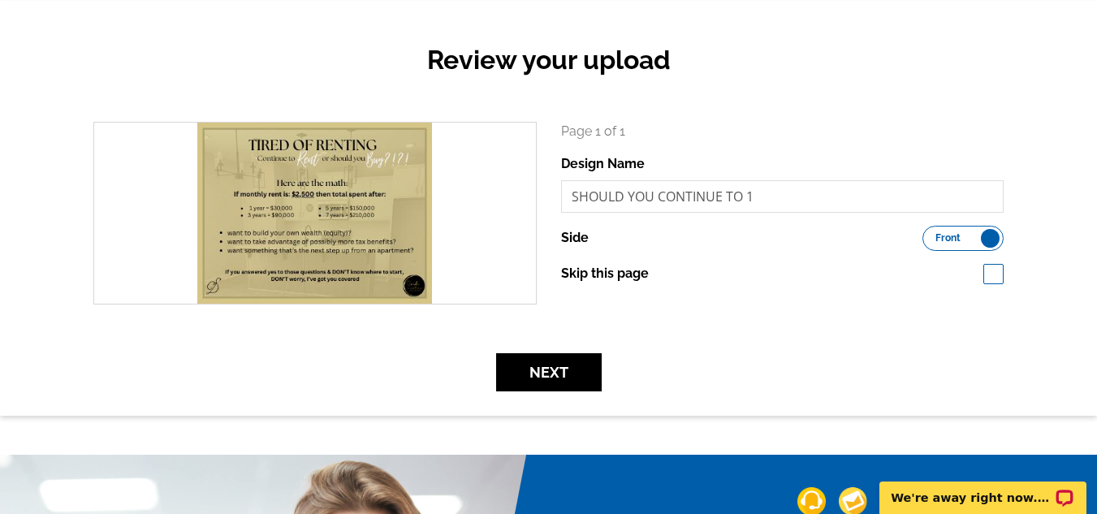
click at [966, 248] on label "Front Back" at bounding box center [962, 238] width 81 height 25
click at [930, 234] on input "Front Back" at bounding box center [930, 234] width 0 height 0
click at [959, 239] on label "Front Back" at bounding box center [962, 238] width 81 height 25
click at [930, 234] on input "Front Back" at bounding box center [930, 234] width 0 height 0
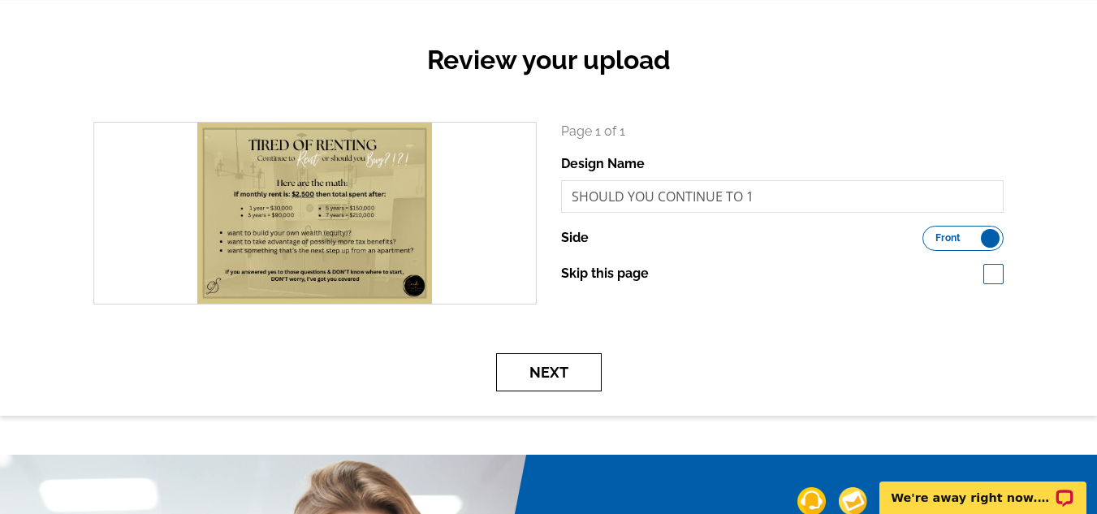
click at [589, 370] on button "Next" at bounding box center [549, 372] width 106 height 38
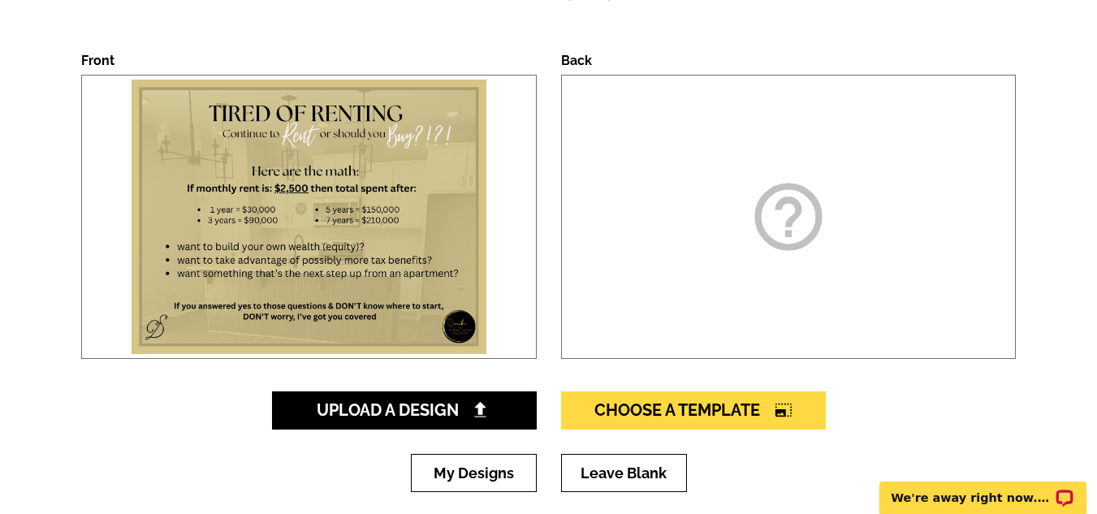
scroll to position [220, 0]
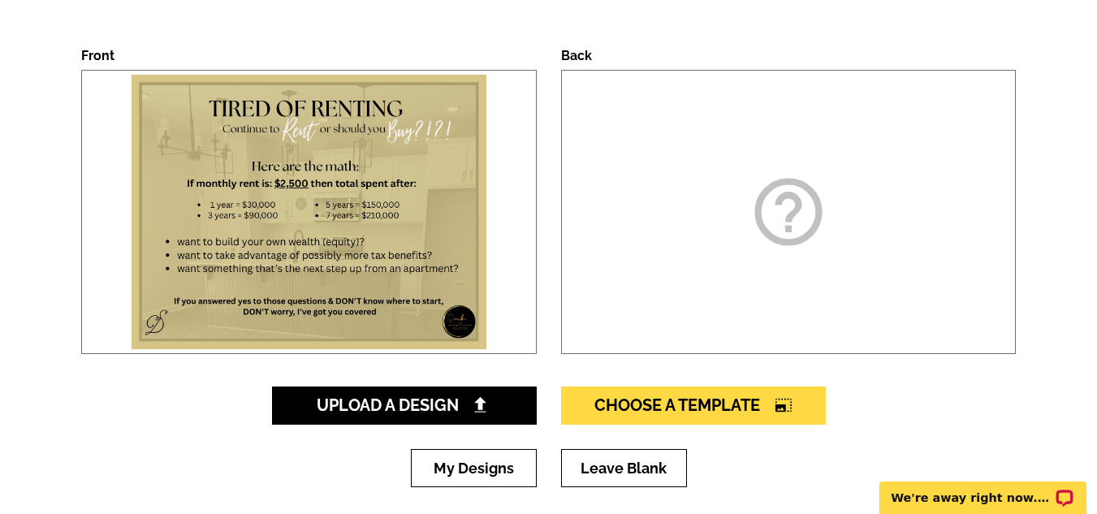
click at [723, 257] on div "help_outline" at bounding box center [788, 212] width 455 height 284
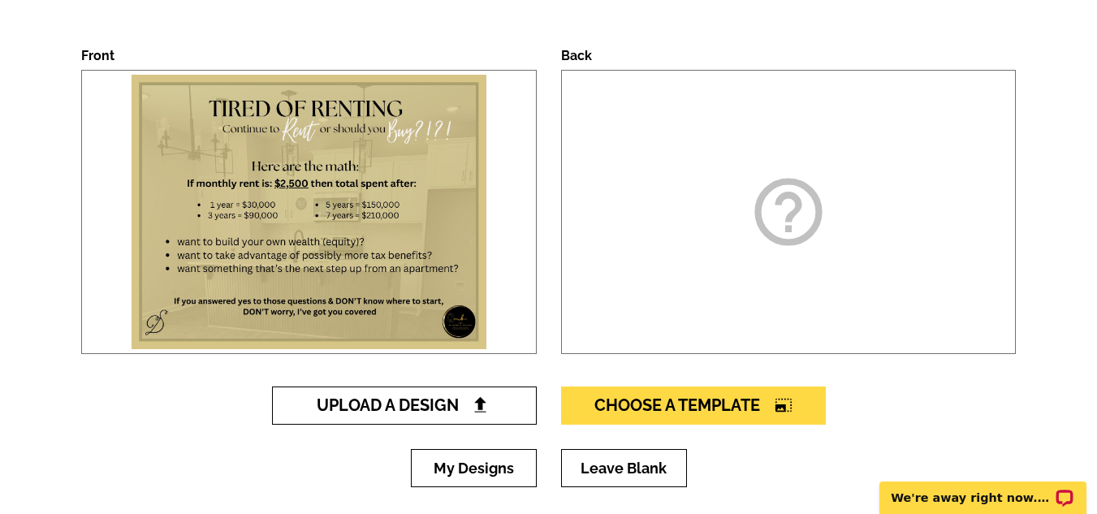
click at [508, 408] on link "Upload A Design" at bounding box center [404, 405] width 265 height 38
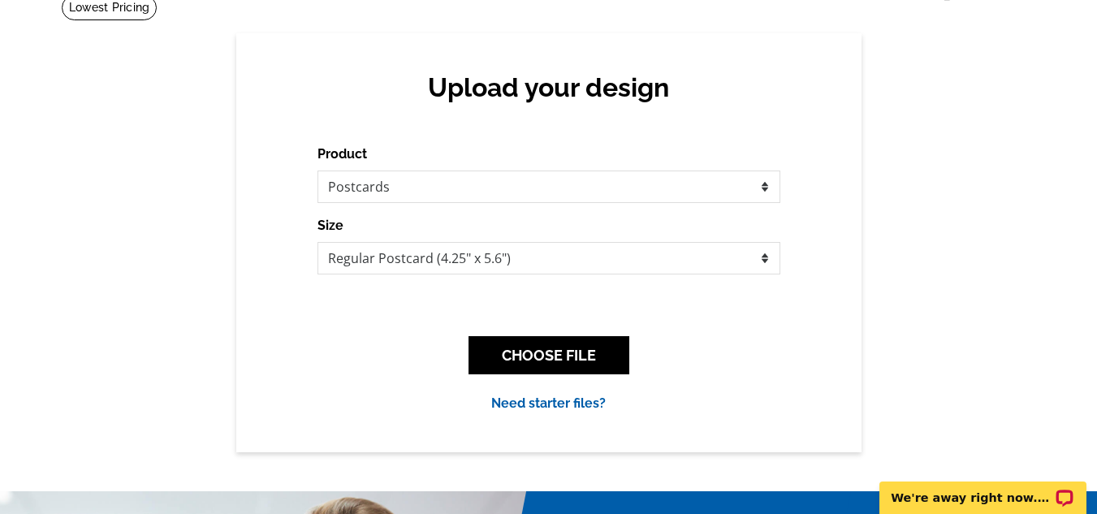
scroll to position [150, 0]
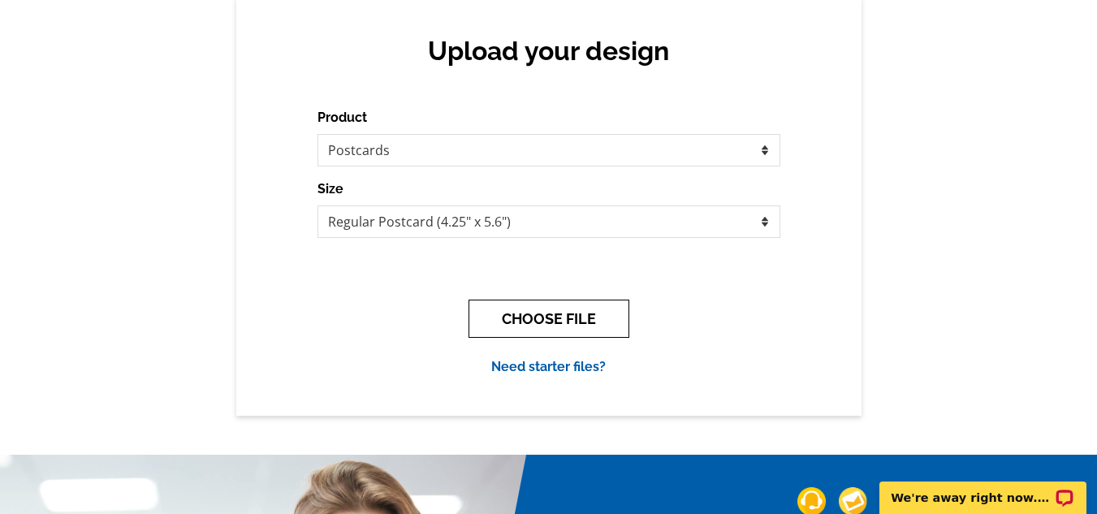
click at [619, 313] on button "CHOOSE FILE" at bounding box center [548, 319] width 161 height 38
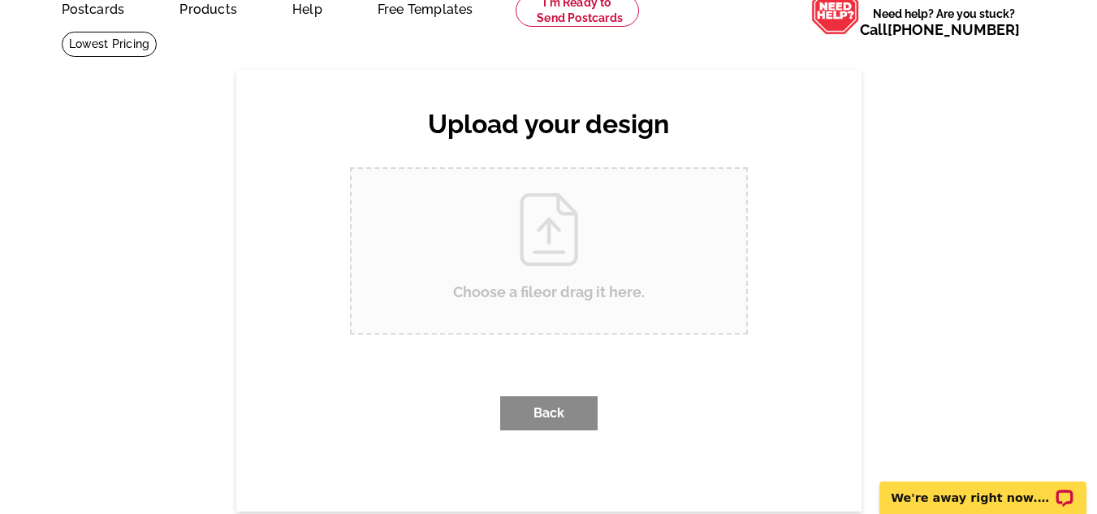
scroll to position [0, 0]
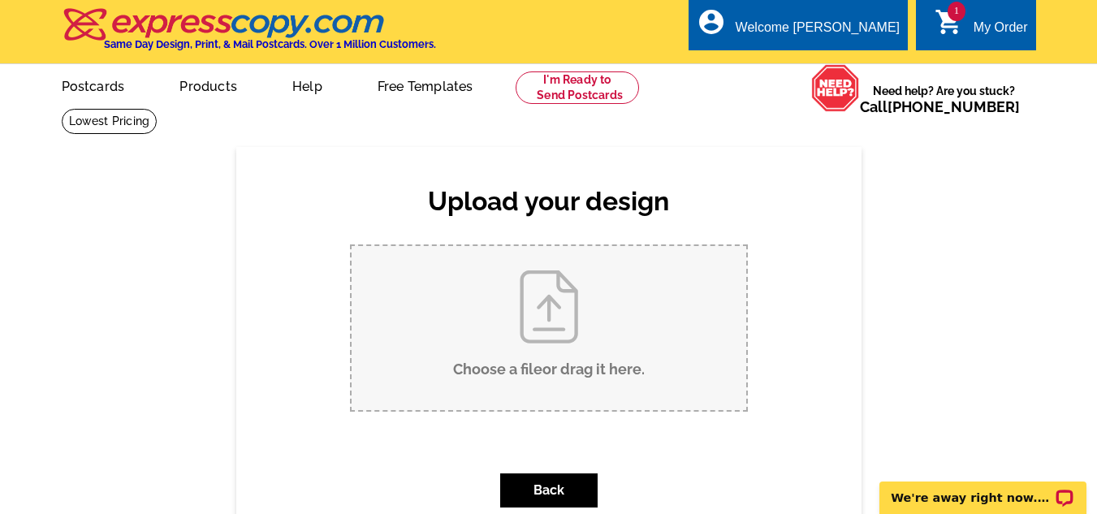
click at [581, 367] on input "Choose a file or drag it here ." at bounding box center [549, 328] width 395 height 164
type input "C:\fakepath\SHOULD YOU CONTINUE TO (2).pdf"
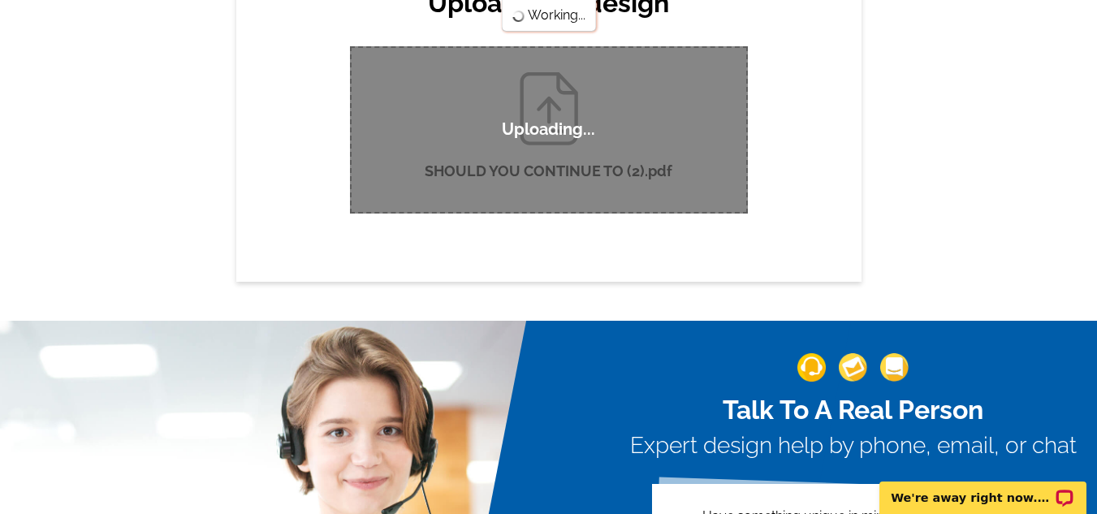
scroll to position [201, 0]
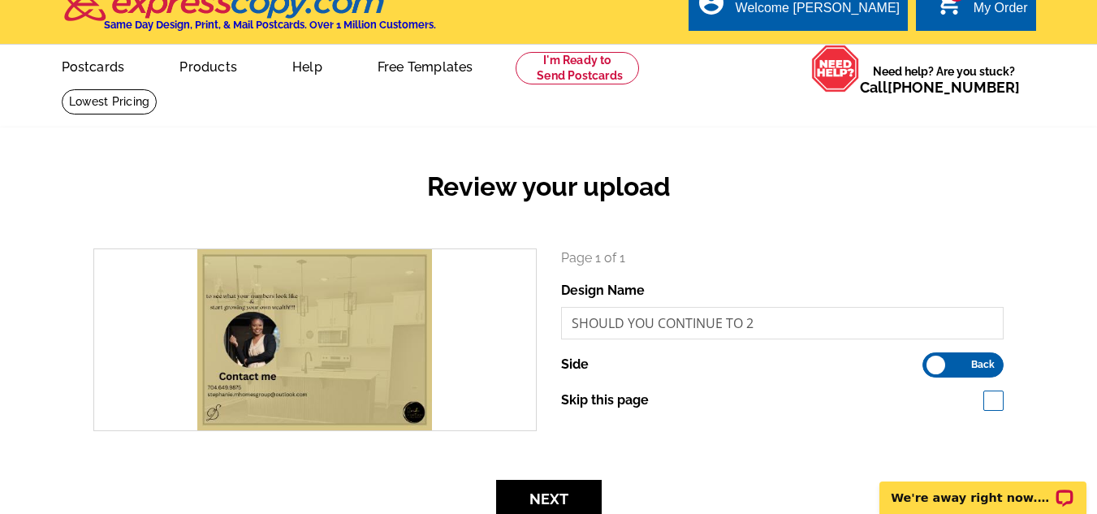
scroll to position [13, 0]
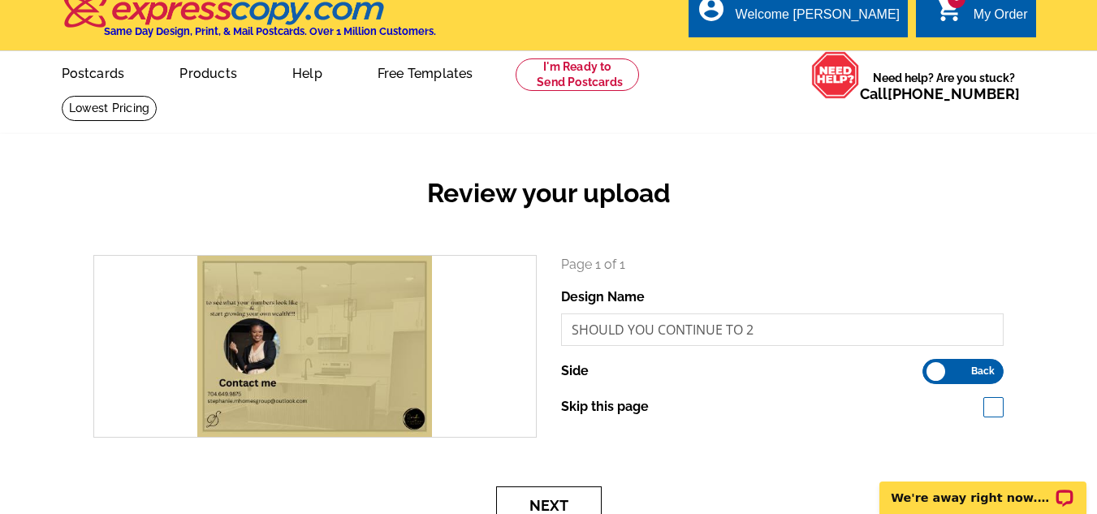
click at [585, 503] on button "Next" at bounding box center [549, 505] width 106 height 38
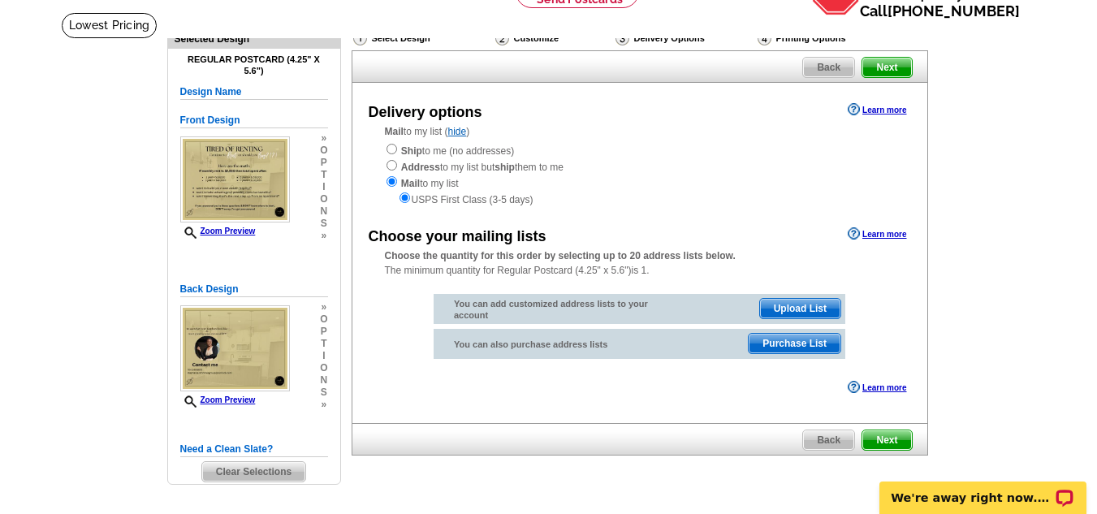
scroll to position [91, 0]
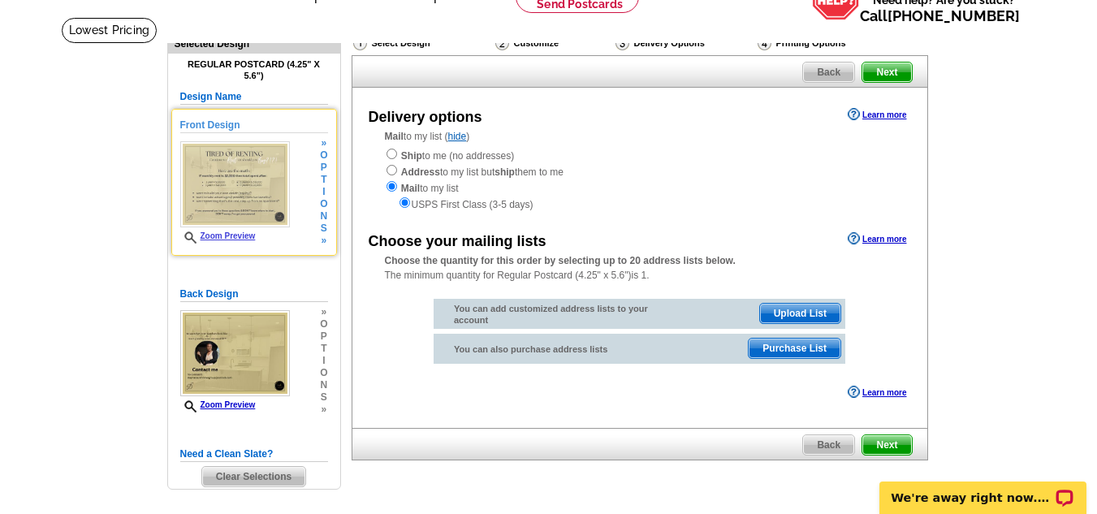
click at [321, 182] on span "t" at bounding box center [323, 180] width 7 height 12
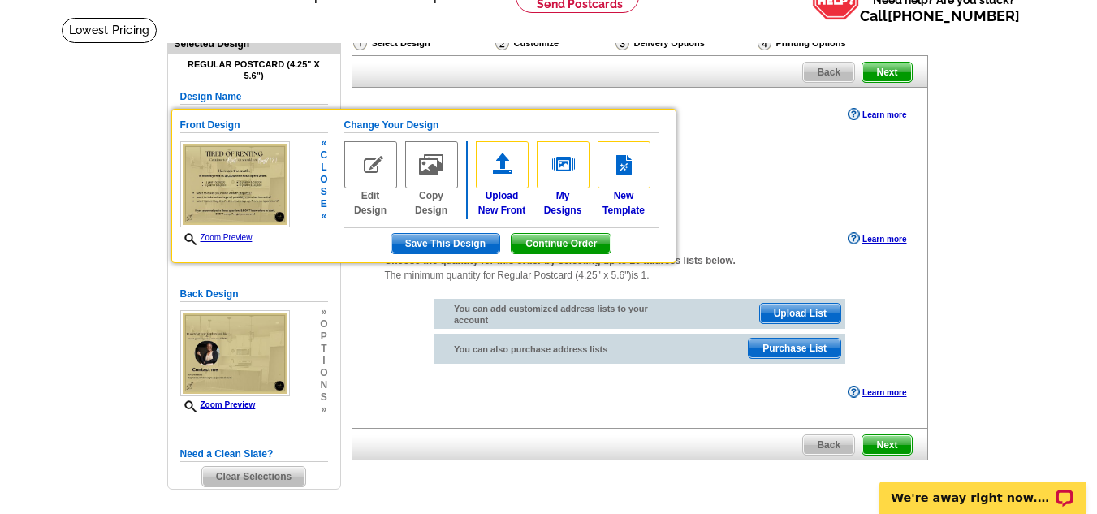
click at [367, 319] on div "Choose your mailing lists Learn more Choose the quantity for this order by sele…" at bounding box center [639, 300] width 575 height 144
click at [810, 187] on div "Ship to me (no addresses) Address to my list but ship them to me Mail to my lis…" at bounding box center [640, 179] width 510 height 65
click at [257, 133] on div "Front Design Zoom Preview « c l o s e «" at bounding box center [254, 181] width 148 height 127
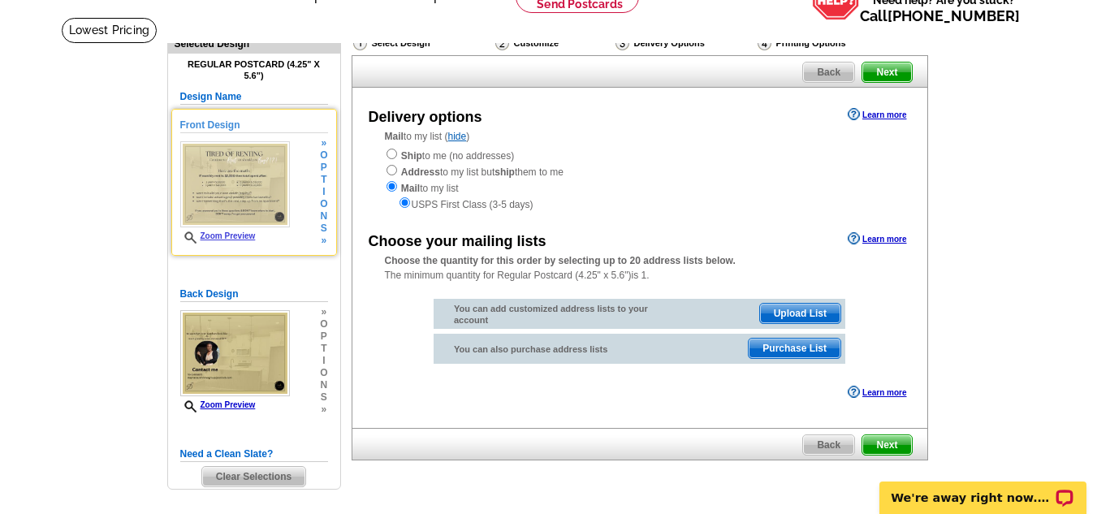
click at [230, 127] on h5 "Front Design" at bounding box center [254, 125] width 148 height 15
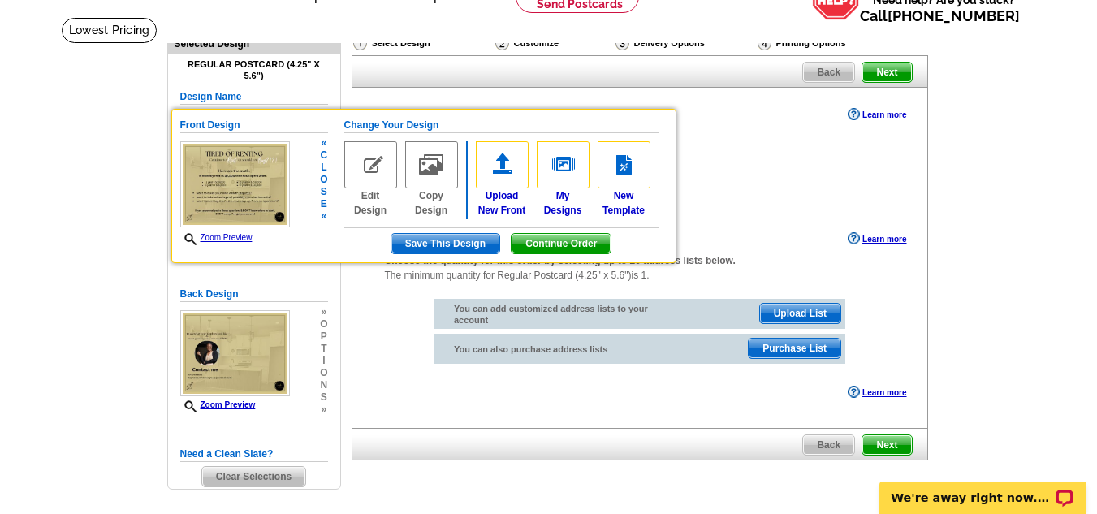
click at [230, 127] on h5 "Front Design" at bounding box center [254, 125] width 148 height 15
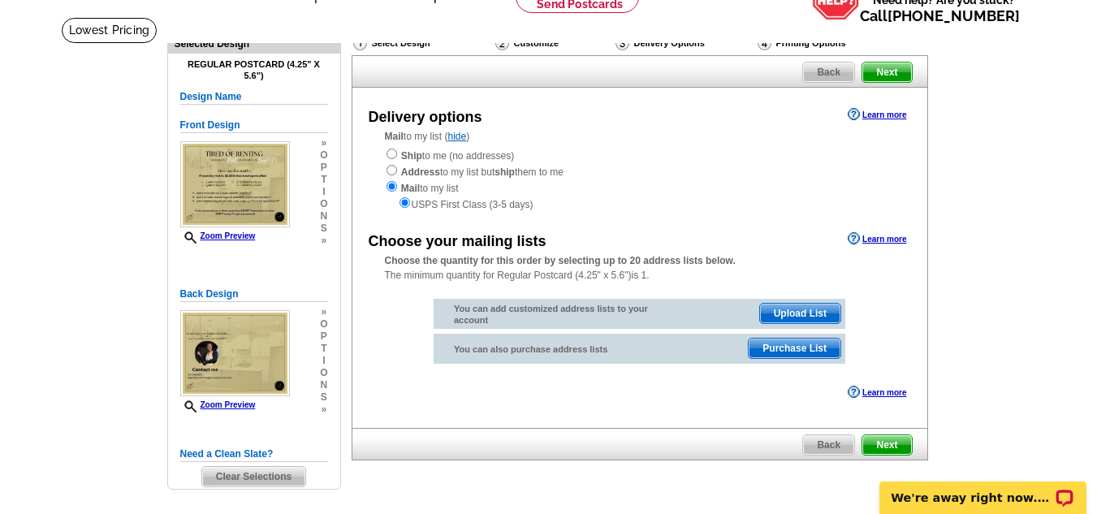
click at [235, 96] on h5 "Design Name" at bounding box center [254, 96] width 148 height 15
click at [248, 96] on h5 "Design Name" at bounding box center [254, 96] width 148 height 15
click at [236, 97] on h5 "Design Name" at bounding box center [254, 96] width 148 height 15
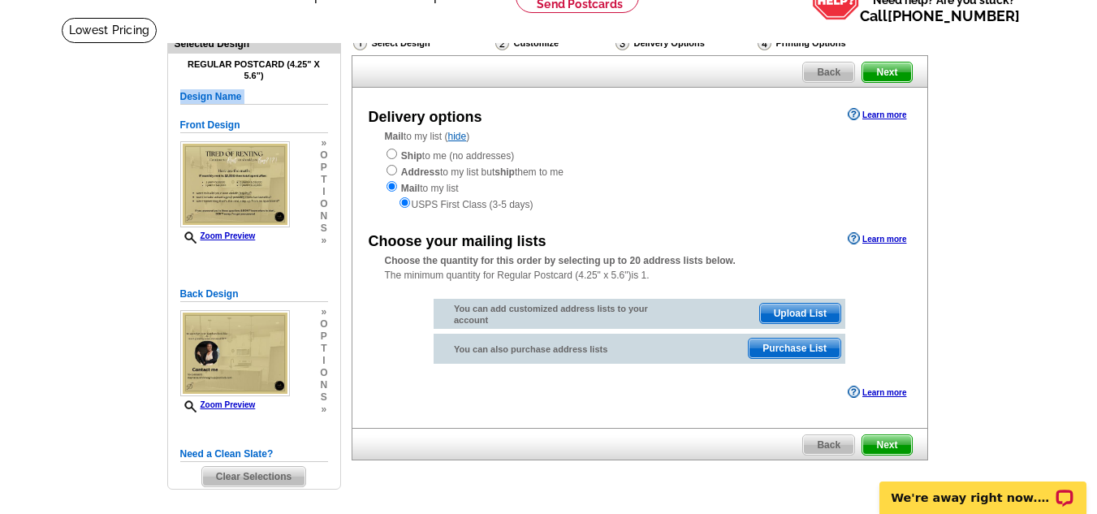
click at [236, 97] on h5 "Design Name" at bounding box center [254, 96] width 148 height 15
click at [769, 352] on span "Purchase List" at bounding box center [795, 348] width 92 height 19
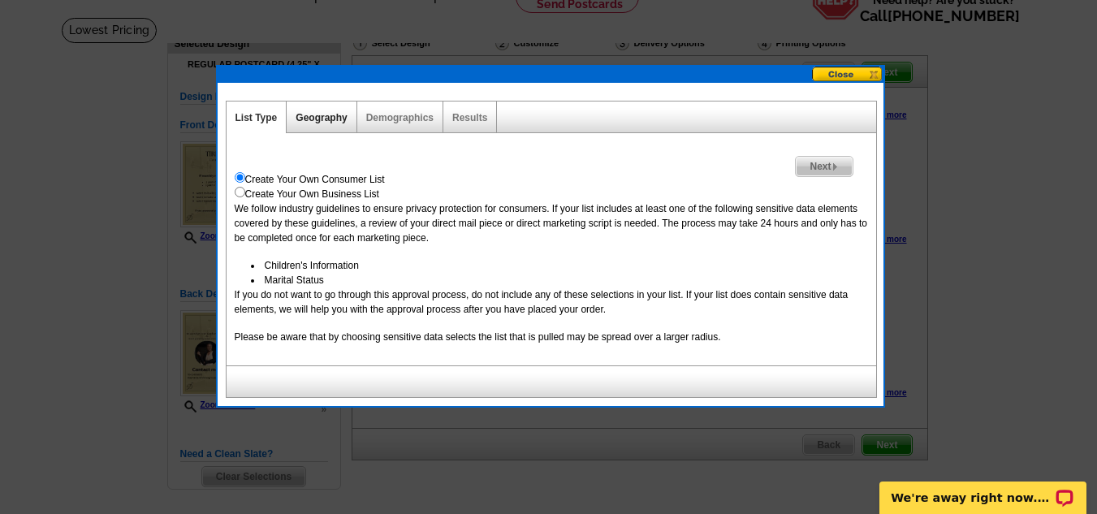
click at [317, 121] on link "Geography" at bounding box center [321, 117] width 51 height 11
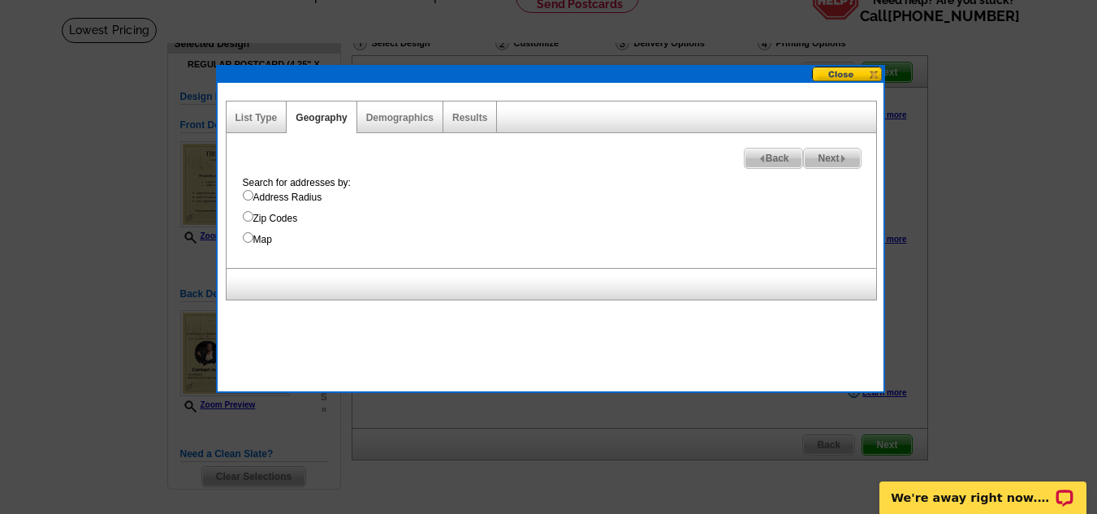
click at [397, 109] on div "Demographics" at bounding box center [400, 117] width 86 height 32
click at [397, 123] on link "Demographics" at bounding box center [399, 117] width 67 height 11
select select
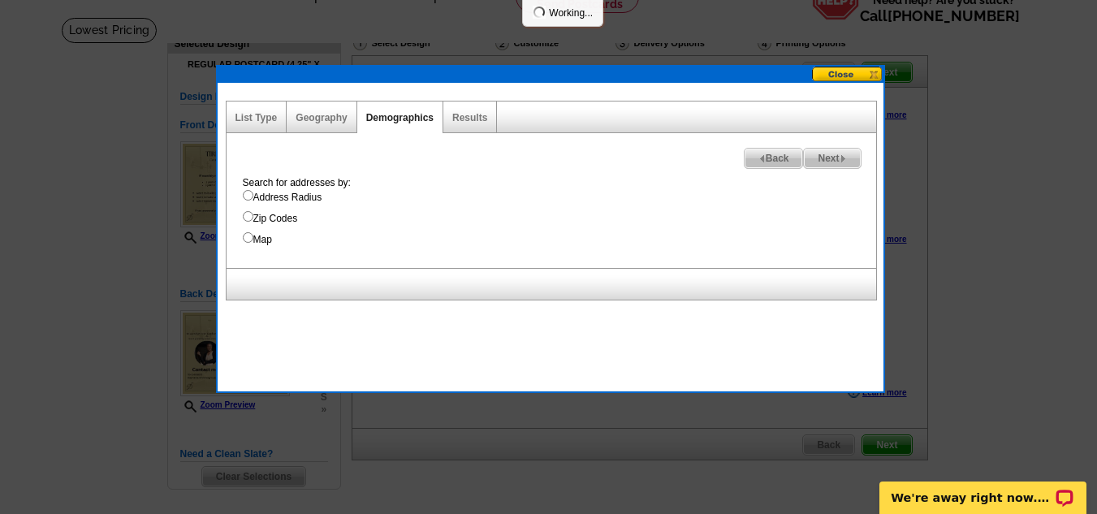
select select
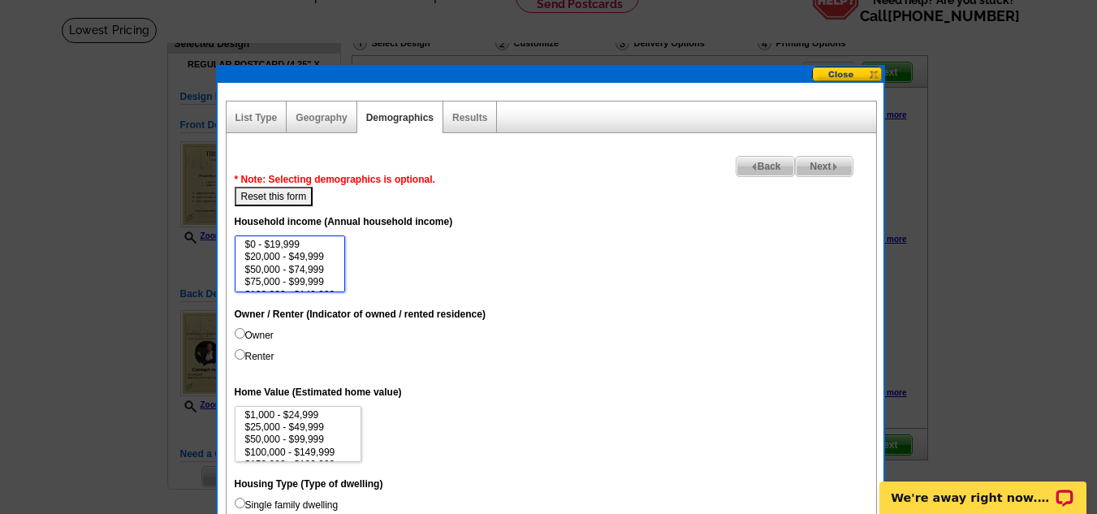
select select "0-19999"
click at [258, 244] on option "$0 - $19,999" at bounding box center [290, 245] width 93 height 12
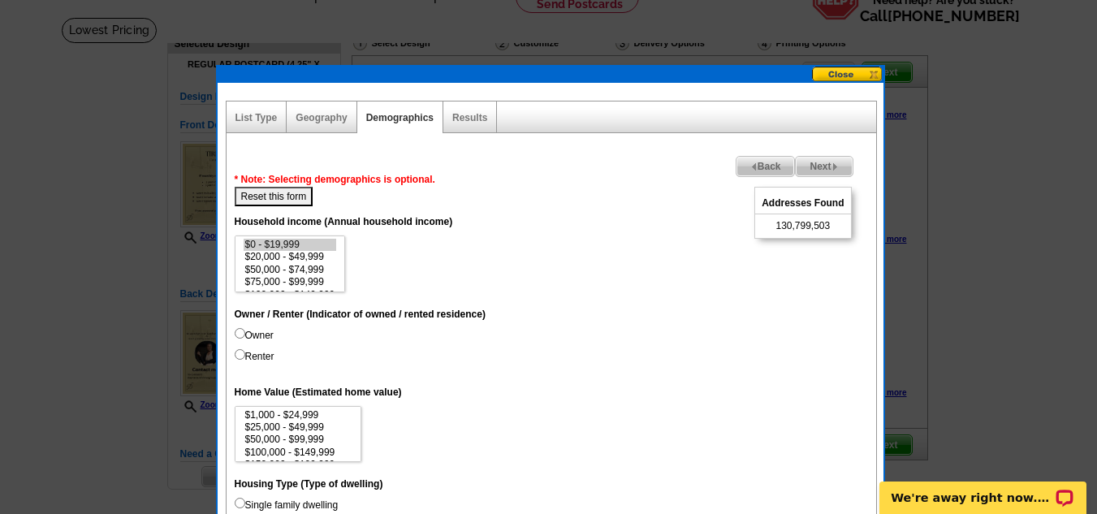
click at [239, 353] on input "Renter" at bounding box center [240, 354] width 11 height 11
radio input "true"
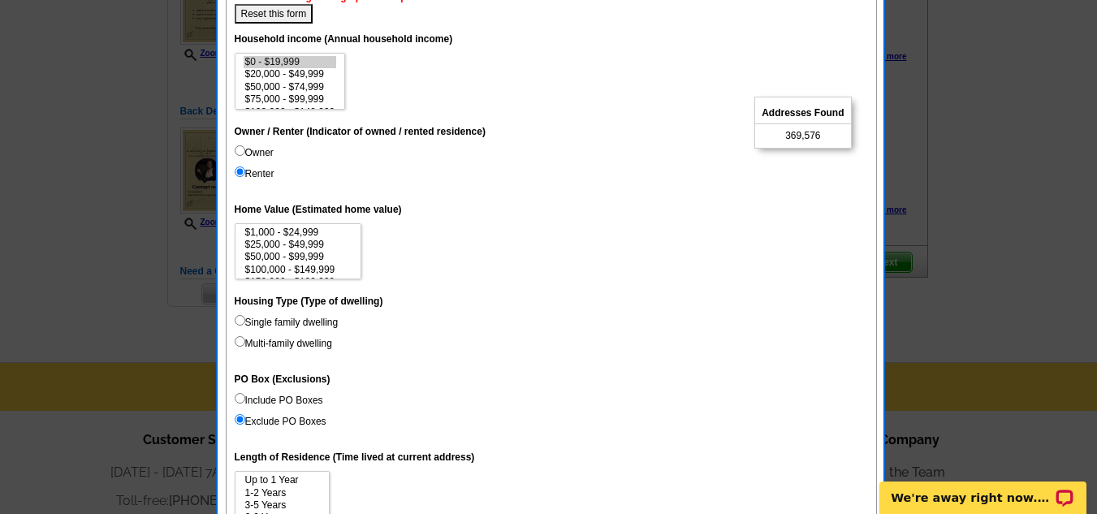
scroll to position [278, 0]
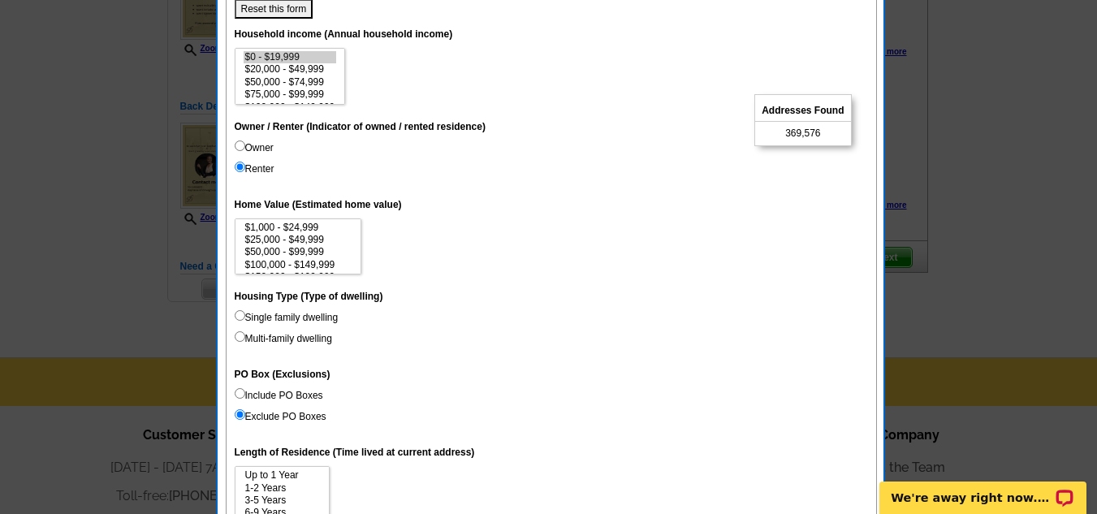
drag, startPoint x: 1085, startPoint y: 254, endPoint x: 1075, endPoint y: 289, distance: 36.2
click at [1075, 289] on div at bounding box center [548, 118] width 1097 height 792
drag, startPoint x: 1096, startPoint y: 272, endPoint x: 1090, endPoint y: 313, distance: 41.9
click at [1090, 313] on div at bounding box center [548, 118] width 1097 height 792
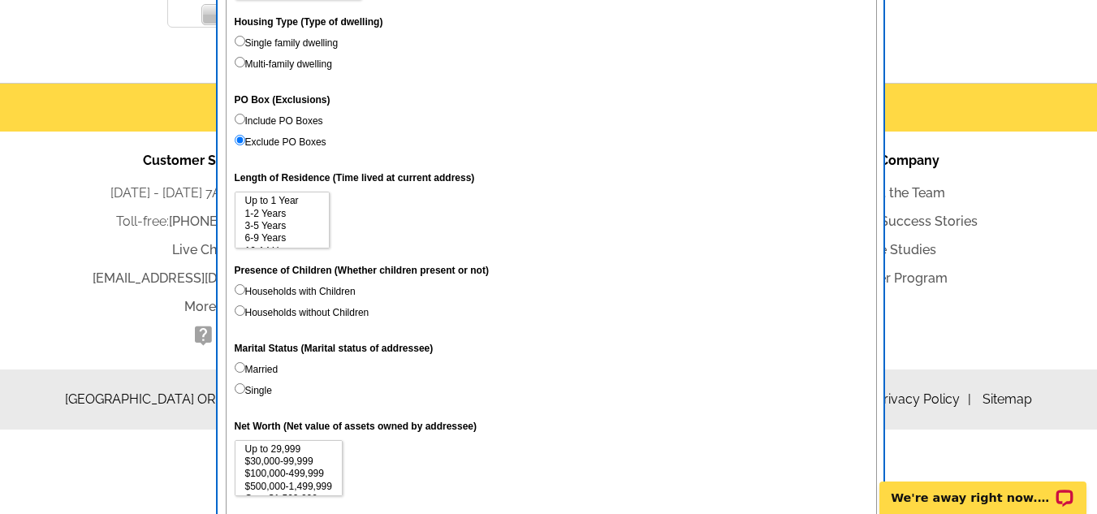
scroll to position [0, 0]
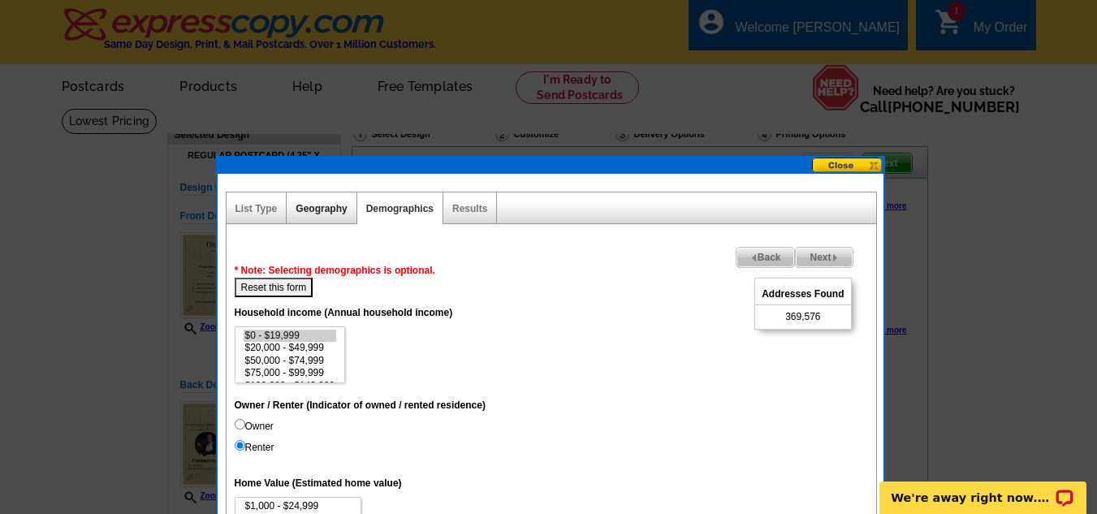
click at [334, 205] on link "Geography" at bounding box center [321, 208] width 51 height 11
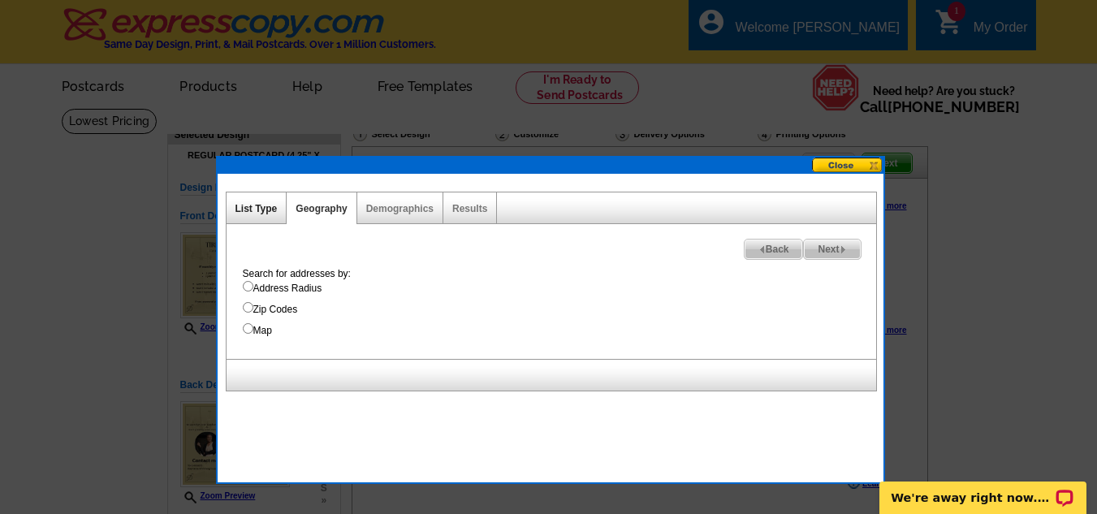
click at [270, 205] on link "List Type" at bounding box center [256, 208] width 42 height 11
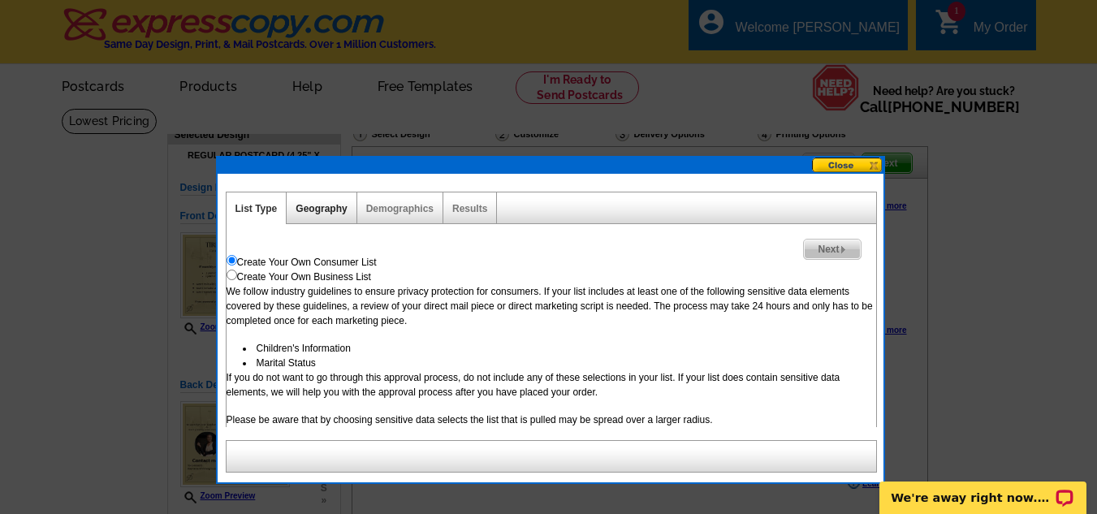
click at [309, 204] on link "Geography" at bounding box center [321, 208] width 51 height 11
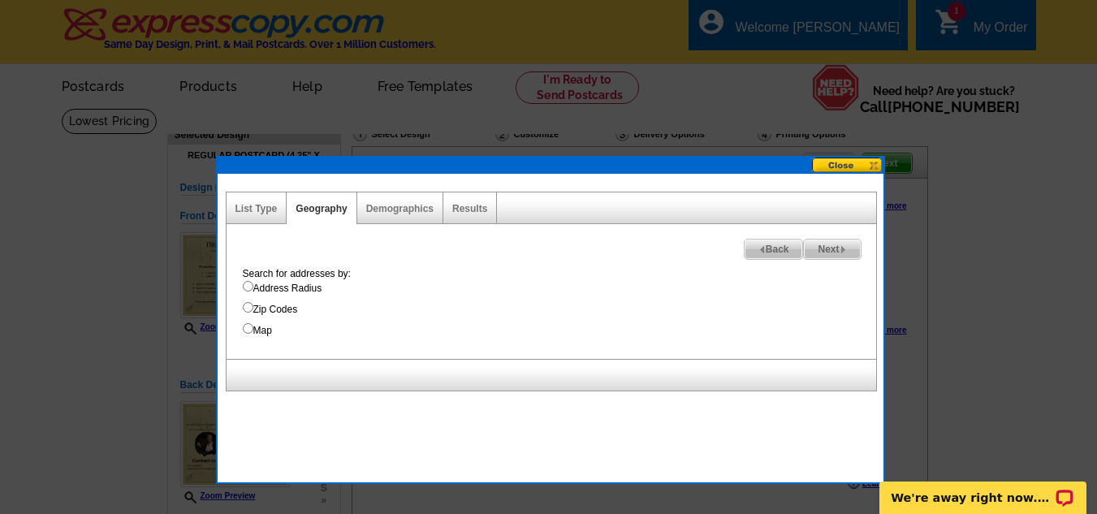
click at [250, 330] on input "Map" at bounding box center [248, 328] width 11 height 11
radio input "true"
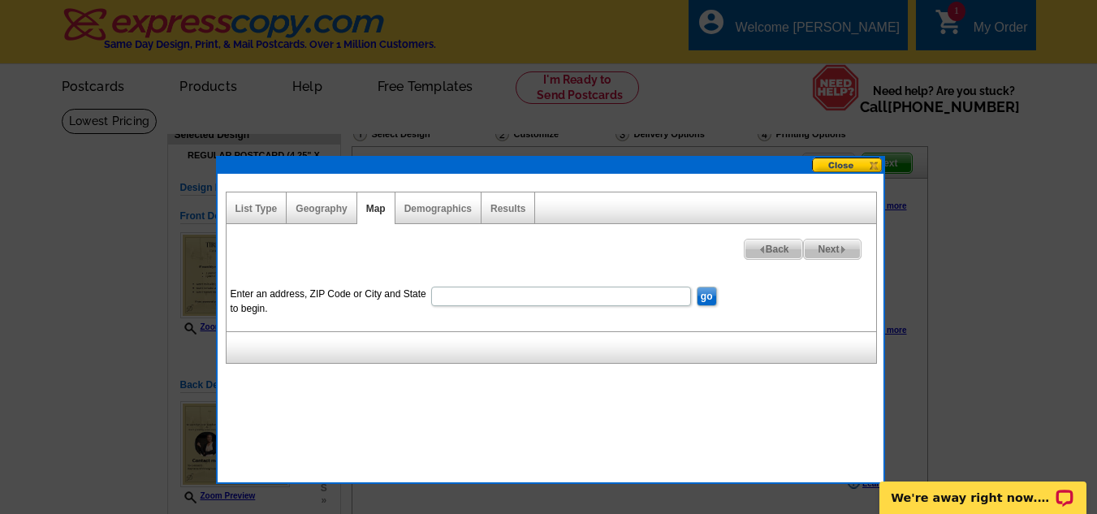
click at [580, 298] on input "Enter an address, ZIP Code or City and State to begin." at bounding box center [561, 296] width 260 height 19
type input "2"
